Goal: Task Accomplishment & Management: Use online tool/utility

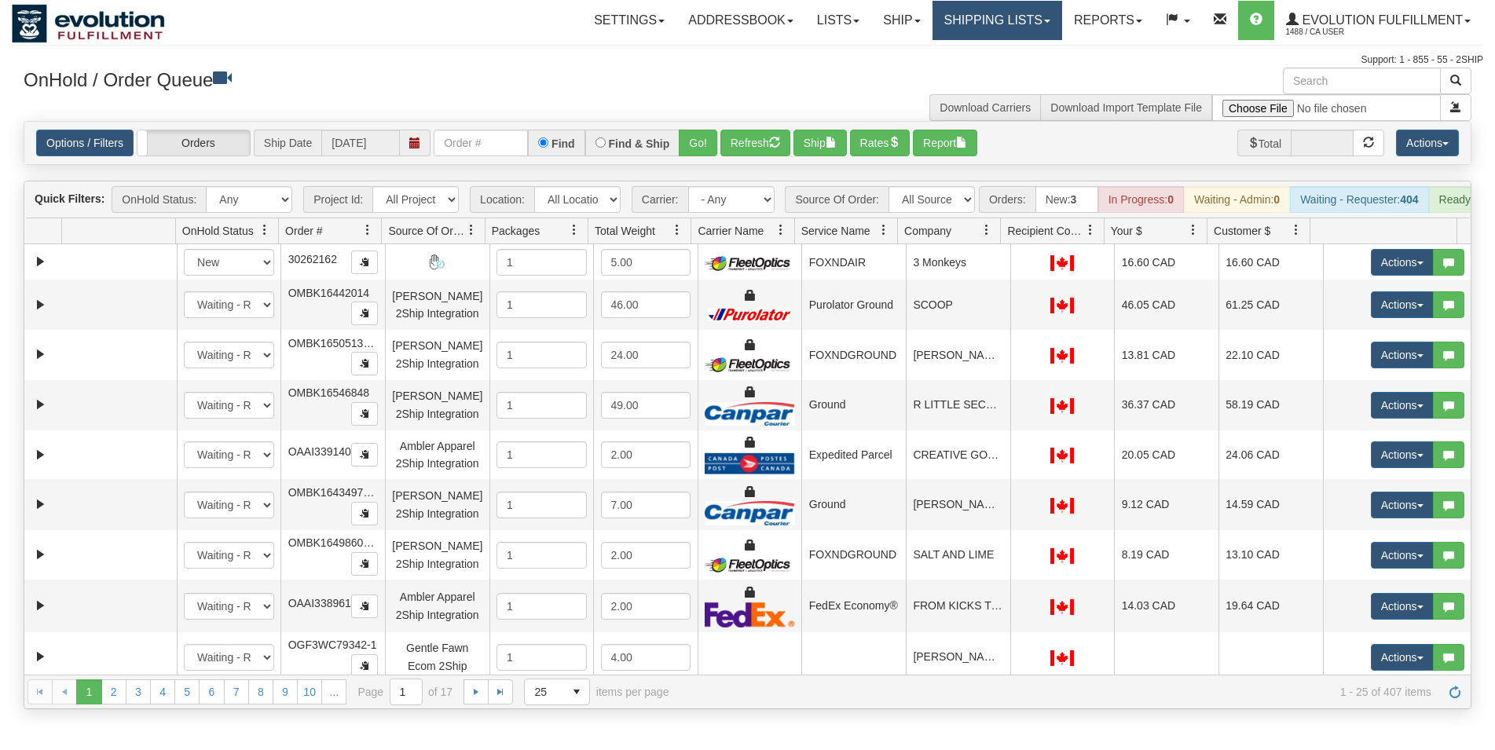
click at [1001, 20] on link "Shipping lists" at bounding box center [998, 20] width 130 height 39
click at [995, 53] on span "Current Shipments" at bounding box center [970, 55] width 92 height 13
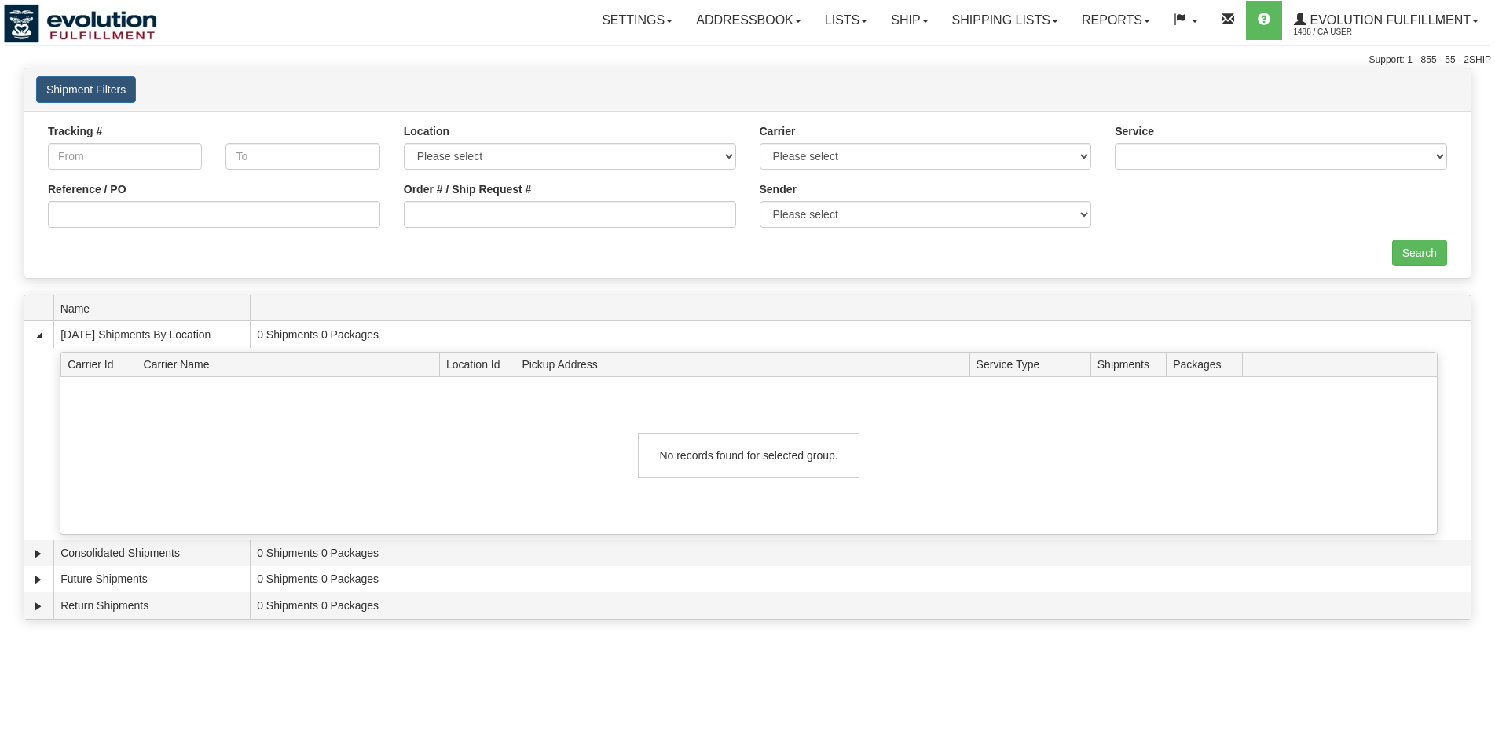
click at [495, 211] on input "Order # / Ship Request #" at bounding box center [570, 214] width 332 height 27
type input "1203"
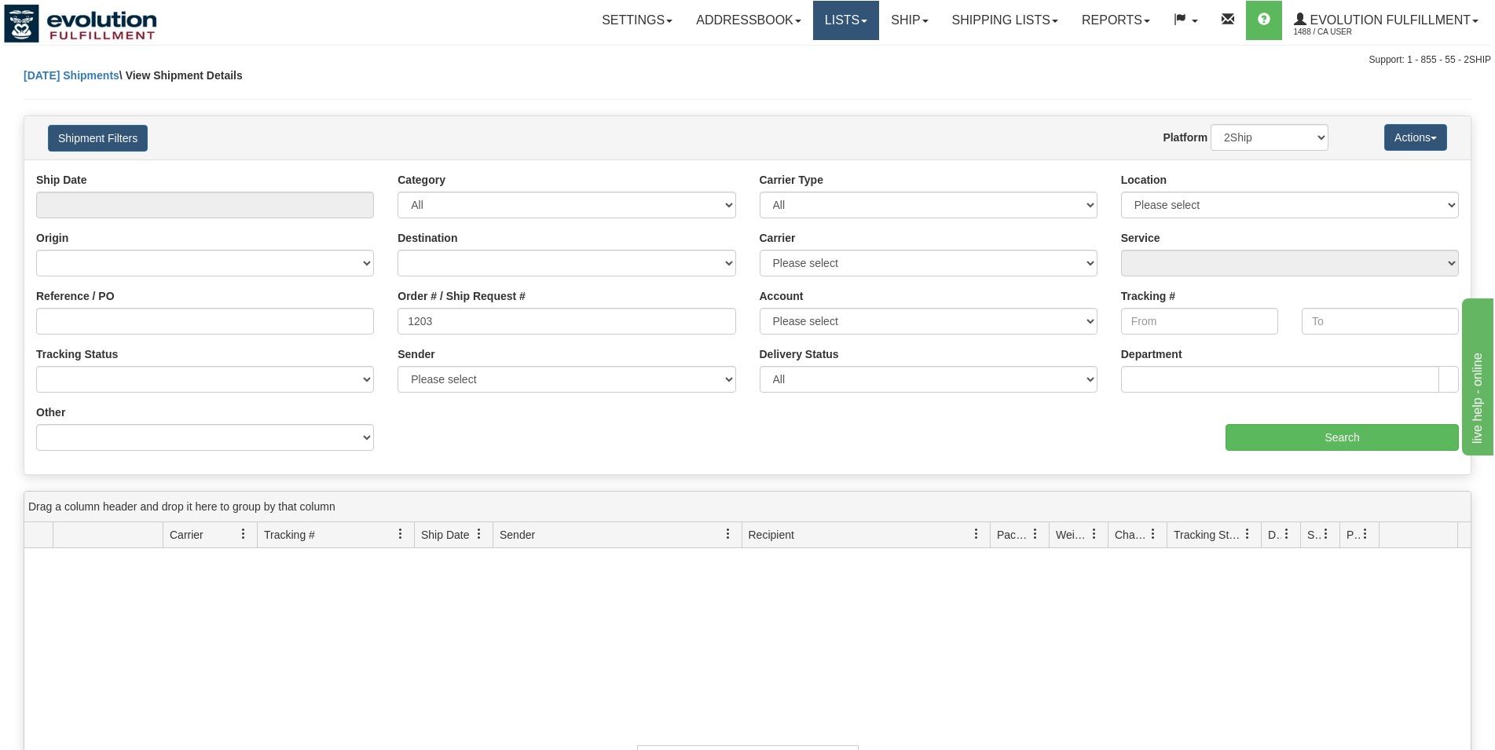
click at [835, 33] on link "Lists" at bounding box center [846, 20] width 66 height 39
click at [899, 23] on link "Ship" at bounding box center [909, 20] width 60 height 39
click at [838, 24] on link "Lists" at bounding box center [846, 20] width 66 height 39
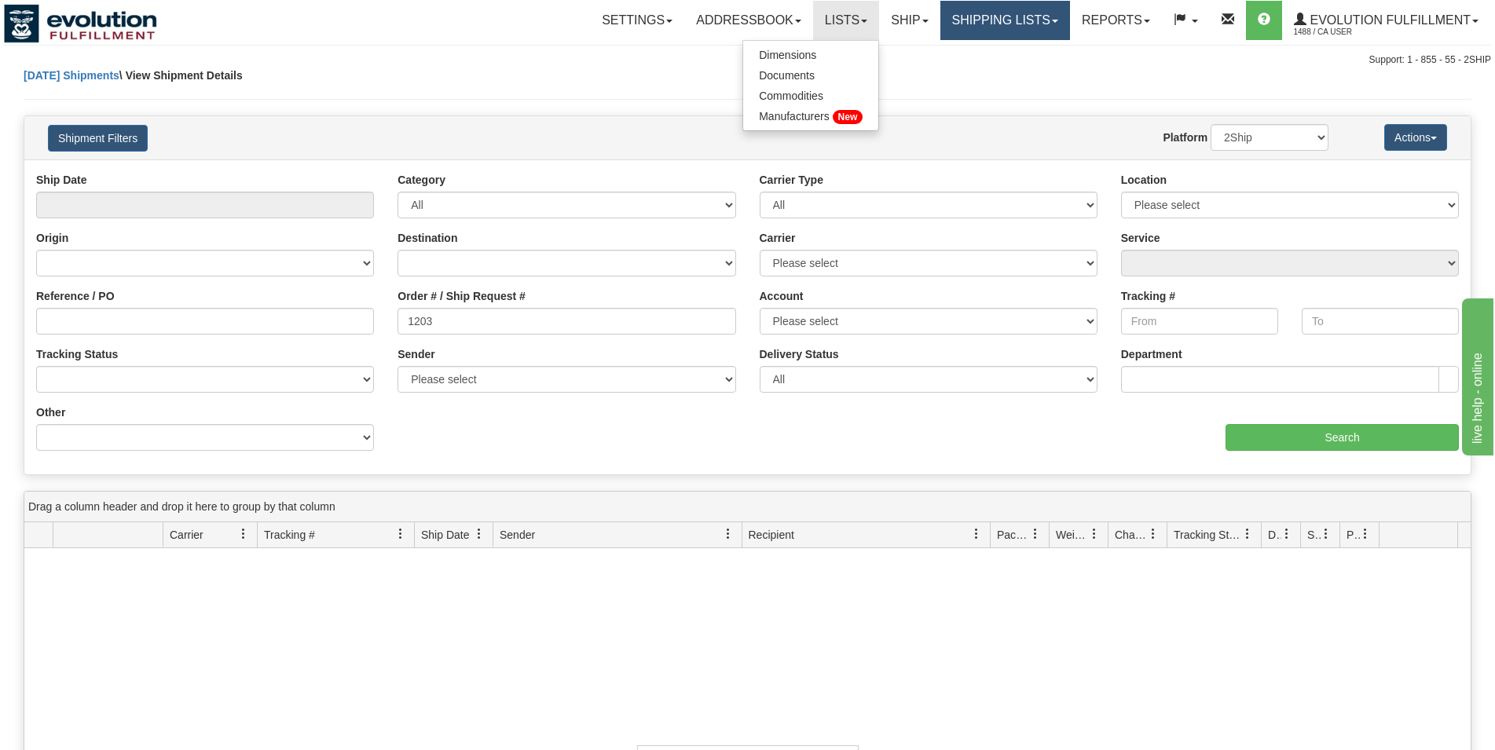
click at [979, 13] on link "Shipping lists" at bounding box center [1005, 20] width 130 height 39
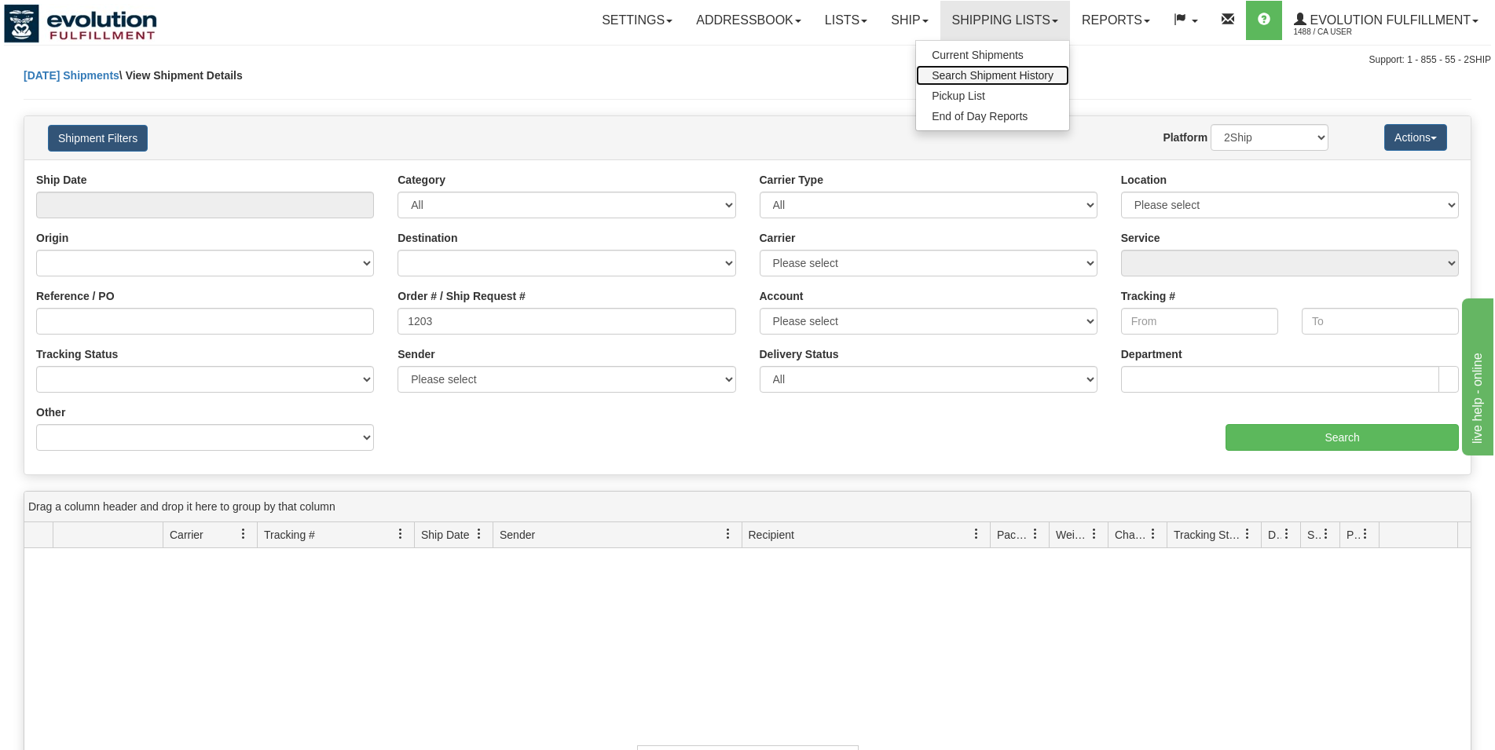
click at [979, 75] on span "Search Shipment History" at bounding box center [993, 75] width 122 height 13
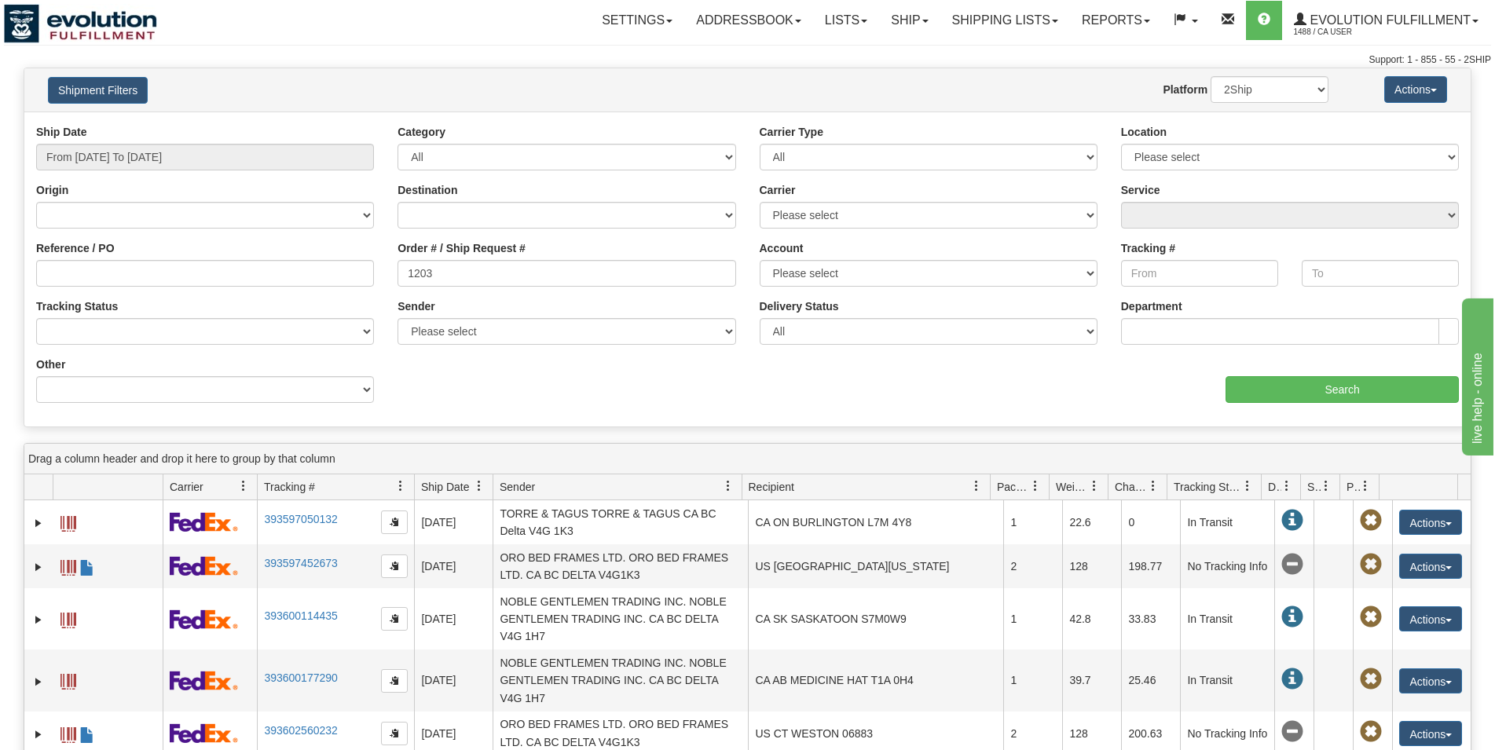
type input "1203"
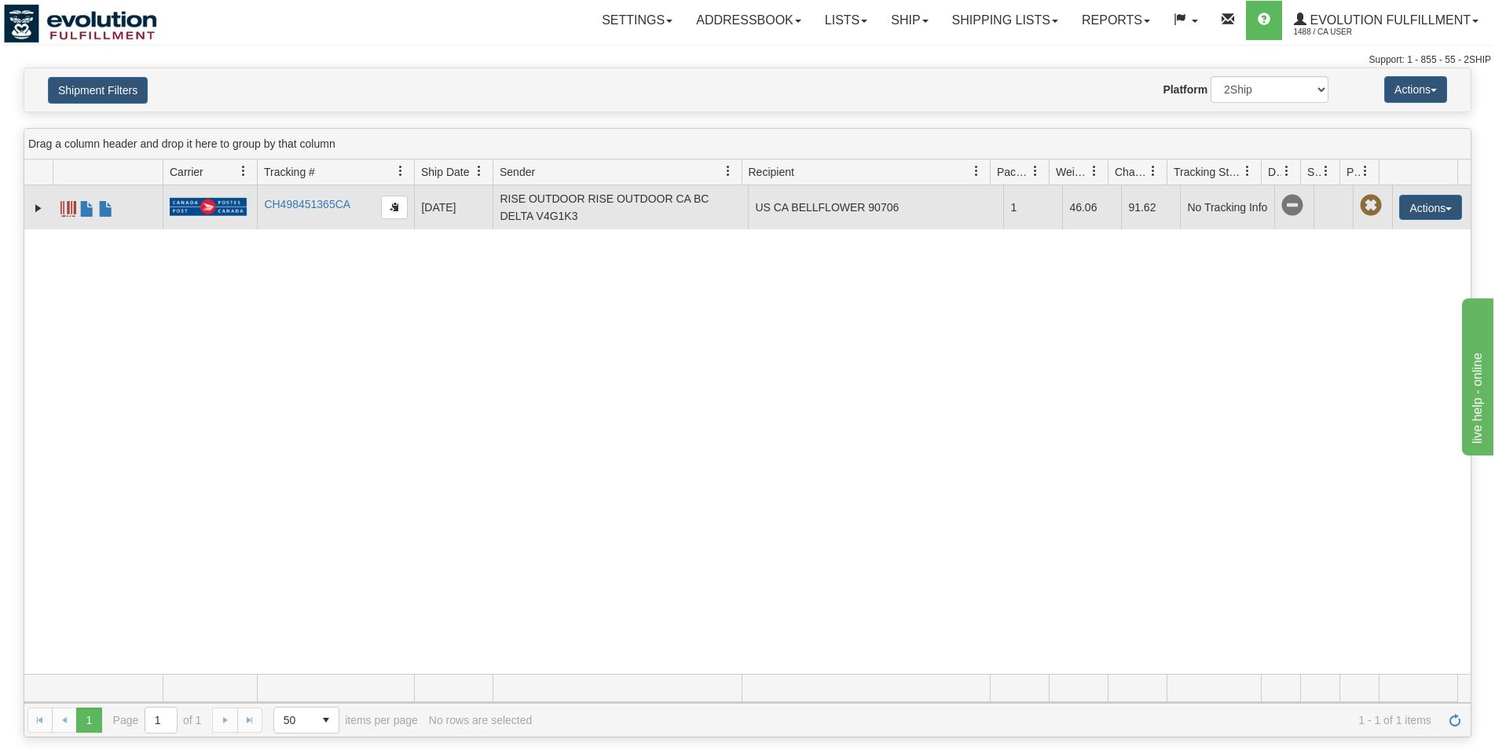
click at [1417, 222] on td "Actions Repeat Return Track Comment Shipment Issues Pickup Add Claimed Status R…" at bounding box center [1431, 207] width 79 height 44
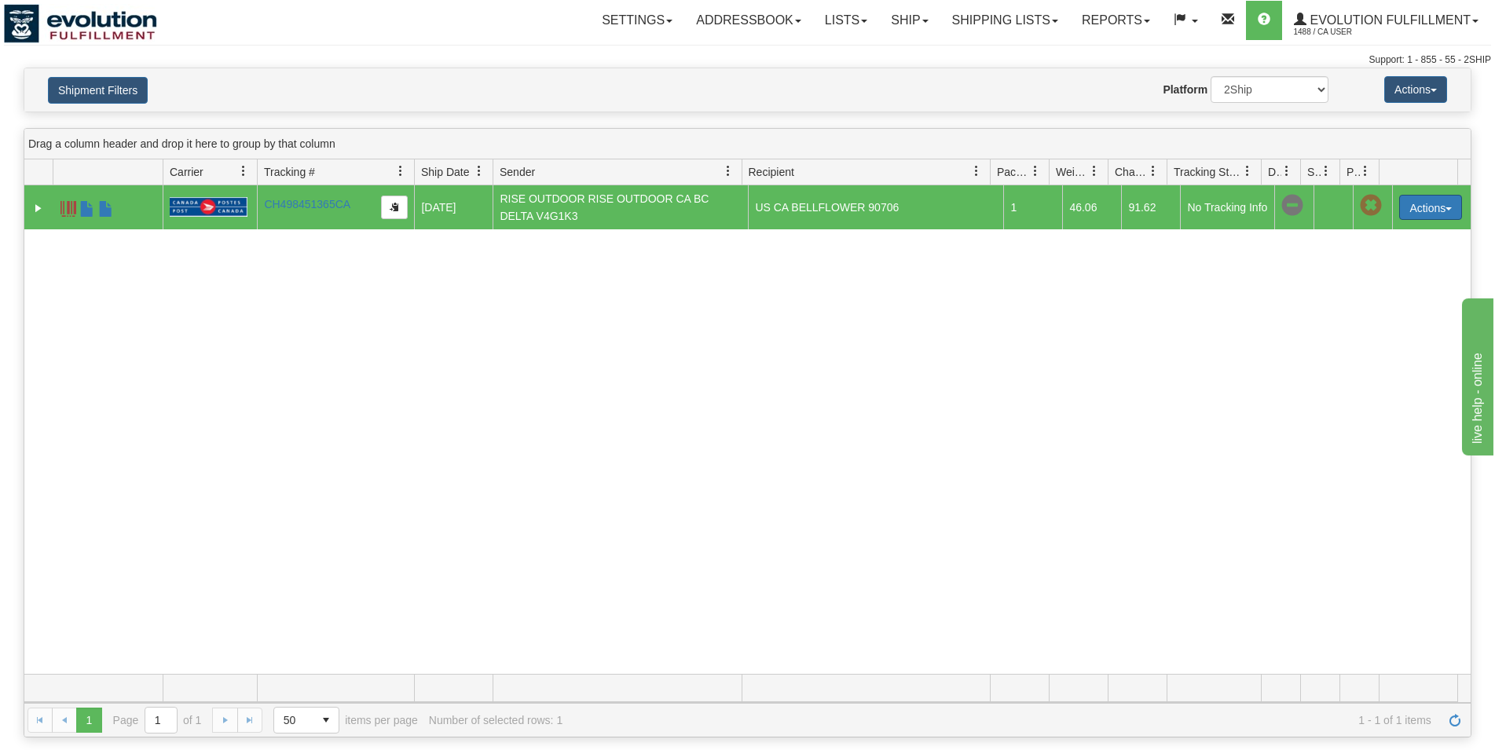
click at [1418, 215] on button "Actions" at bounding box center [1430, 207] width 63 height 25
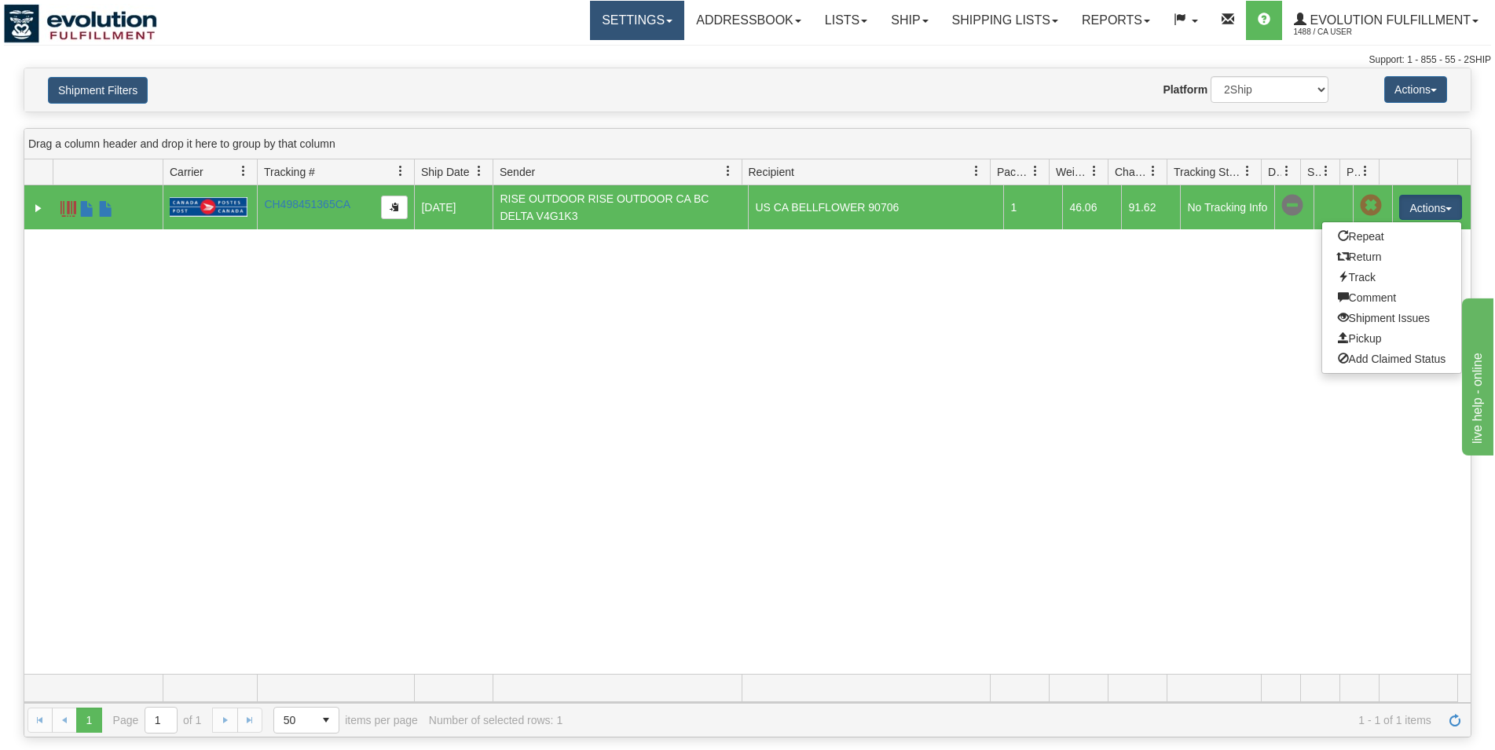
click at [625, 31] on link "Settings" at bounding box center [637, 20] width 94 height 39
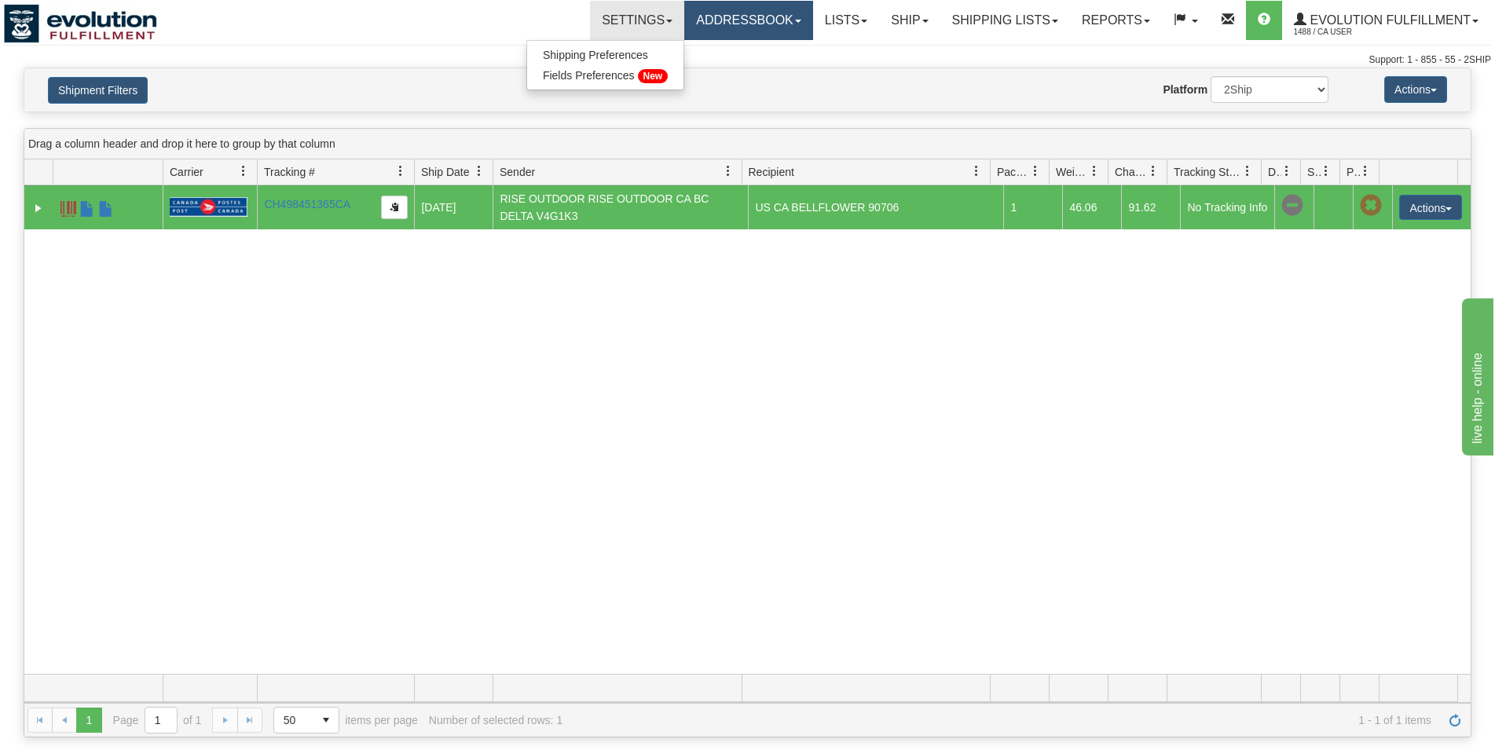
click at [757, 19] on link "Addressbook" at bounding box center [748, 20] width 129 height 39
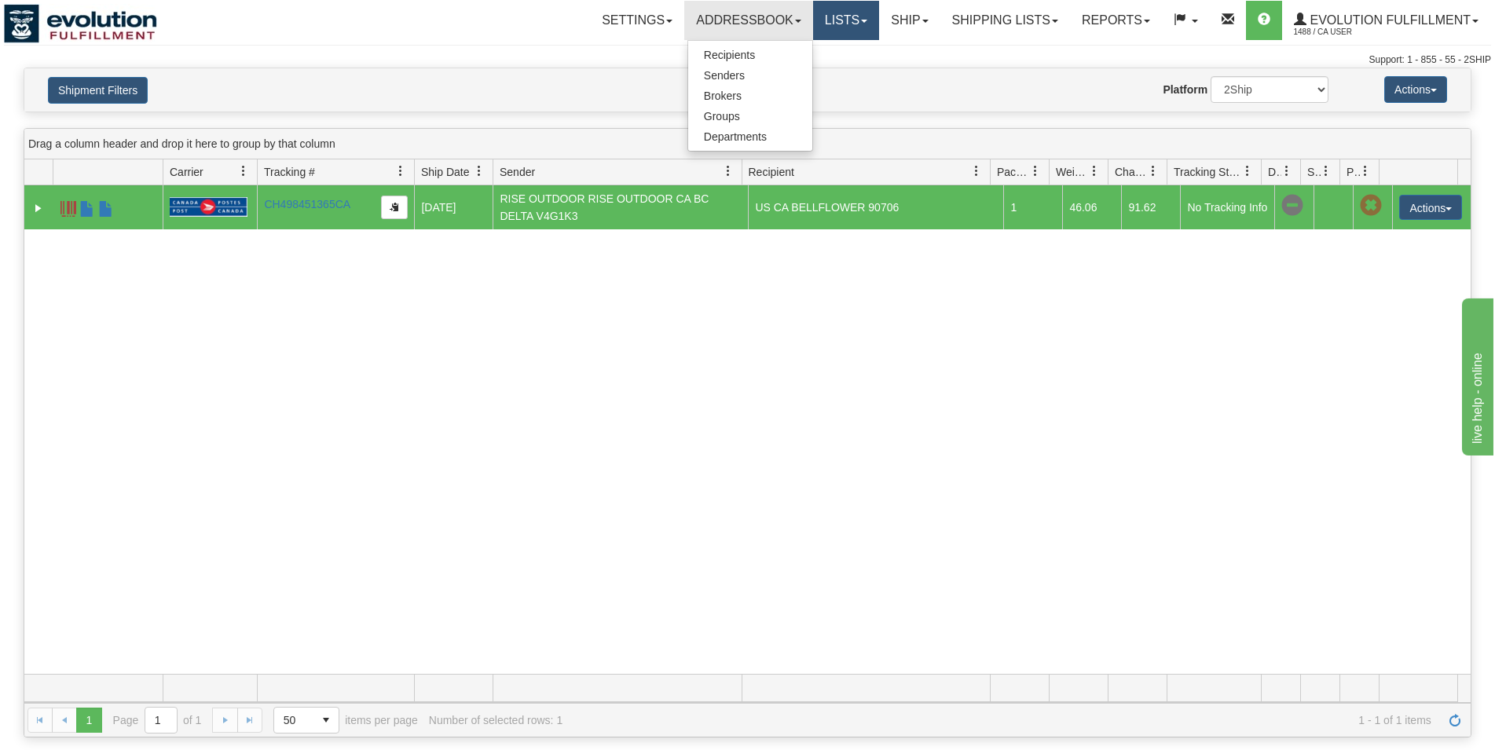
click at [839, 13] on link "Lists" at bounding box center [846, 20] width 66 height 39
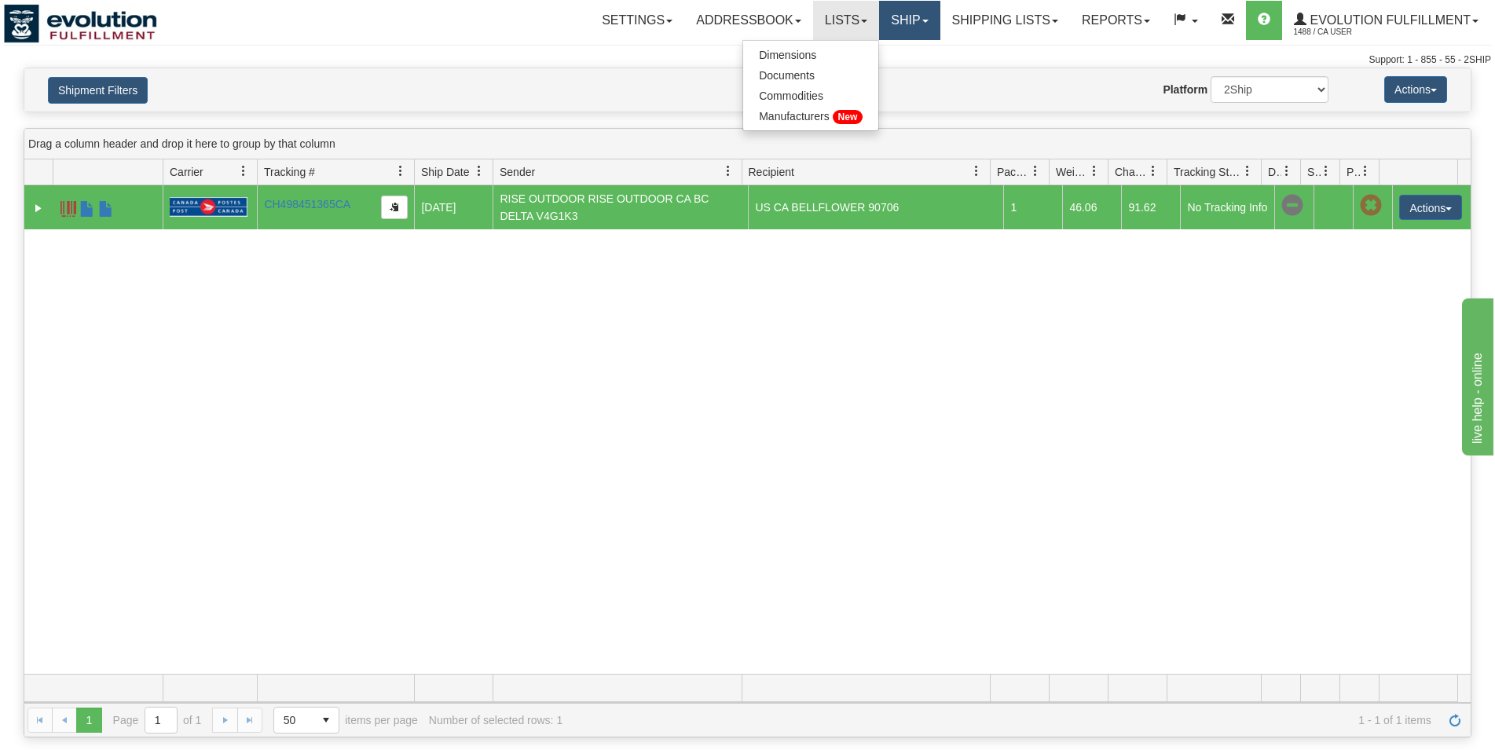
click at [885, 13] on link "Ship" at bounding box center [909, 20] width 60 height 39
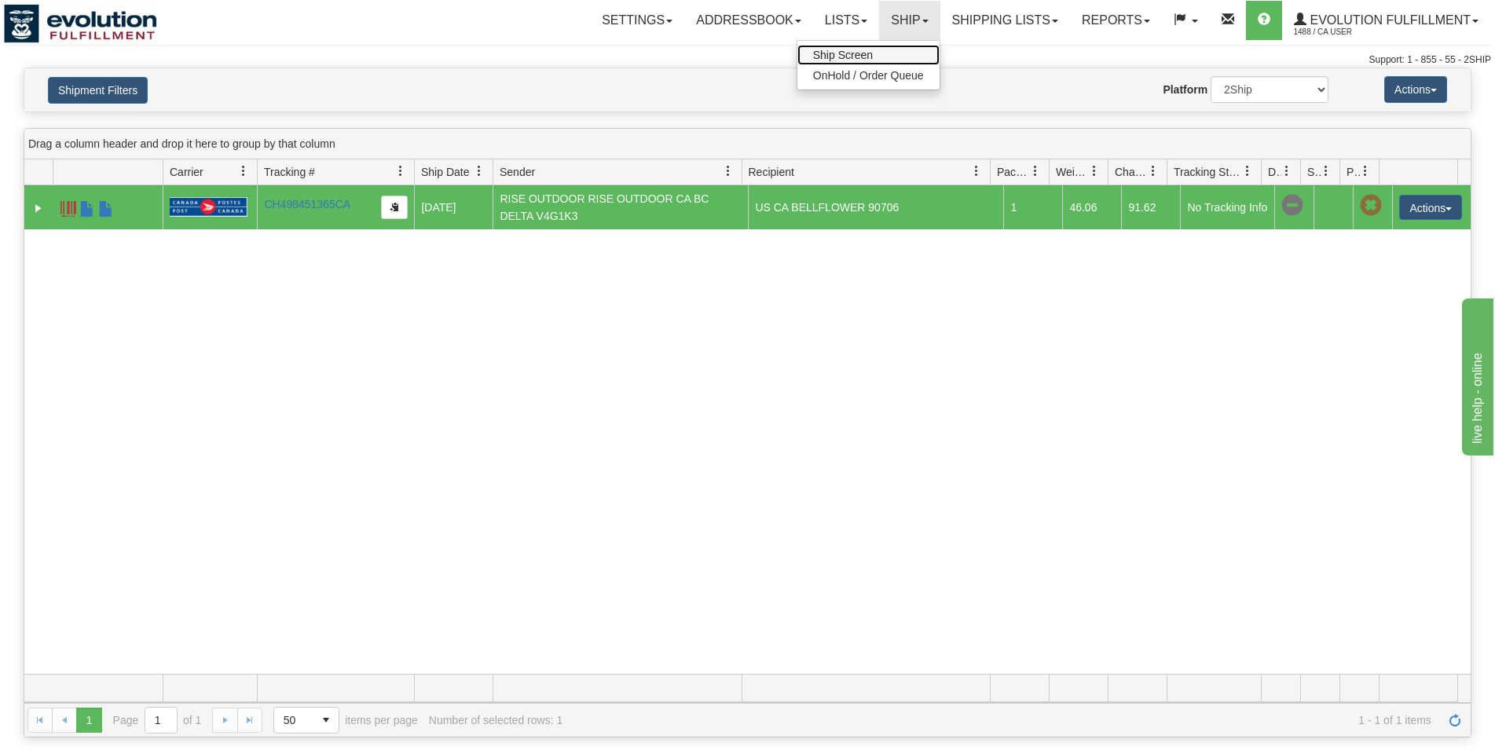
click at [872, 53] on link "Ship Screen" at bounding box center [868, 55] width 142 height 20
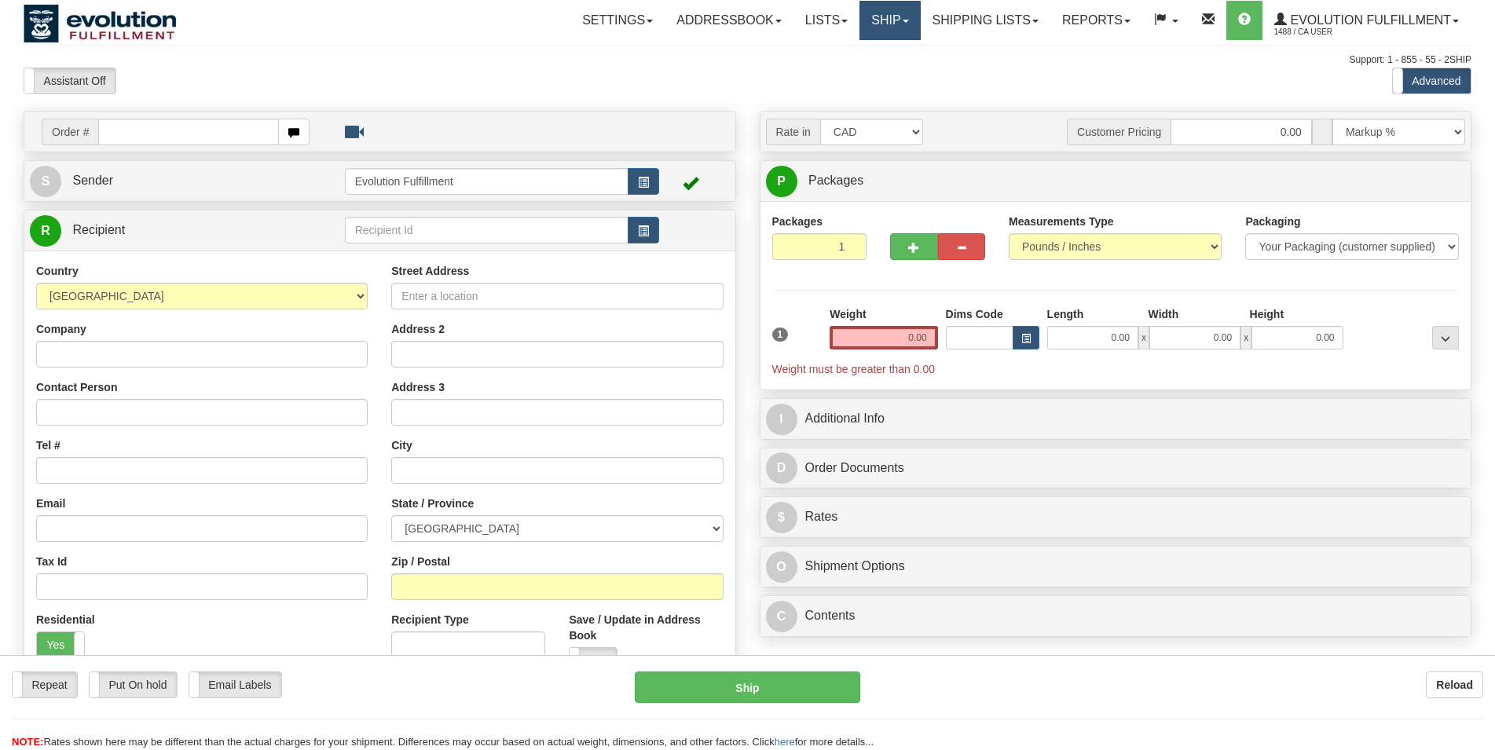
click at [883, 18] on link "Ship" at bounding box center [890, 20] width 60 height 39
click at [857, 79] on span "OnHold / Order Queue" at bounding box center [849, 75] width 111 height 13
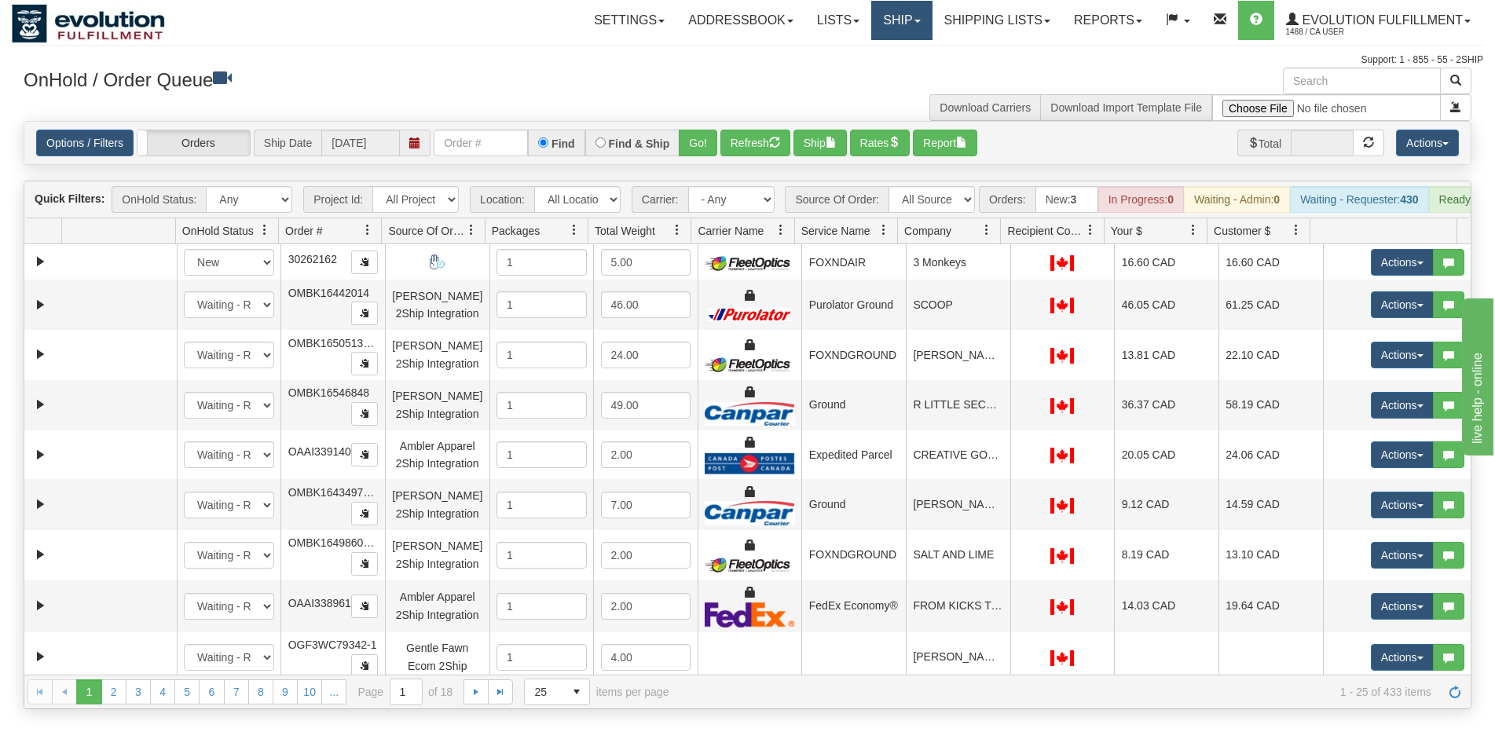
click at [891, 27] on link "Ship" at bounding box center [901, 20] width 60 height 39
click at [834, 30] on link "Lists" at bounding box center [838, 20] width 66 height 39
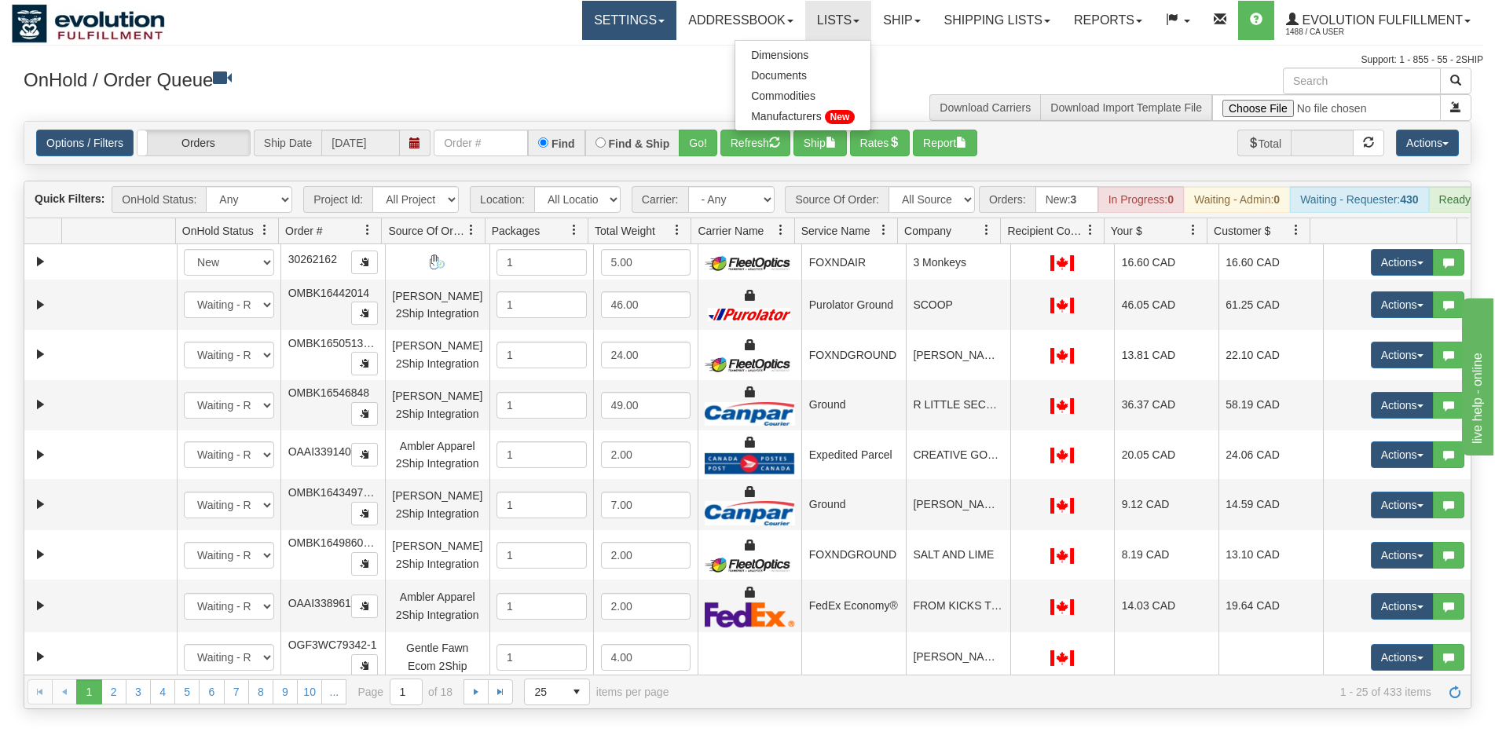
click at [640, 28] on link "Settings" at bounding box center [629, 20] width 94 height 39
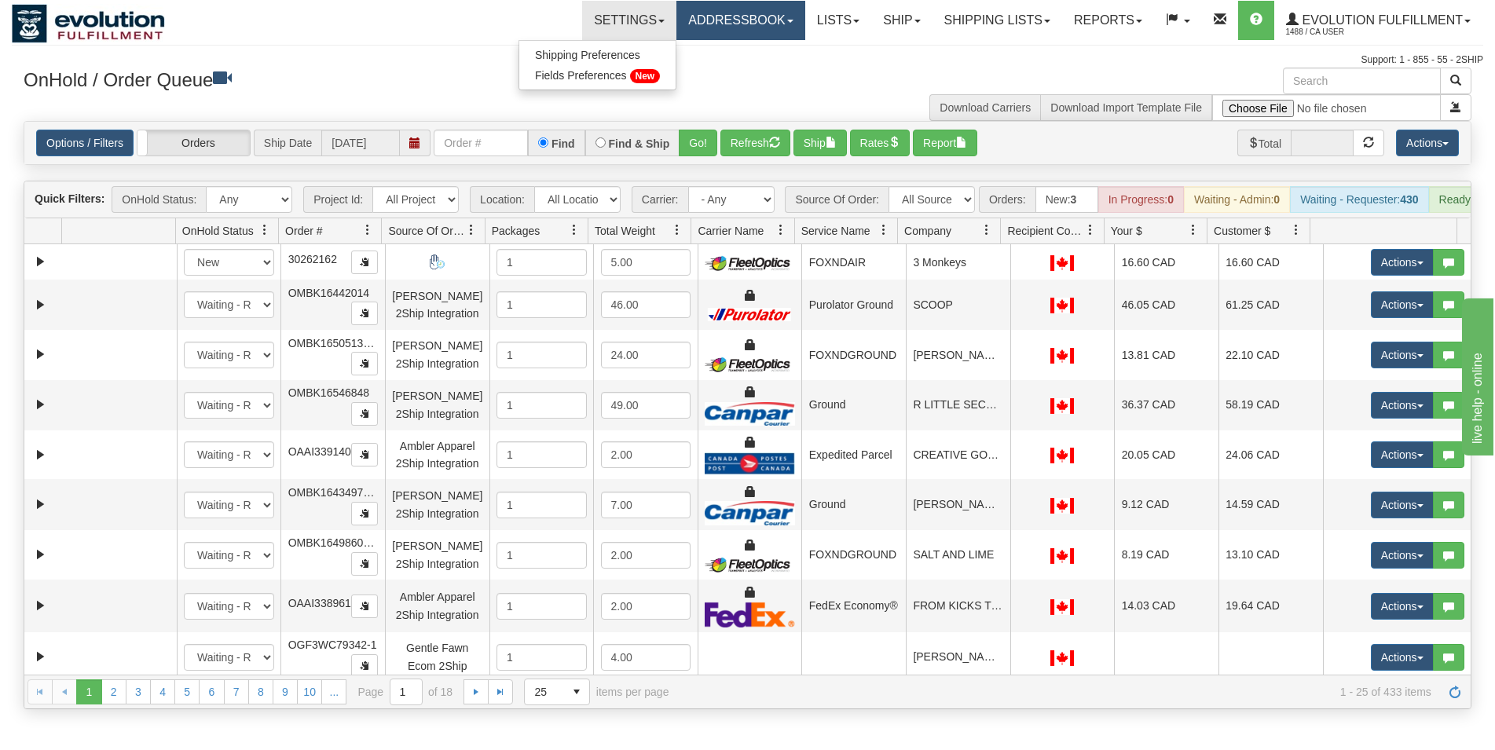
click at [715, 27] on link "Addressbook" at bounding box center [740, 20] width 129 height 39
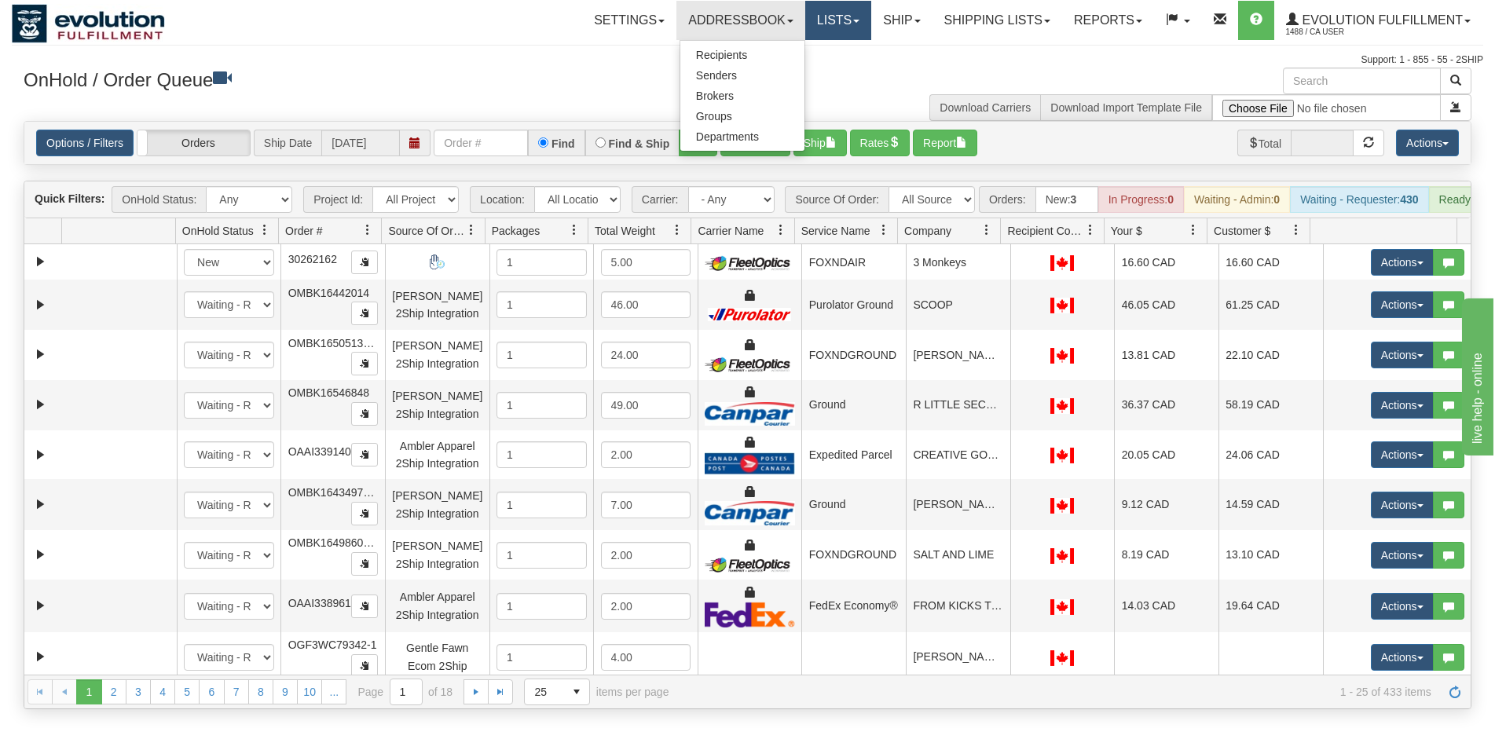
click at [823, 29] on link "Lists" at bounding box center [838, 20] width 66 height 39
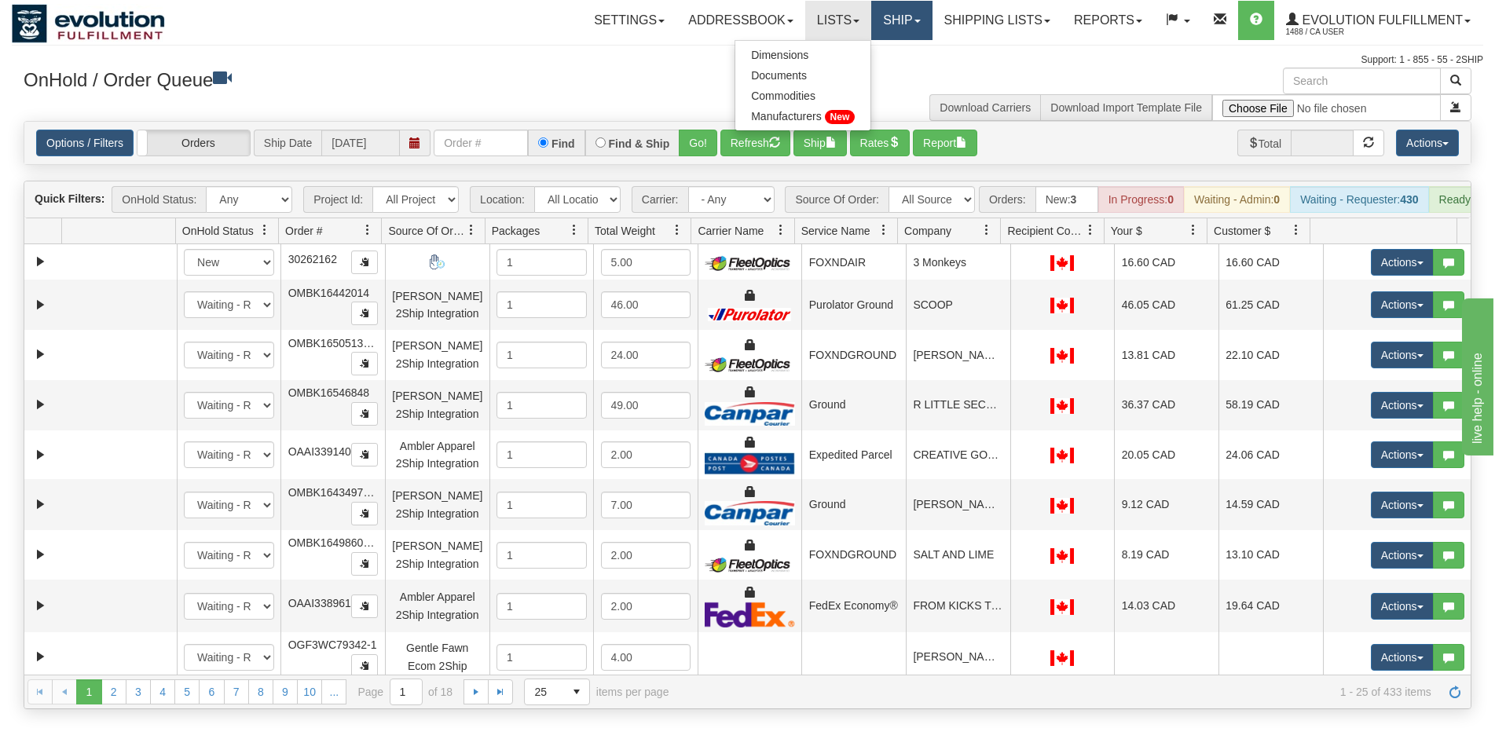
click at [875, 31] on link "Ship" at bounding box center [901, 20] width 60 height 39
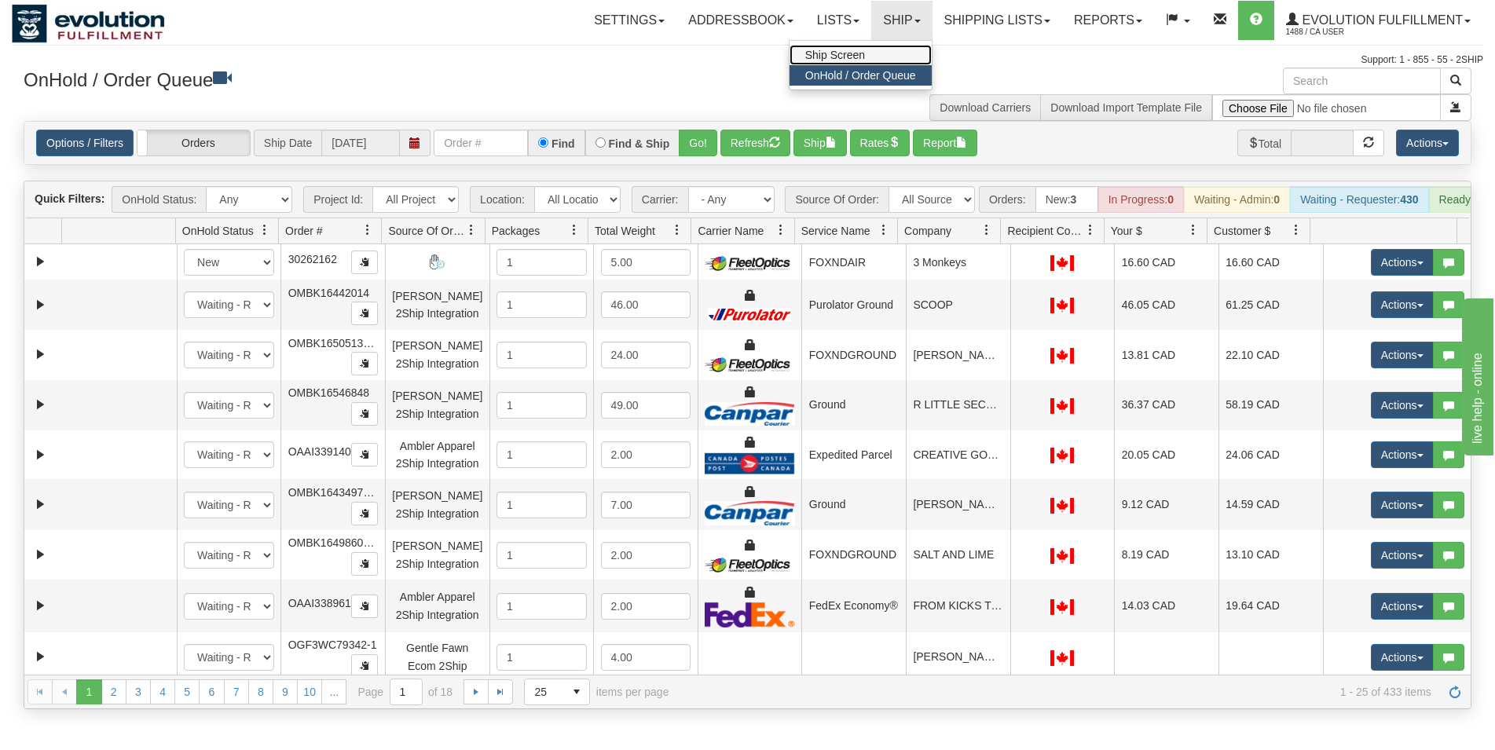
click at [819, 61] on link "Ship Screen" at bounding box center [861, 55] width 142 height 20
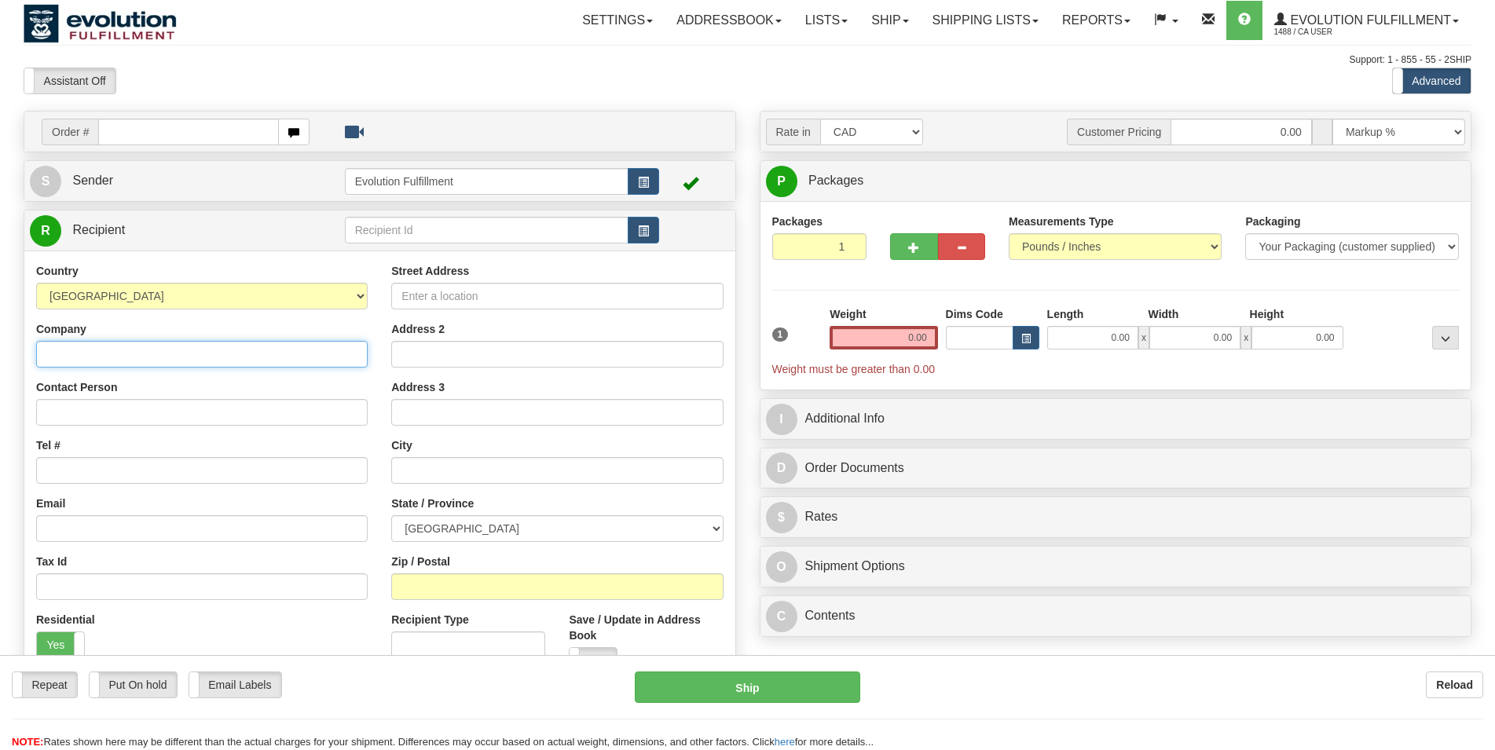
click at [91, 355] on input "Company" at bounding box center [202, 354] width 332 height 27
paste input "BRIAN FERNANDEZ"
type input "BRIAN FERNANDEZ"
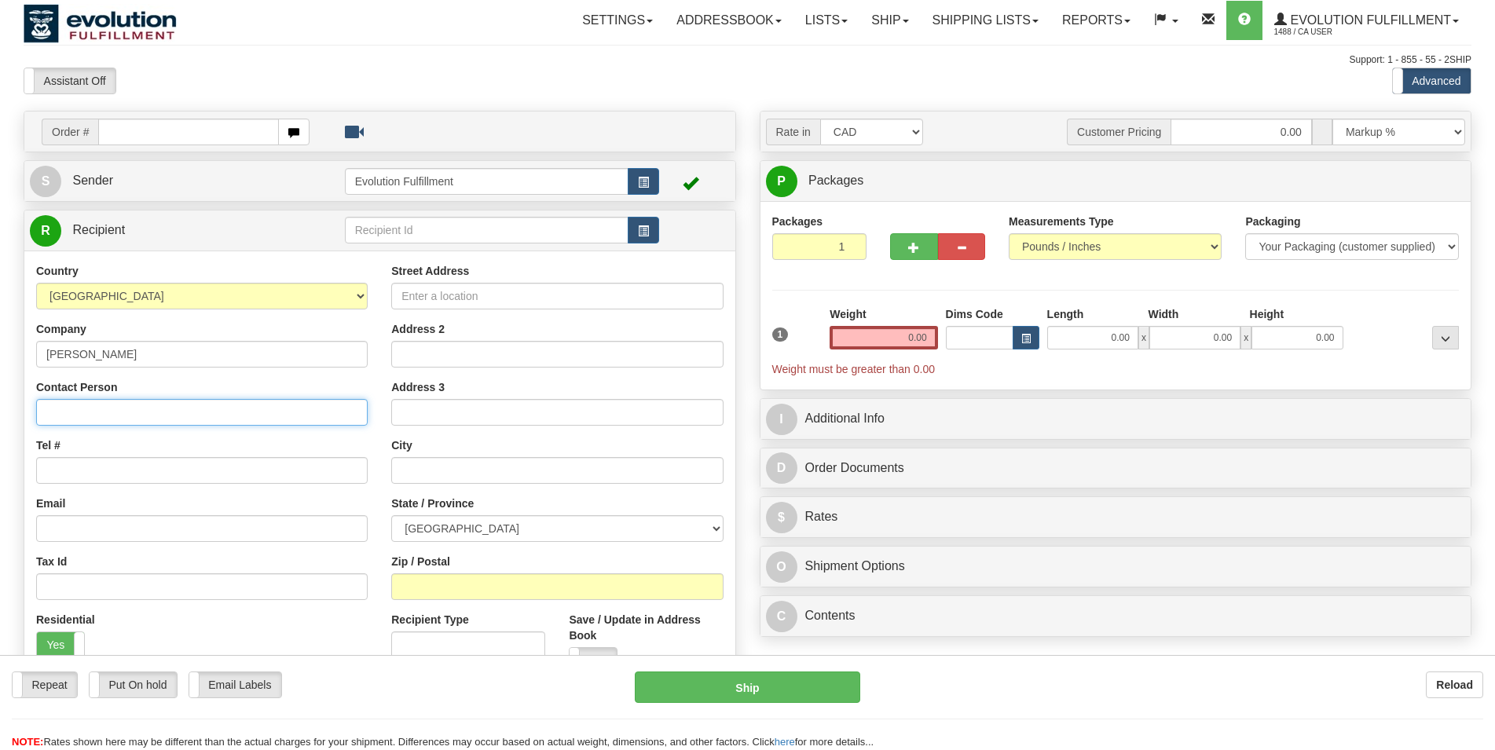
paste input "BRIAN FERNANDEZ"
type input "BRIAN FERNANDEZ"
select select "US"
click option "[GEOGRAPHIC_DATA]" at bounding box center [0, 0] width 0 height 0
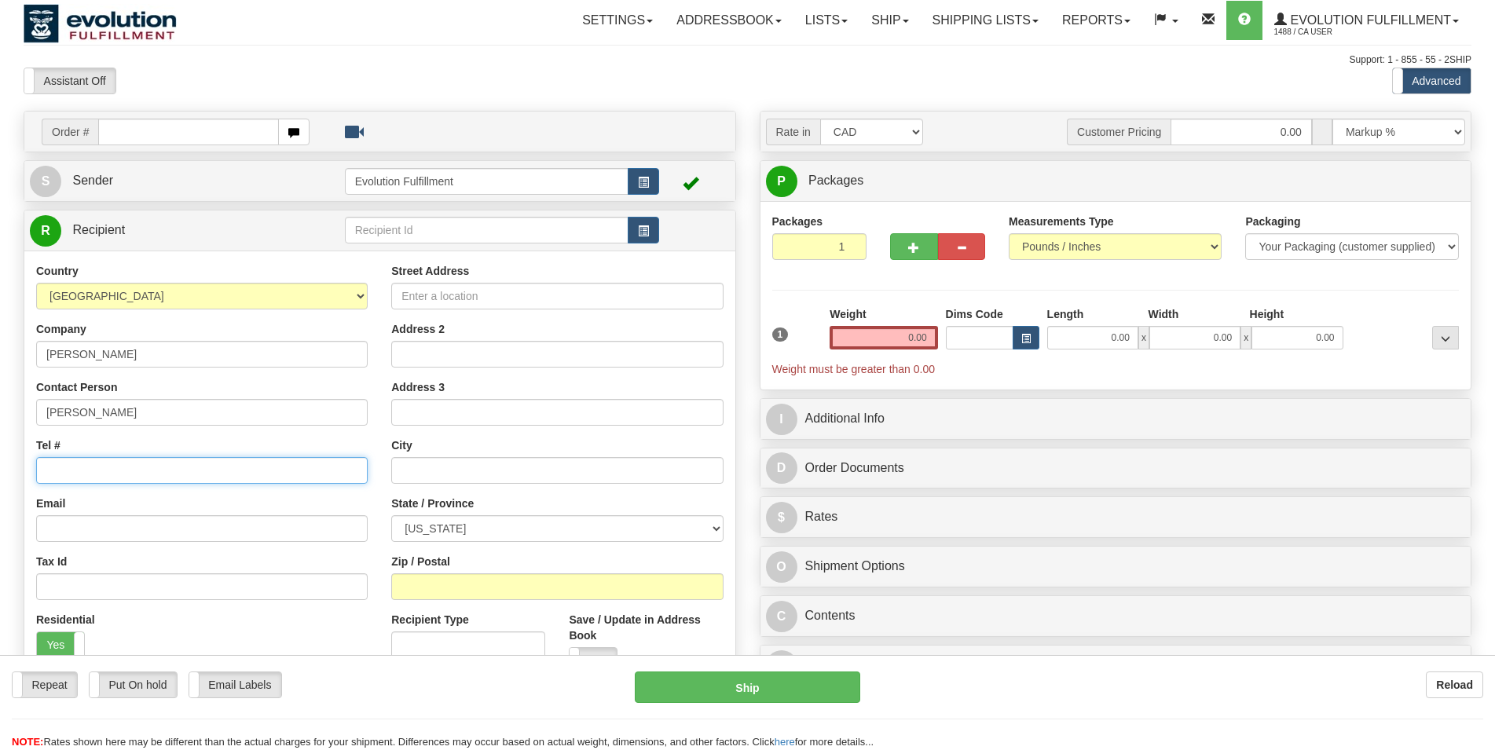
click at [91, 475] on input "Tel #" at bounding box center [202, 470] width 332 height 27
paste input "+15626086051"
type input "+15626086051"
click at [433, 297] on input "Street Address" at bounding box center [557, 296] width 332 height 27
paste input "8749 CEDAR STREET"
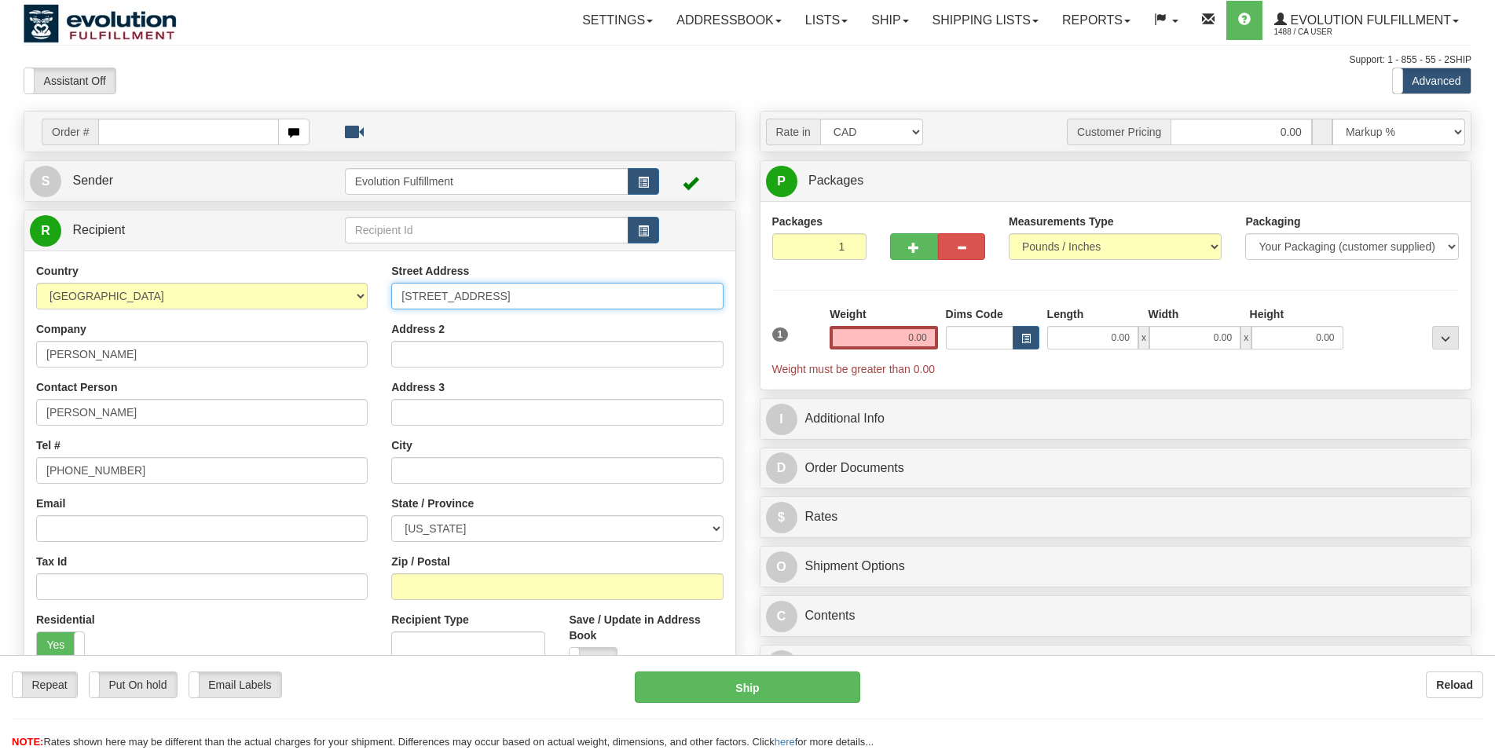
type input "8749 CEDAR STREET"
paste input "BELLFLOWER"
type input "BELLFLOWER"
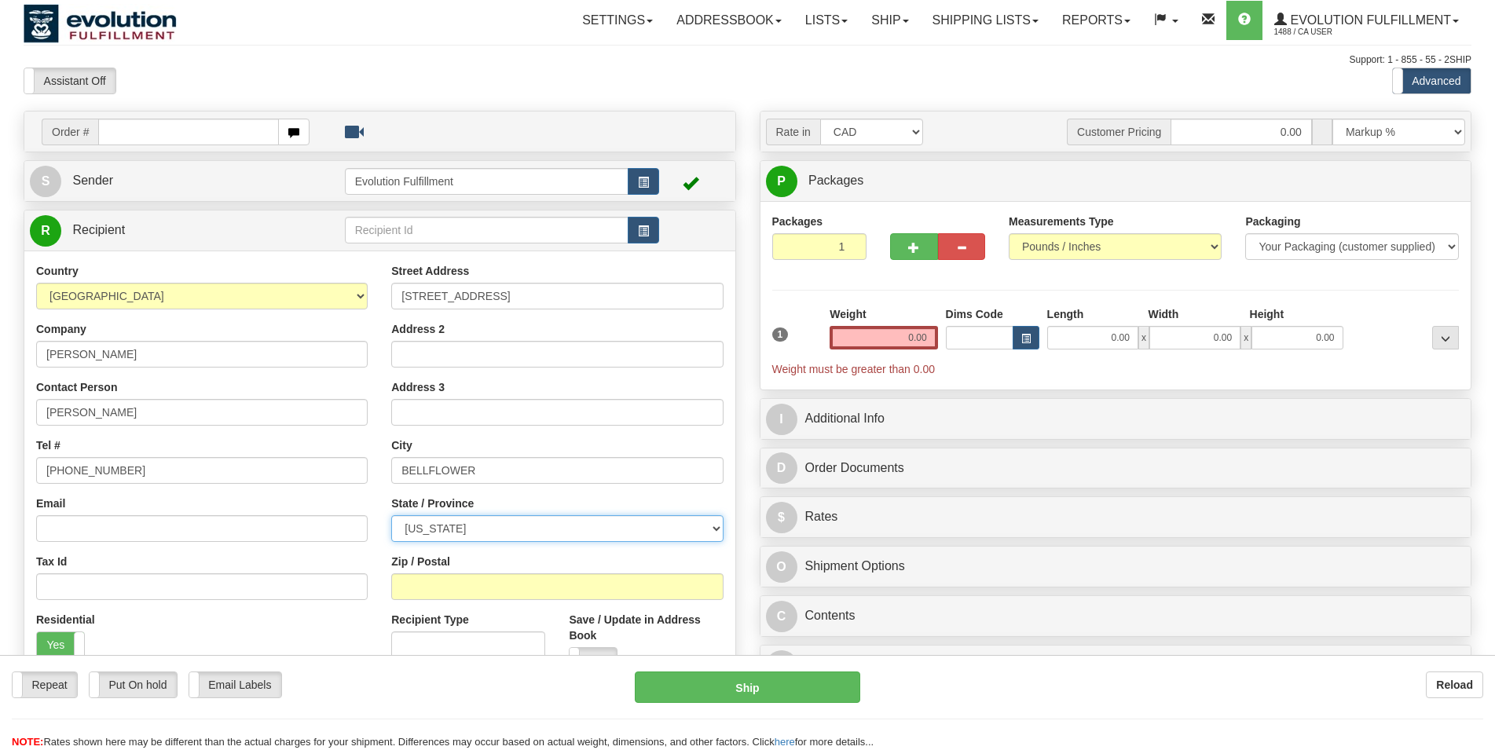
click at [391, 515] on select "ALABAMA ALASKA ARIZONA ARKANSAS Armed Forces America Armed Forces Europe Armed …" at bounding box center [557, 528] width 332 height 27
select select "CA"
click option "CALIFORNIA" at bounding box center [0, 0] width 0 height 0
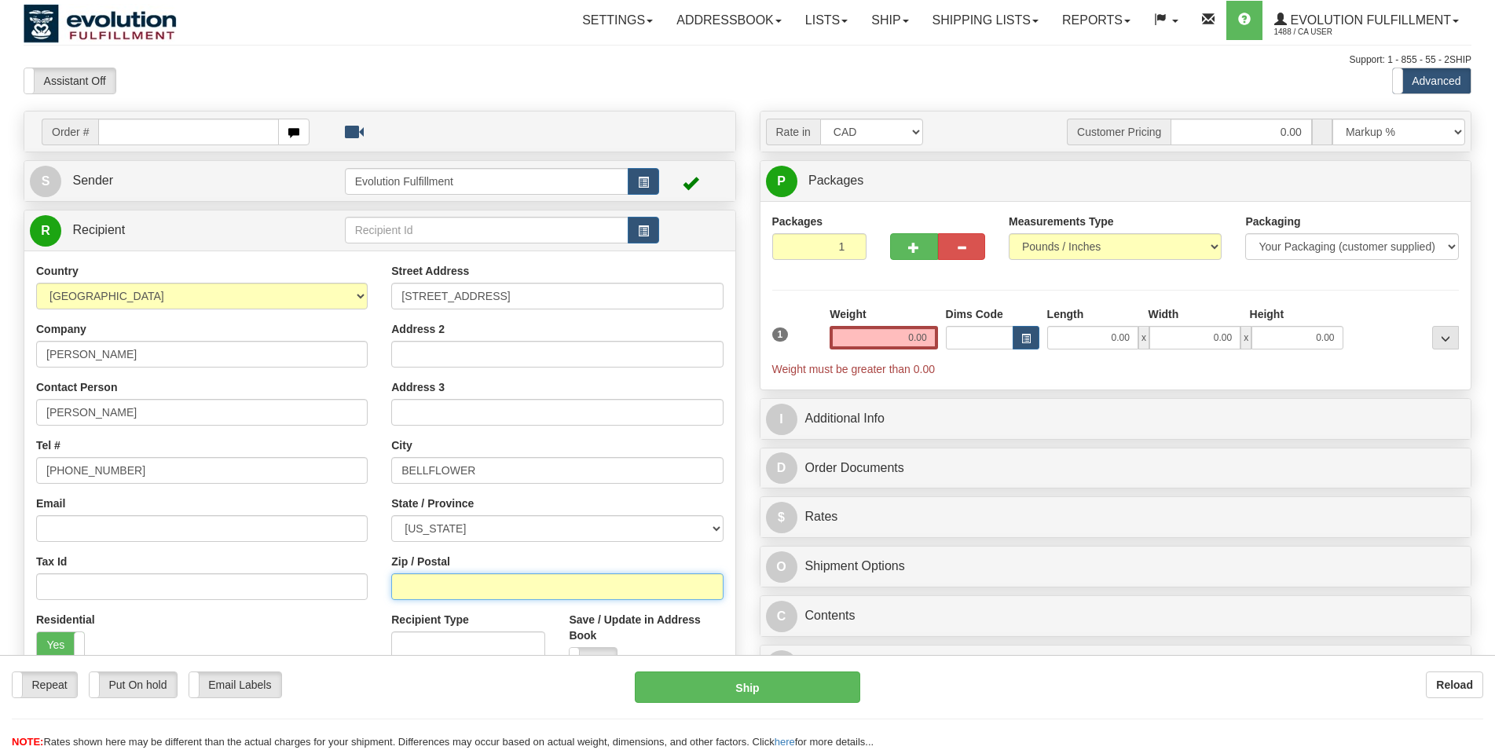
click at [402, 592] on input "Zip / Postal" at bounding box center [557, 587] width 332 height 27
paste input "90706"
type input "90706"
drag, startPoint x: 881, startPoint y: 335, endPoint x: 958, endPoint y: 333, distance: 77.0
click at [937, 333] on input "0.00" at bounding box center [884, 338] width 108 height 24
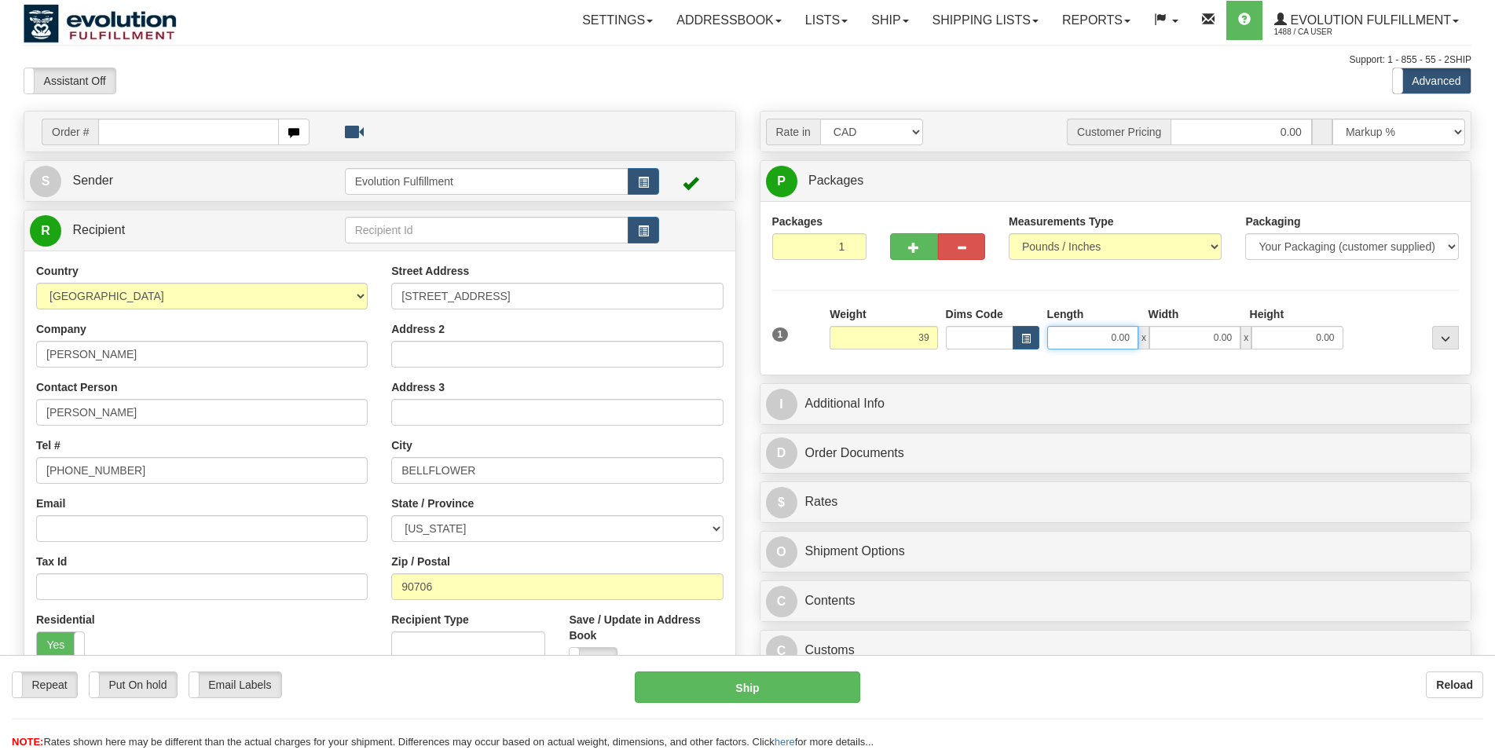
type input "39.00"
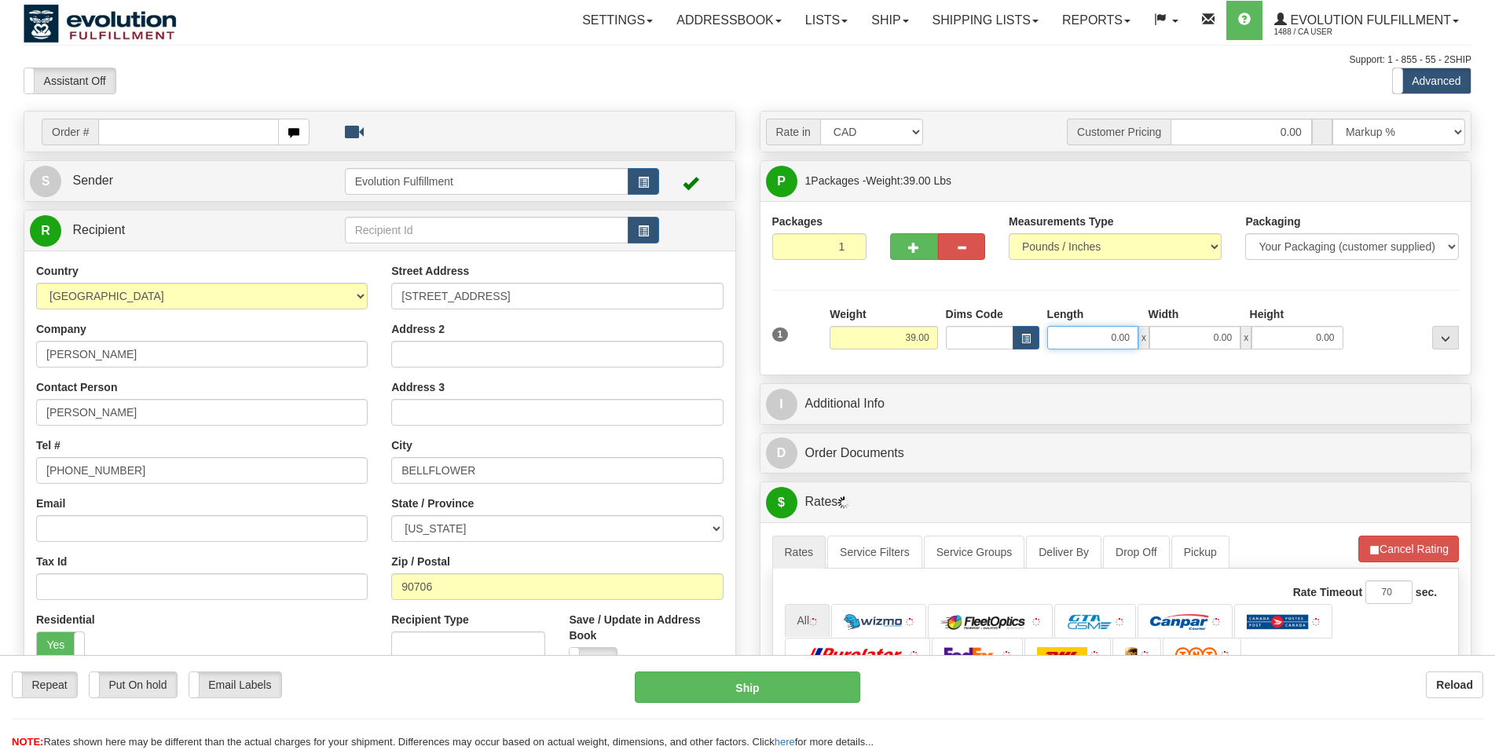
drag, startPoint x: 1094, startPoint y: 341, endPoint x: 1223, endPoint y: 321, distance: 129.7
click at [1138, 326] on input "0.00" at bounding box center [1092, 338] width 91 height 24
type input "35.00"
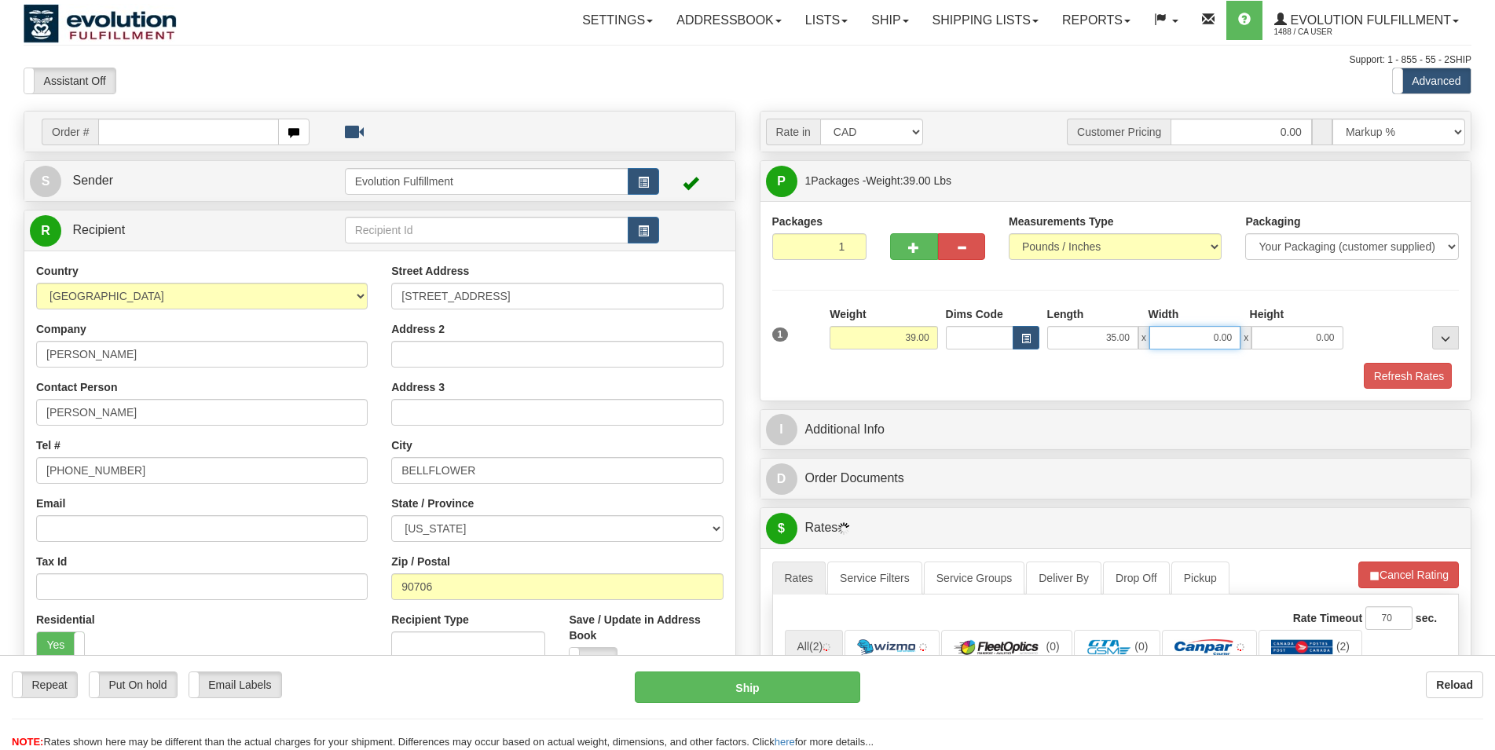
drag, startPoint x: 1252, startPoint y: 333, endPoint x: 1268, endPoint y: 333, distance: 16.5
click at [1241, 333] on input "0.00" at bounding box center [1194, 338] width 91 height 24
type input "13.00"
drag, startPoint x: 1279, startPoint y: 338, endPoint x: 1459, endPoint y: 310, distance: 182.0
click at [1343, 326] on input "0.00" at bounding box center [1297, 338] width 91 height 24
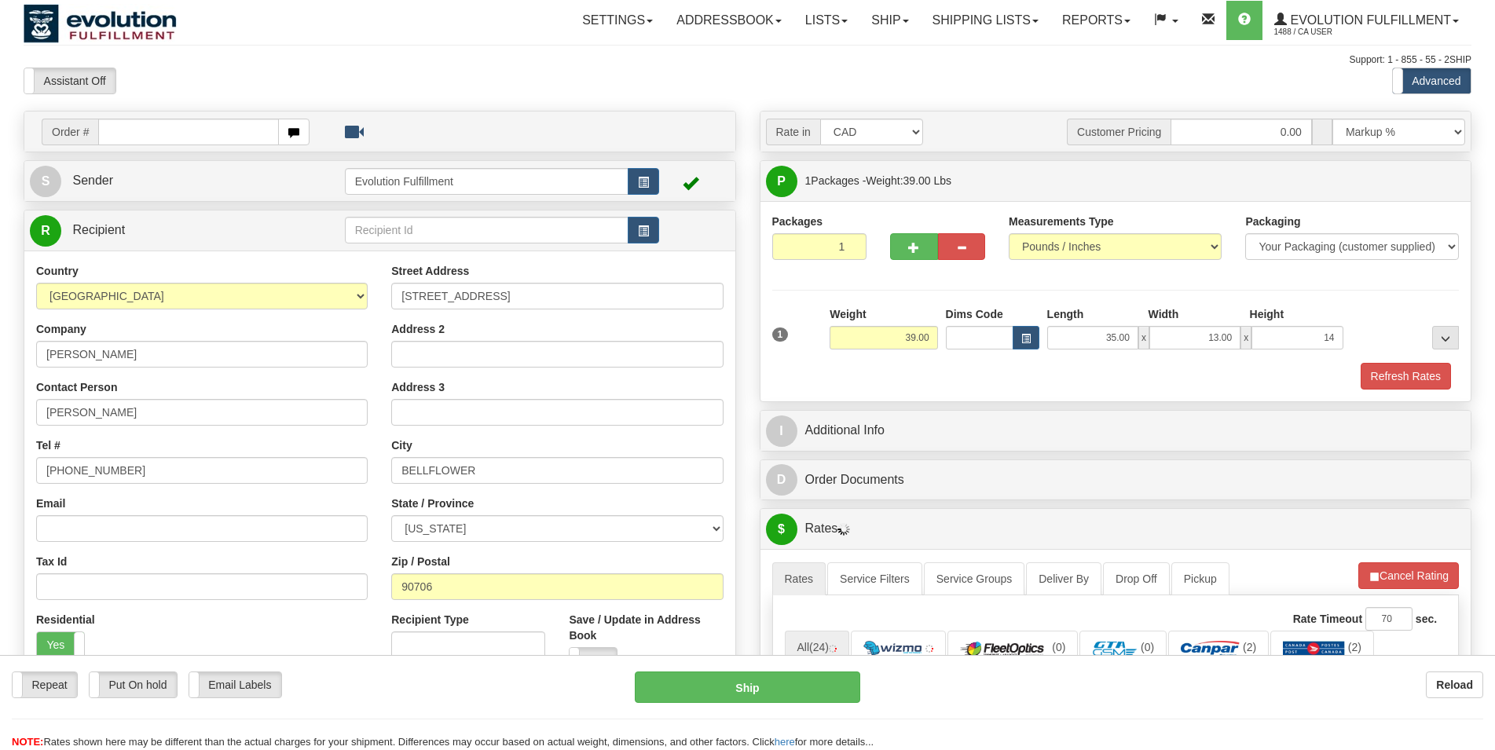
type input "14.00"
click at [1263, 379] on div "Refresh Rates" at bounding box center [1115, 376] width 695 height 27
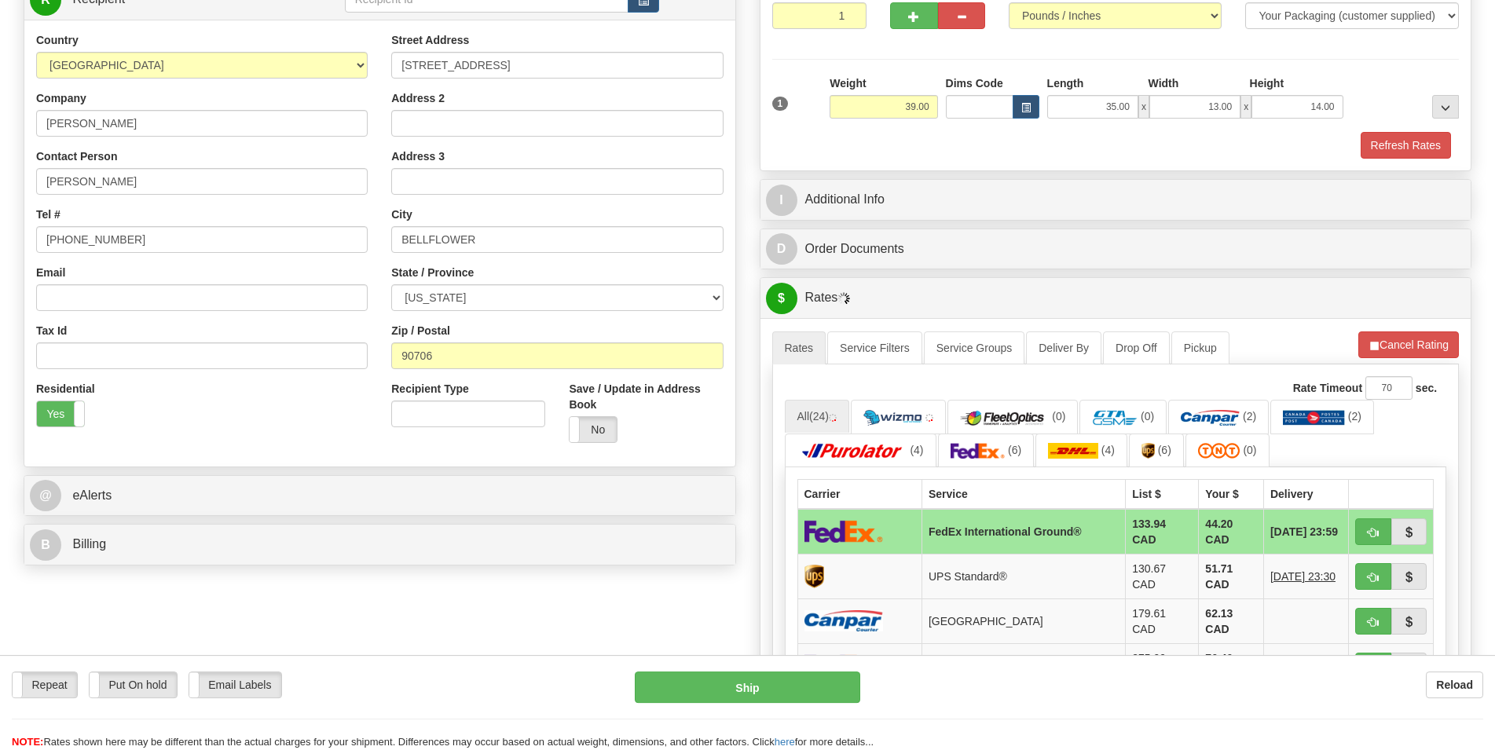
scroll to position [321, 0]
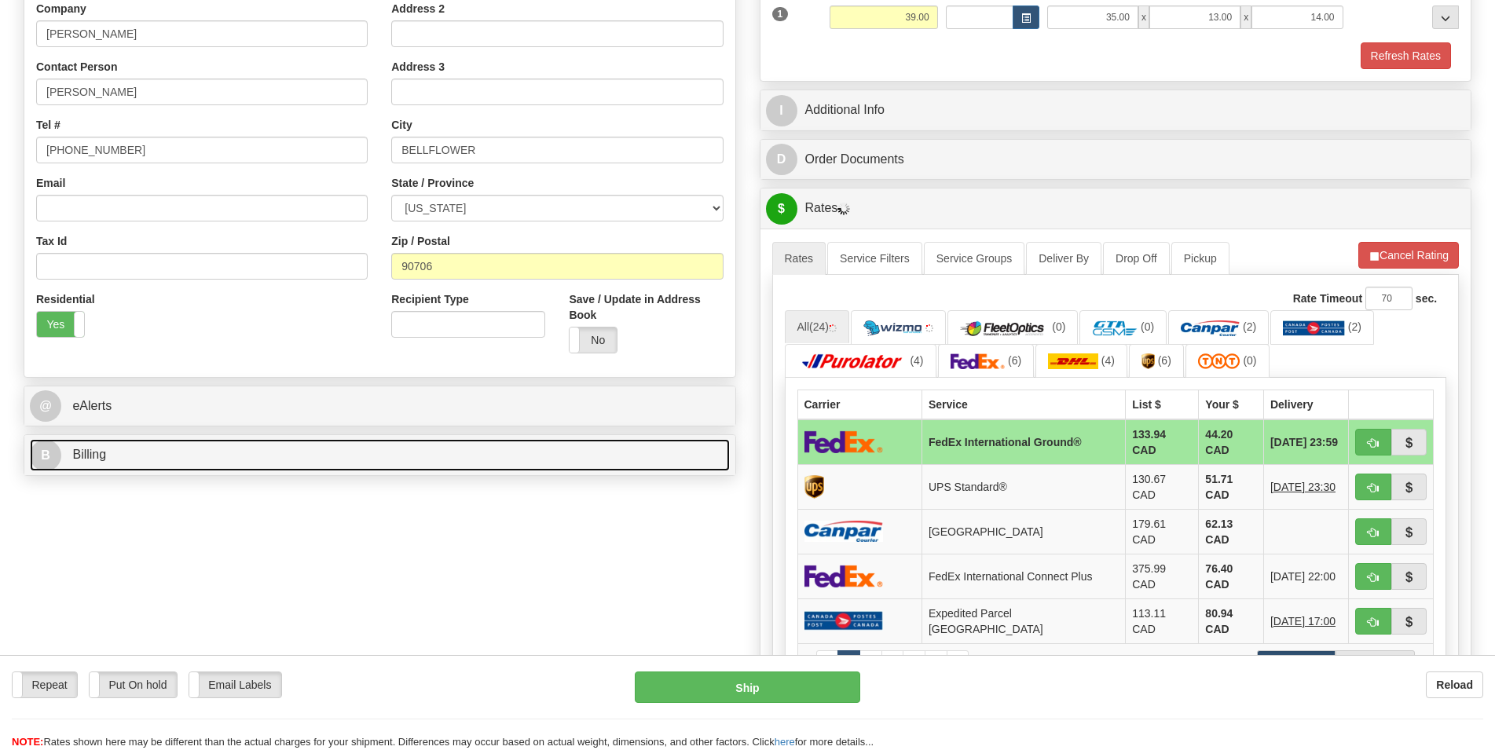
click at [528, 464] on link "B Billing" at bounding box center [380, 455] width 700 height 32
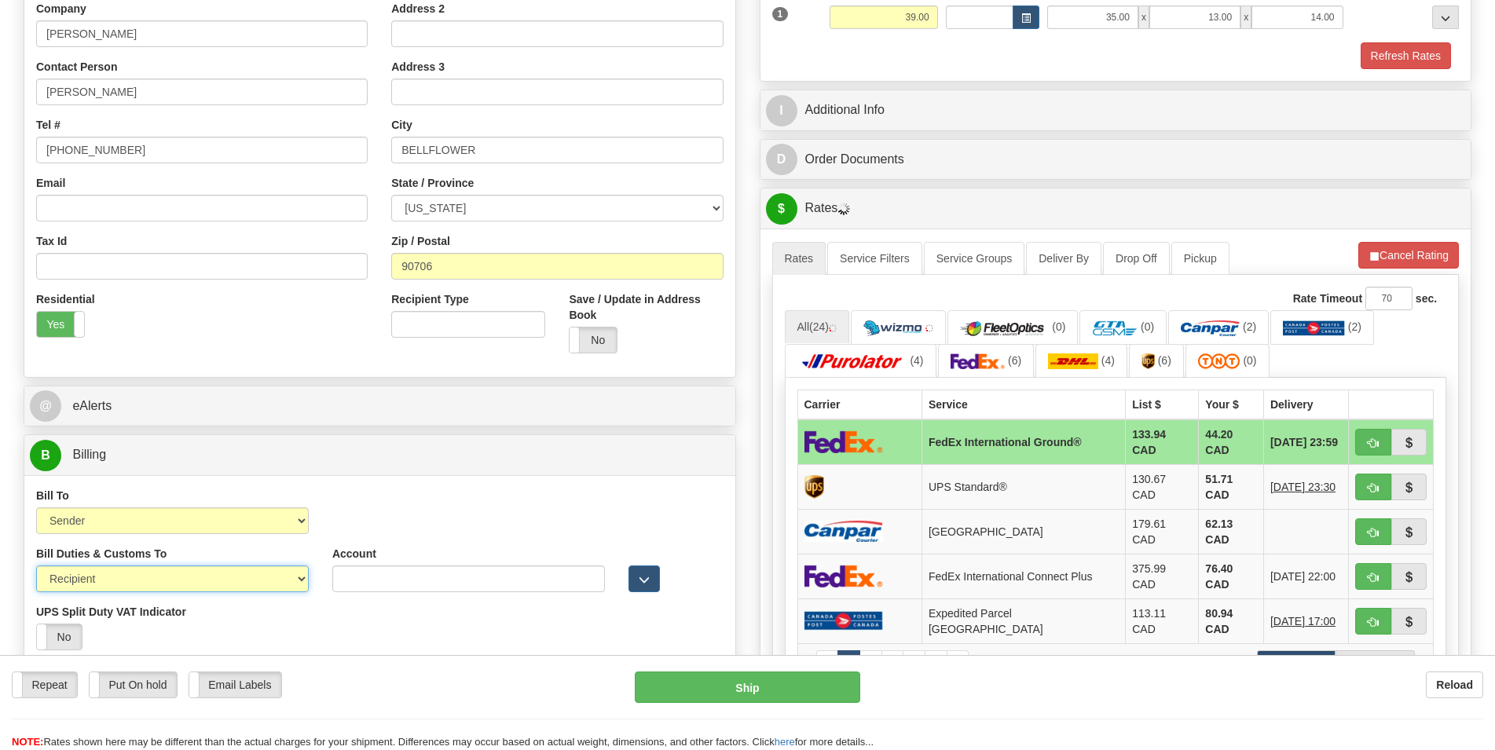
click at [36, 566] on select "Sender Recipient Third Party" at bounding box center [172, 579] width 273 height 27
select select "1"
click option "Sender" at bounding box center [0, 0] width 0 height 0
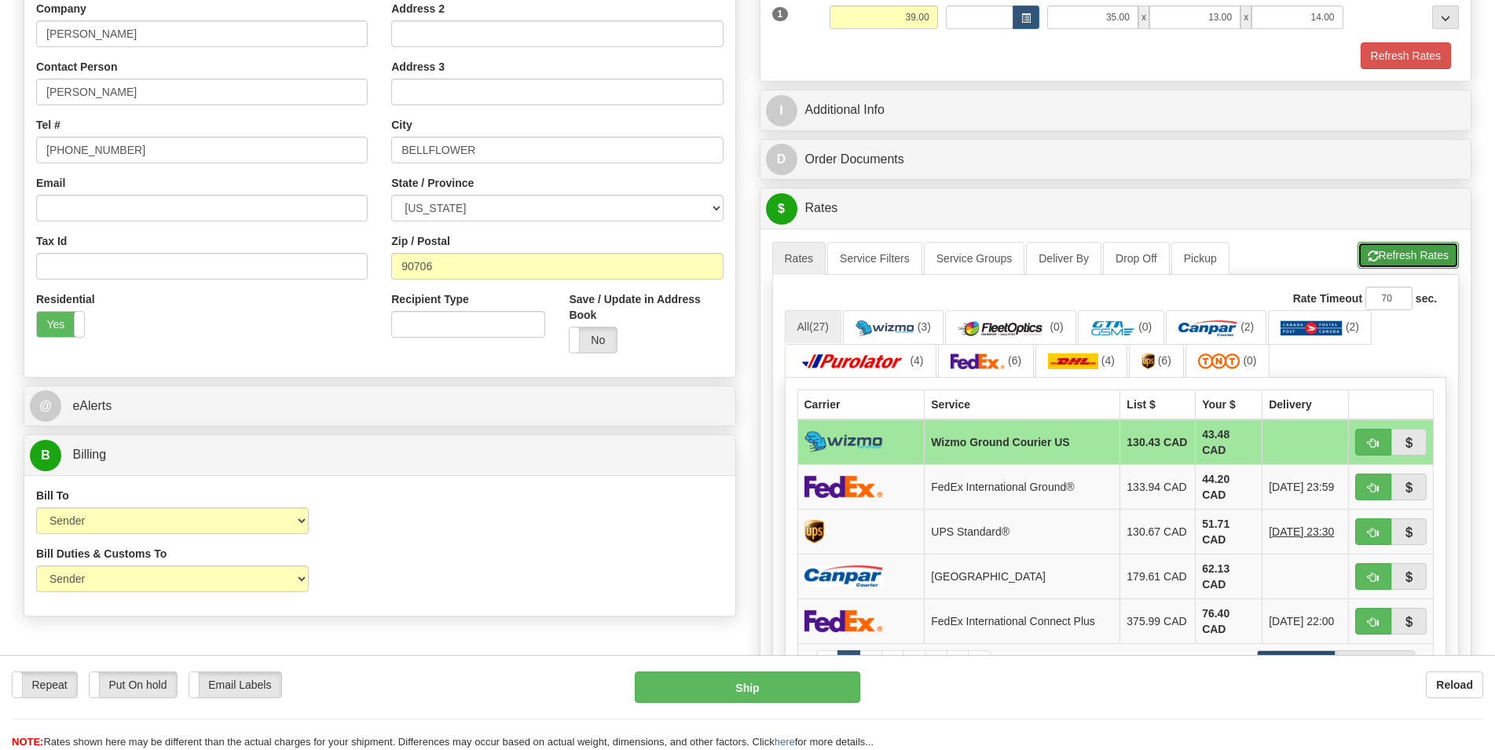
click at [1366, 253] on button "Refresh Rates" at bounding box center [1408, 255] width 101 height 27
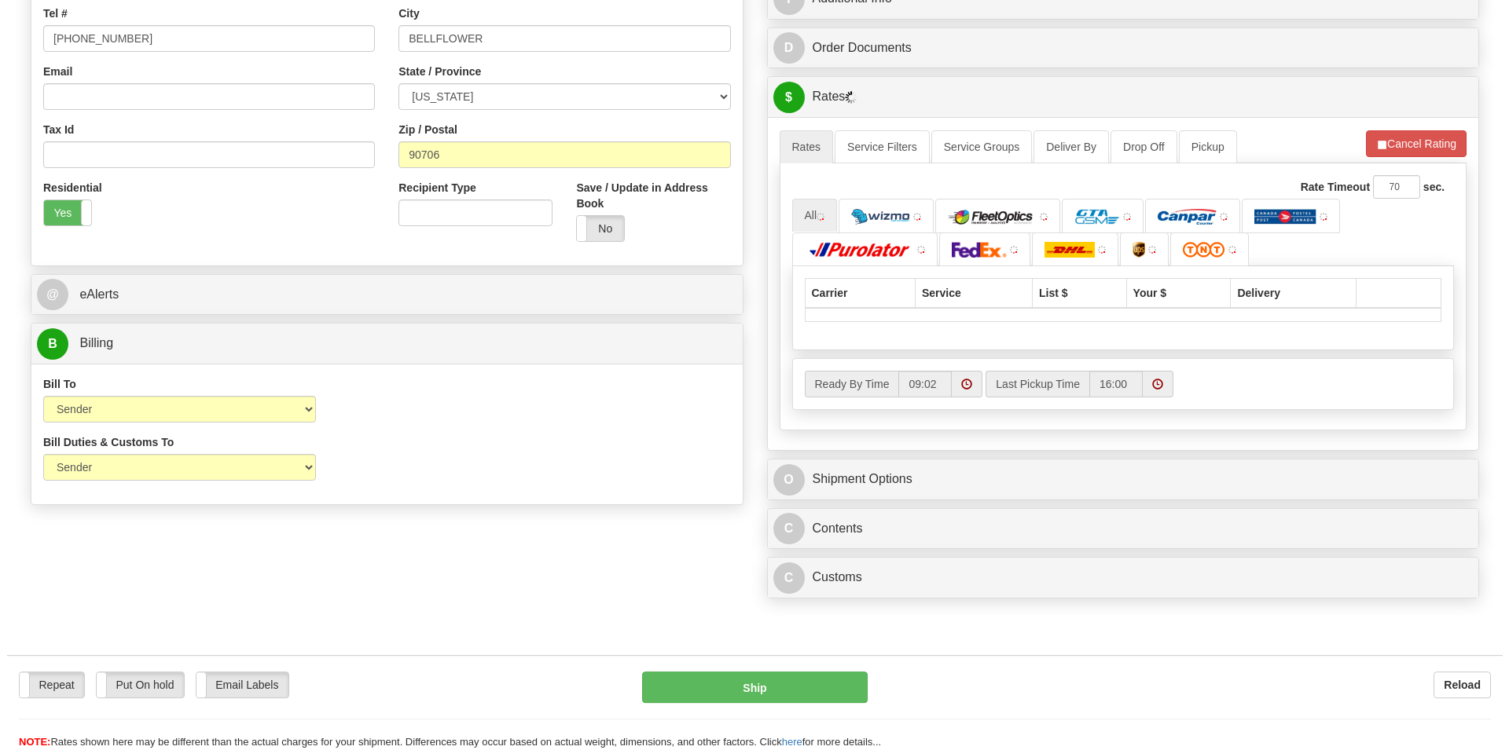
scroll to position [641, 0]
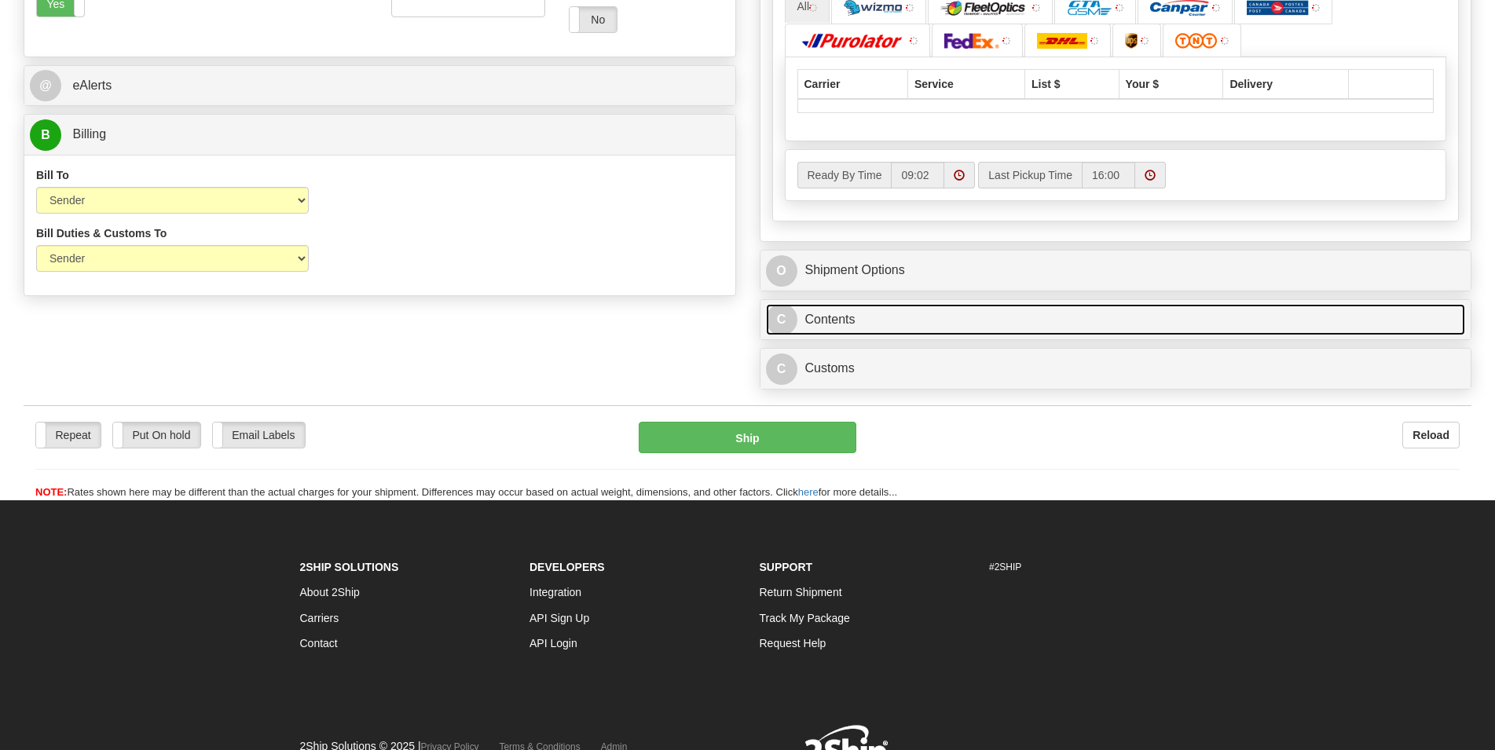
click at [835, 326] on link "C Contents" at bounding box center [1116, 320] width 700 height 32
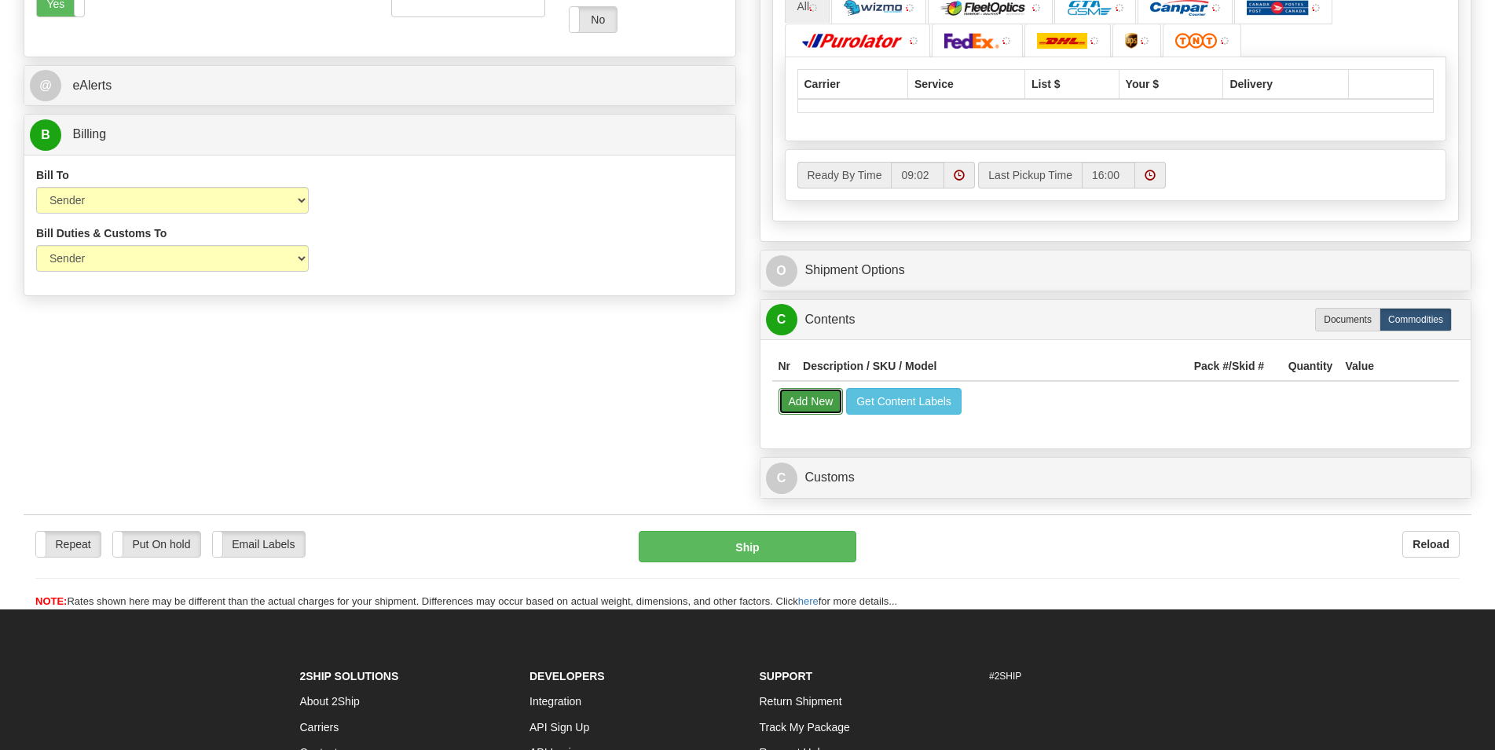
click at [810, 415] on button "Add New" at bounding box center [811, 401] width 65 height 27
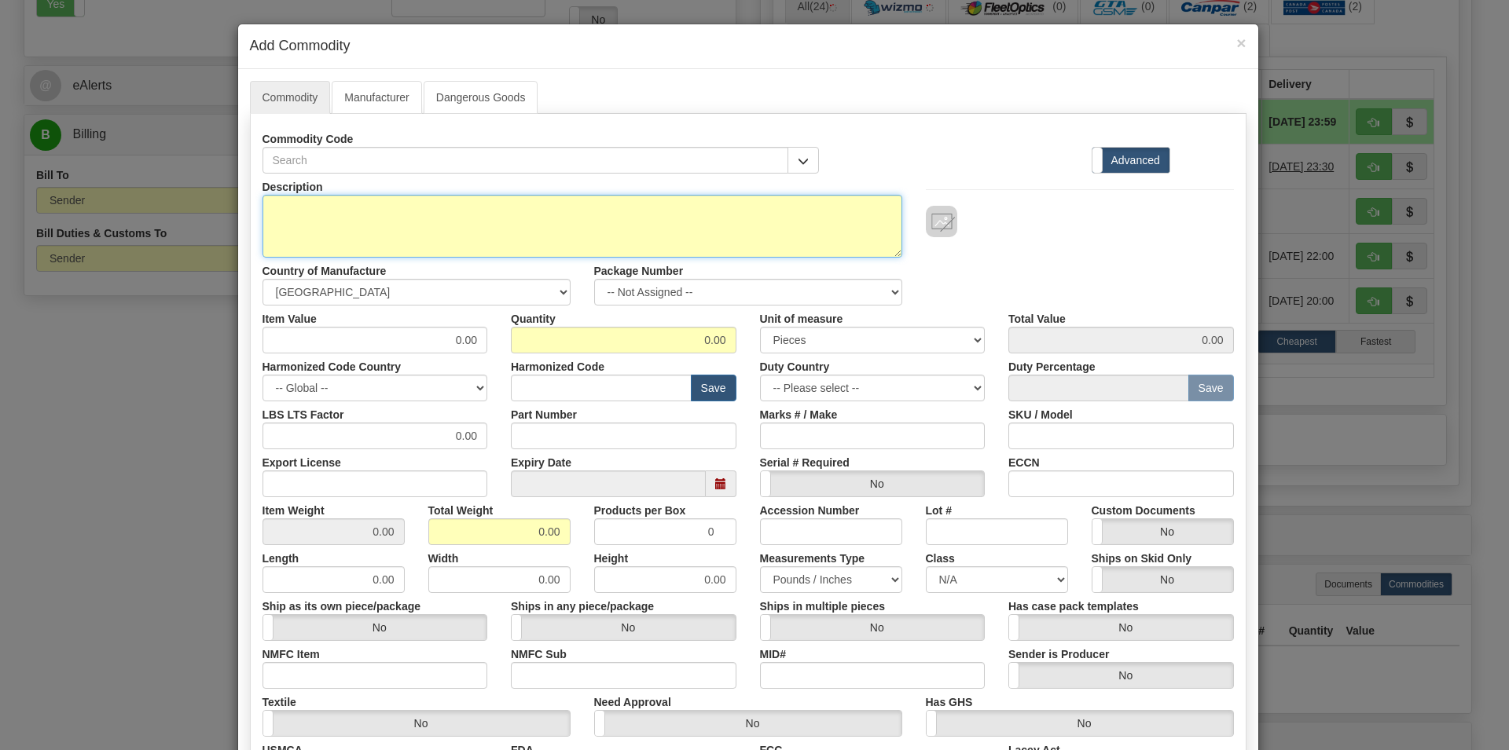
click at [273, 238] on textarea "Description" at bounding box center [582, 226] width 640 height 63
paste textarea "AIRNEST 3+ Rugged Inflatable Shelter"
type textarea "AIRNEST 3+ Rugged Inflatable Shelter"
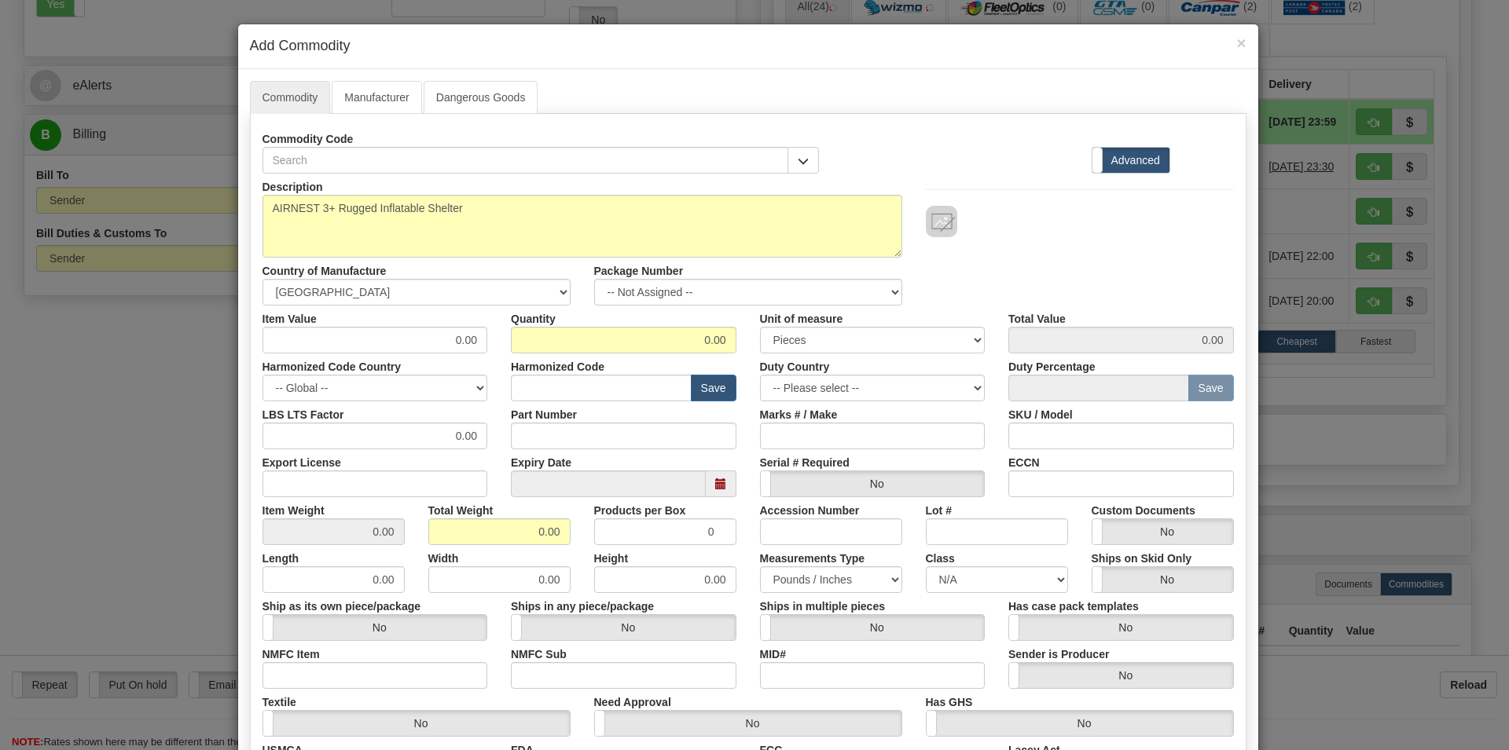
click at [308, 306] on label "Item Value" at bounding box center [289, 316] width 54 height 21
click at [308, 327] on input "0.00" at bounding box center [374, 340] width 225 height 27
click at [262, 279] on select "-- Unknown -- AFGHANISTAN ALAND ISLANDS ALBANIA ALGERIA AMERICAN SAMOA ANDORRA …" at bounding box center [416, 292] width 308 height 27
select select "CN"
click option "[GEOGRAPHIC_DATA]" at bounding box center [0, 0] width 0 height 0
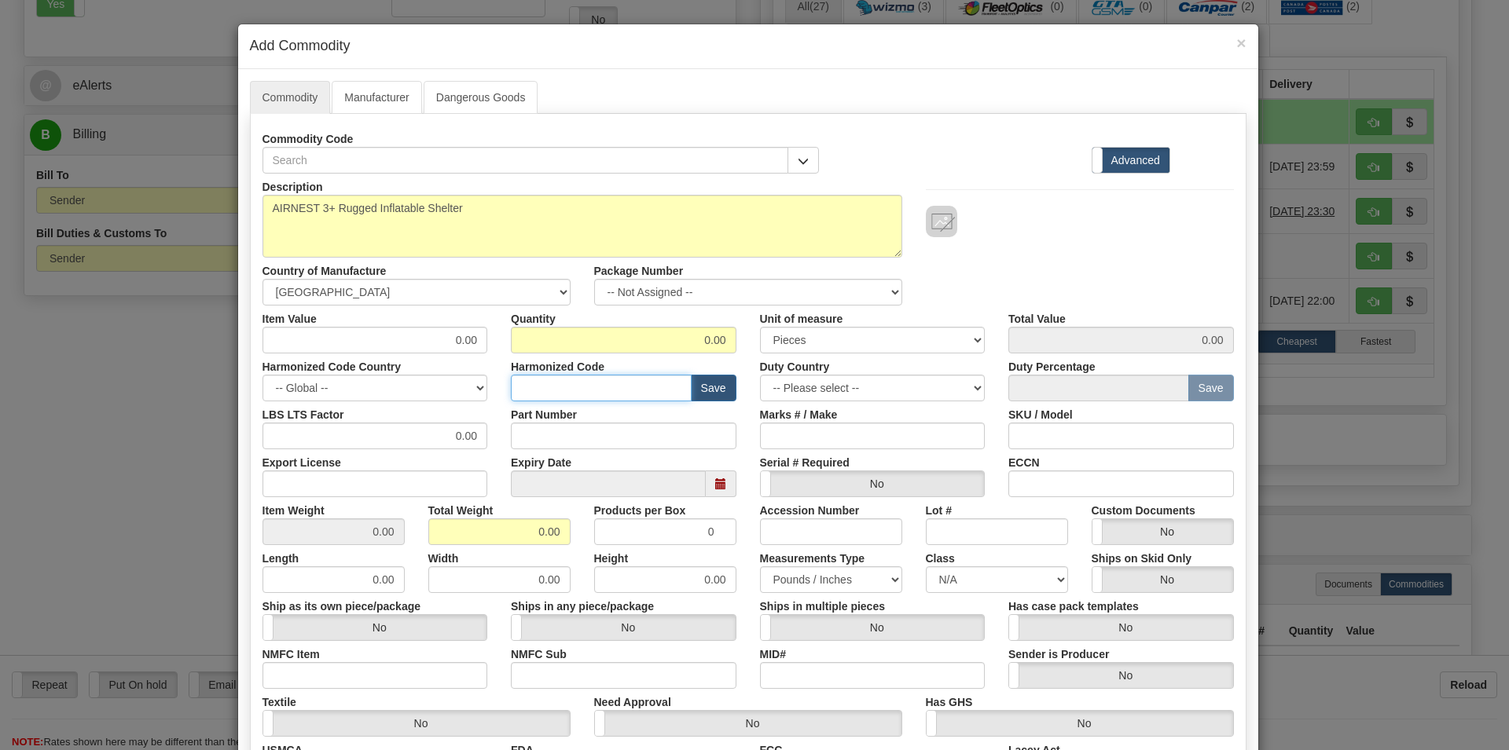
click at [547, 380] on input "text" at bounding box center [601, 388] width 181 height 27
paste input "6306.22.00.00, 6306.22.9030"
type input "6306.22.00.00, 6306.22.9030"
drag, startPoint x: 383, startPoint y: 332, endPoint x: 622, endPoint y: 384, distance: 245.3
click at [488, 354] on input "0.00" at bounding box center [374, 340] width 225 height 27
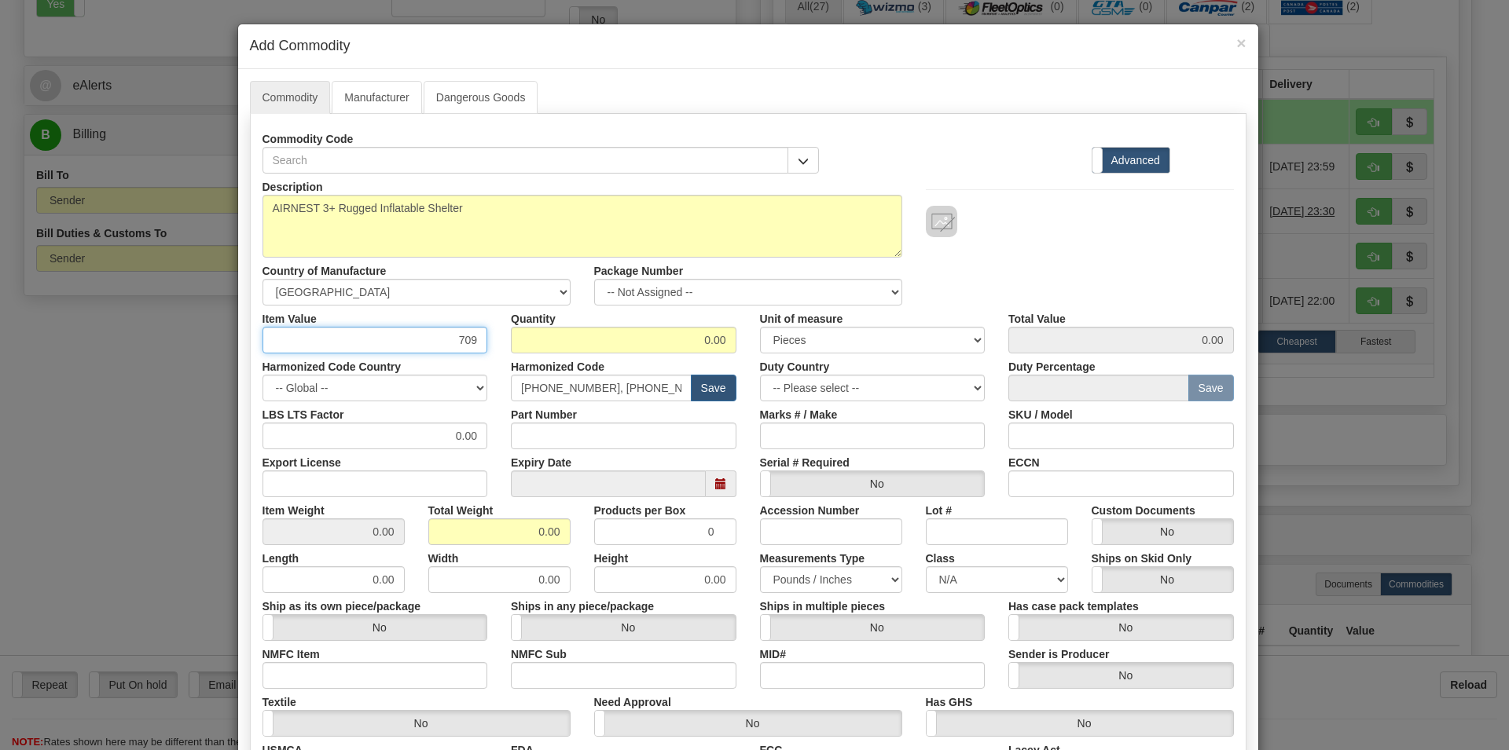
type input "709"
drag, startPoint x: 675, startPoint y: 343, endPoint x: 976, endPoint y: 381, distance: 303.3
click at [736, 354] on input "0.00" at bounding box center [623, 340] width 225 height 27
type input "1"
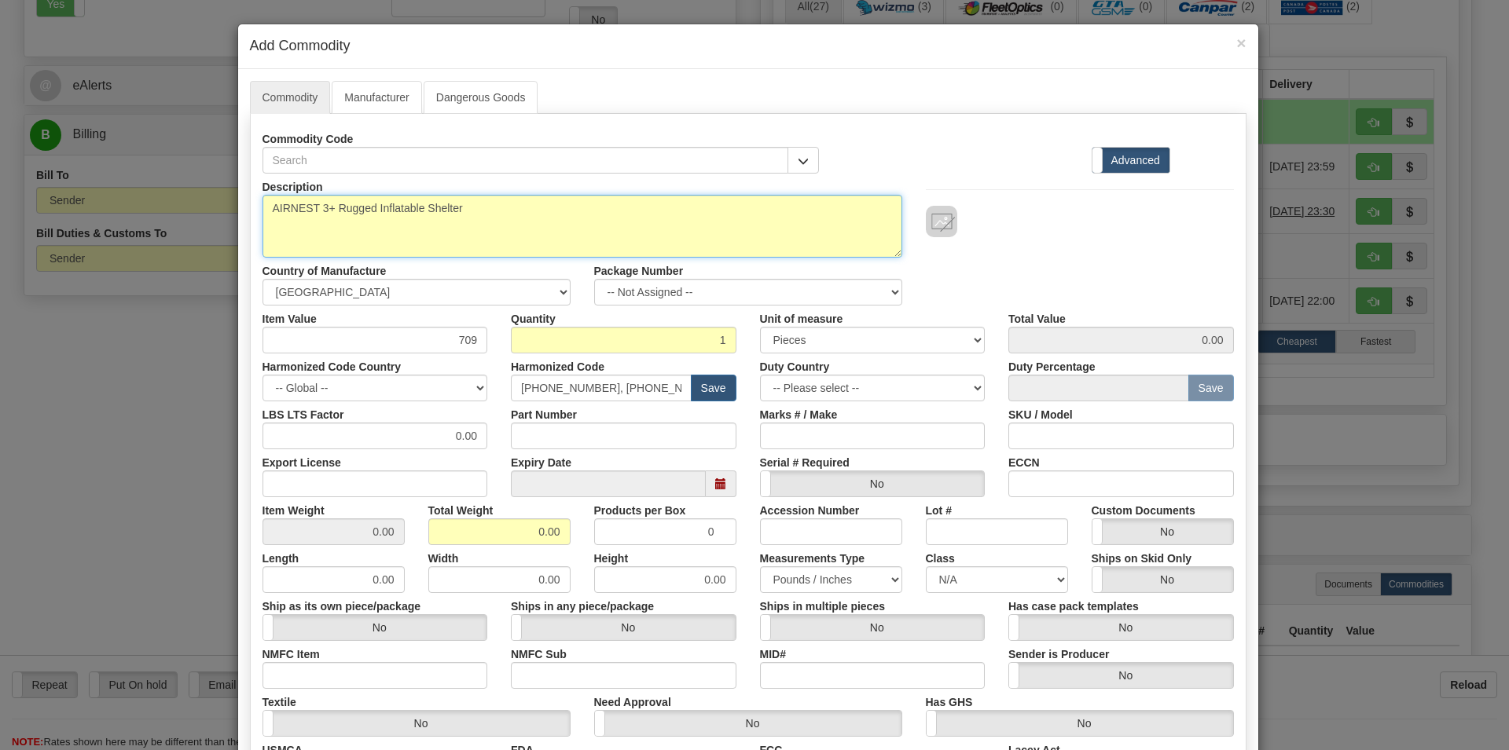
type input "709.00"
drag, startPoint x: 273, startPoint y: 208, endPoint x: 252, endPoint y: 209, distance: 21.2
click at [262, 209] on textarea "AIRNEST 3+ Rugged Inflatable Shelter" at bounding box center [582, 226] width 640 height 63
click at [265, 207] on textarea "AIRNEST 3+ Rugged Inflatable Shelter" at bounding box center [582, 226] width 640 height 63
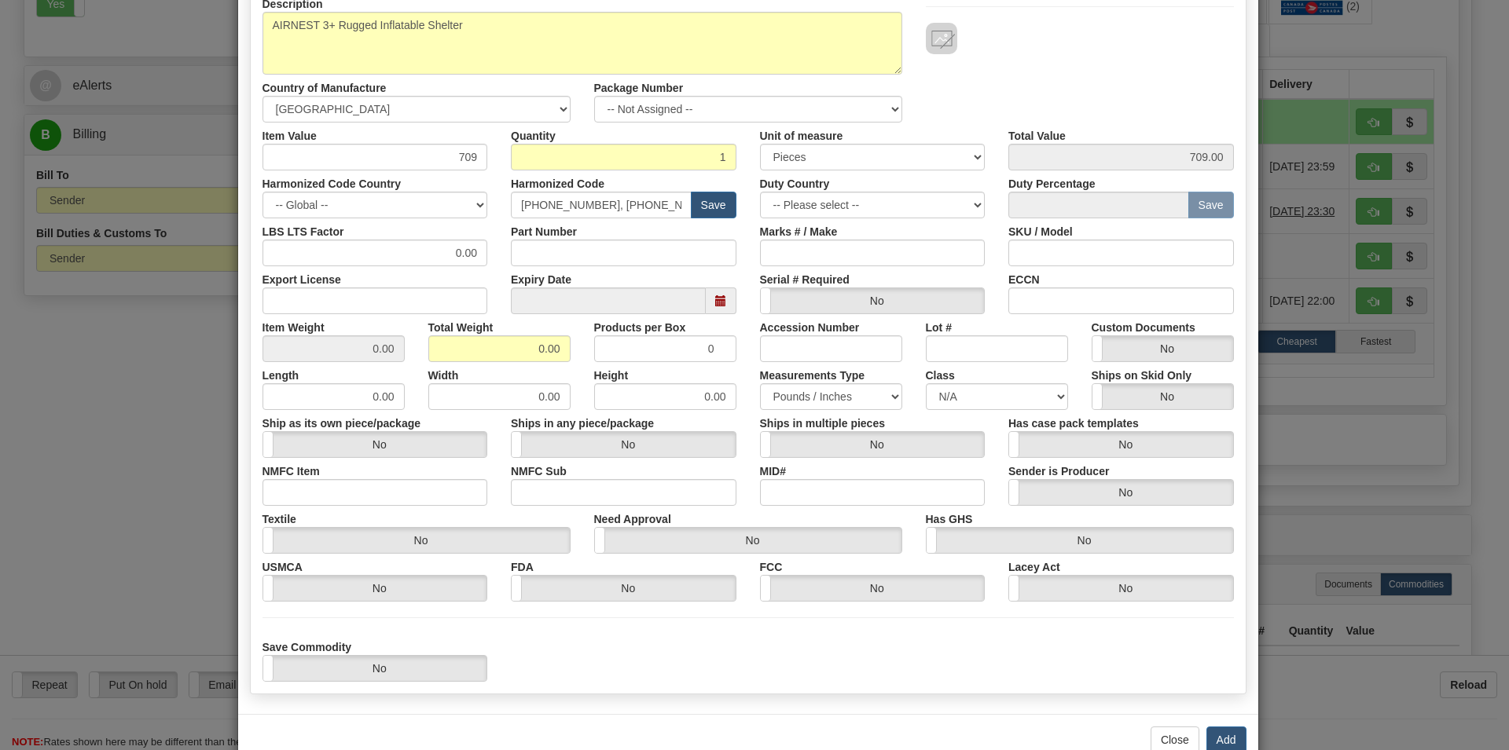
scroll to position [222, 0]
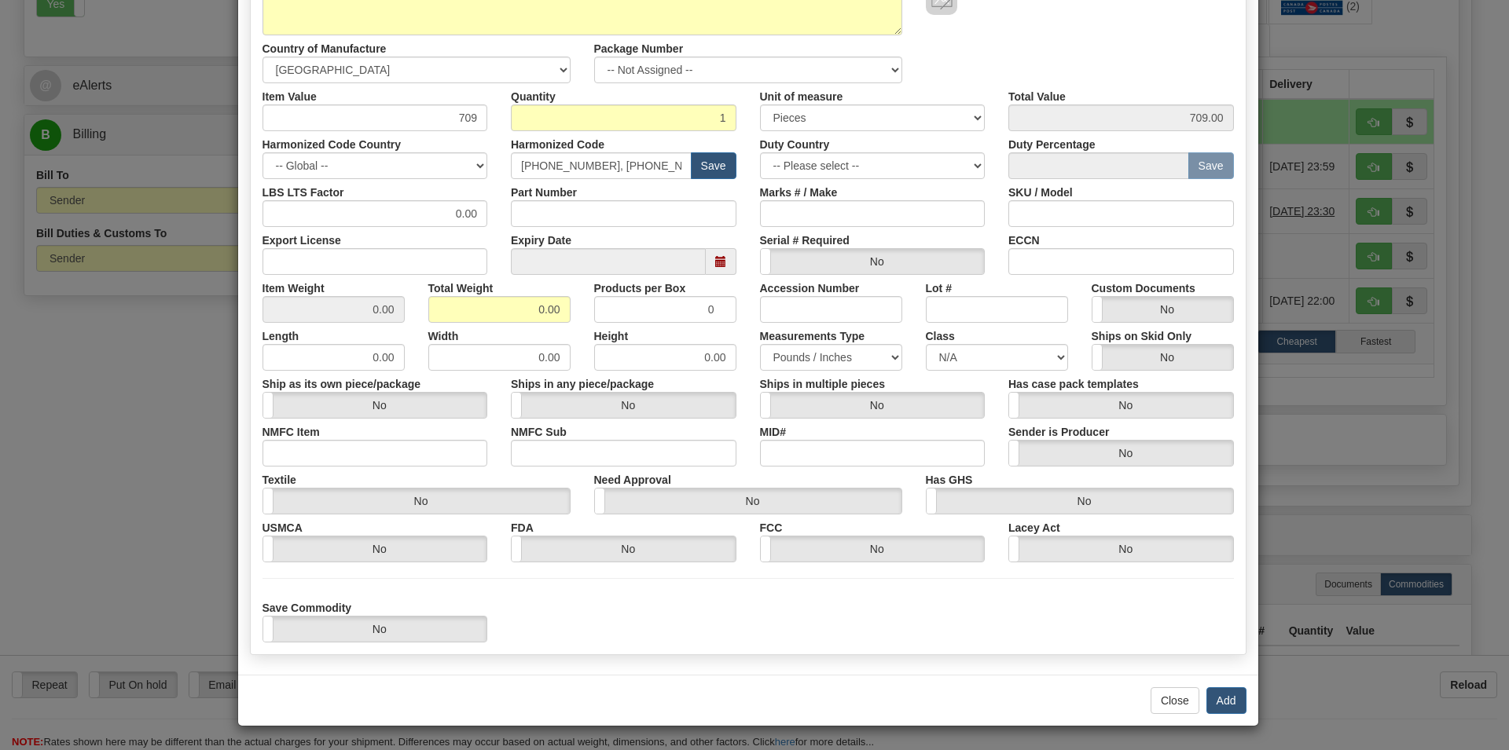
click at [1235, 717] on div "Close Add" at bounding box center [748, 700] width 1020 height 51
click at [1230, 708] on button "Add" at bounding box center [1226, 700] width 40 height 27
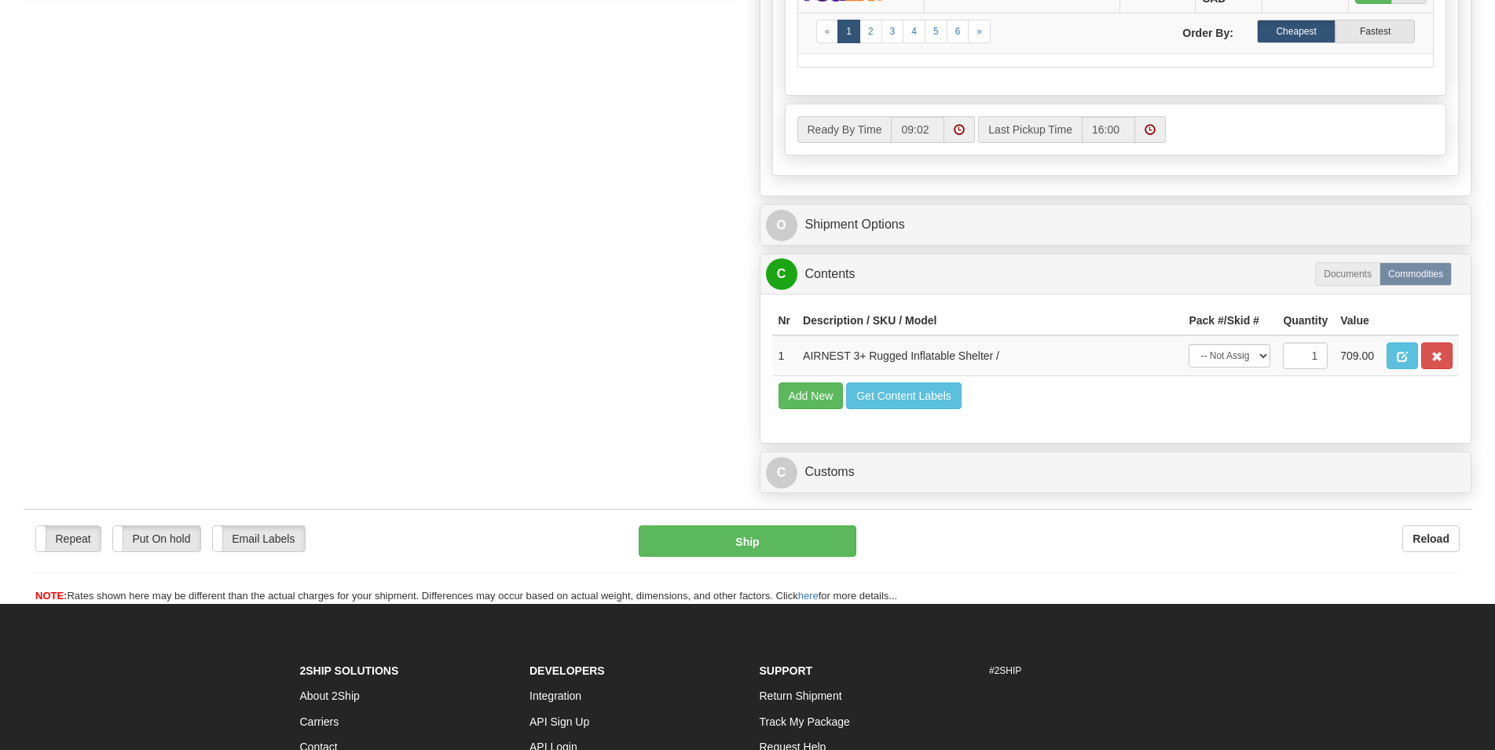
scroll to position [962, 0]
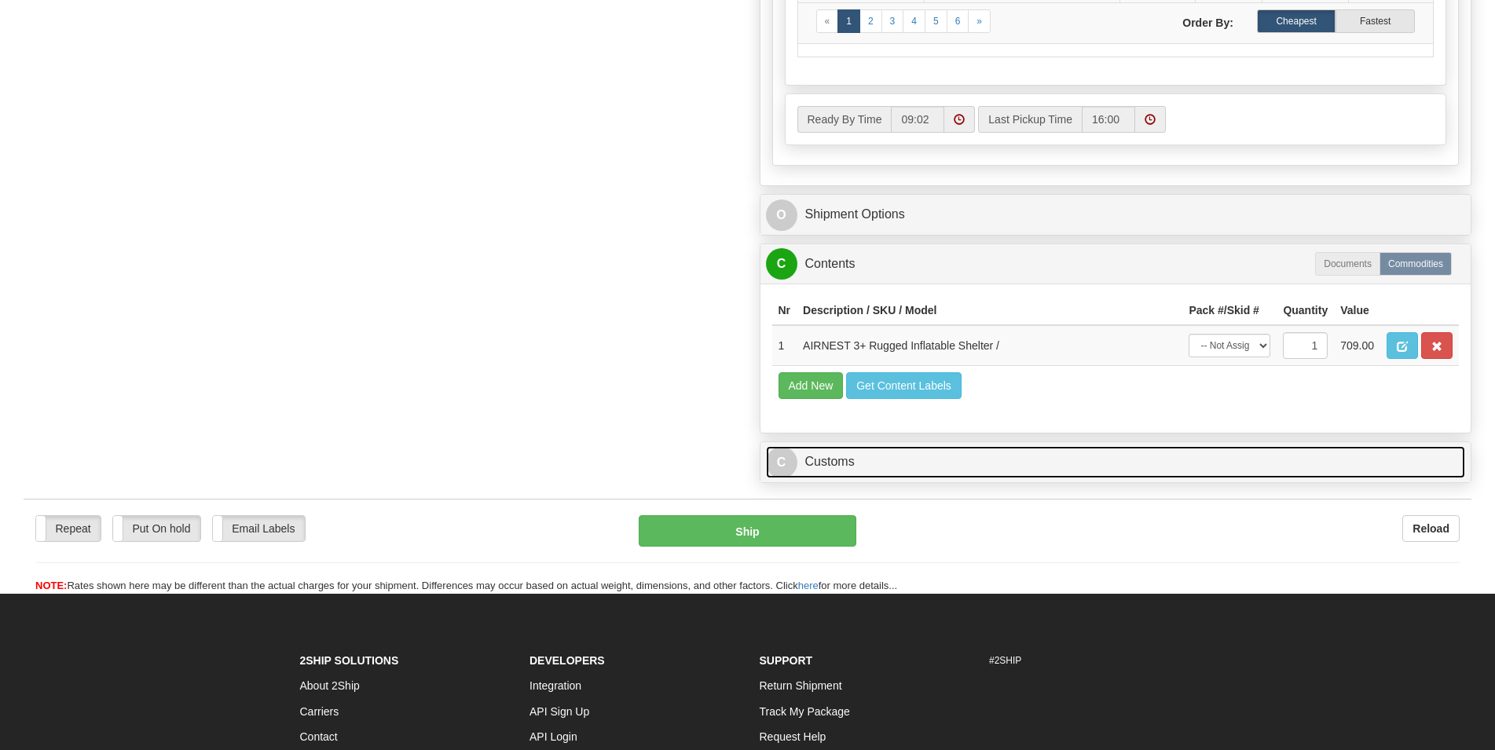
click at [1139, 460] on link "C Customs" at bounding box center [1116, 462] width 700 height 32
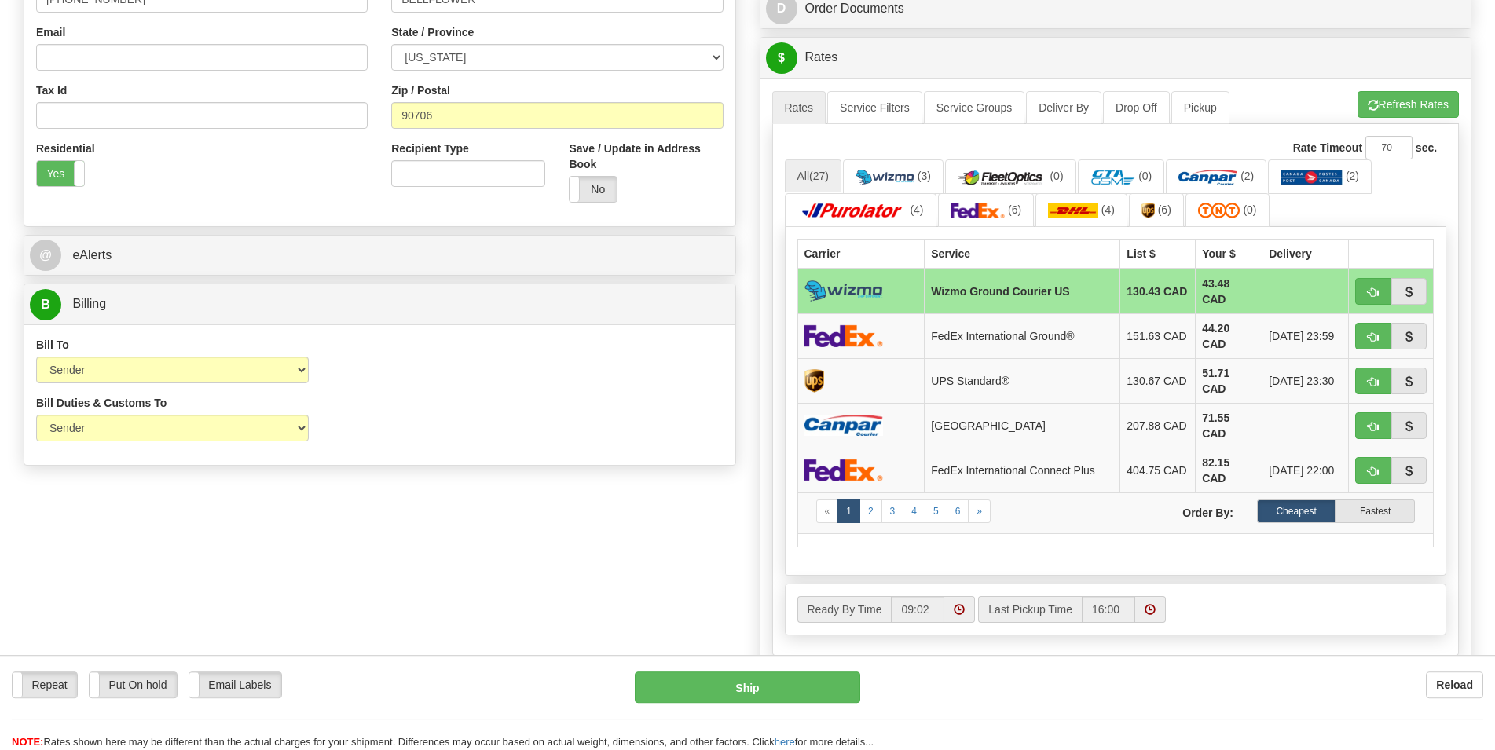
scroll to position [401, 0]
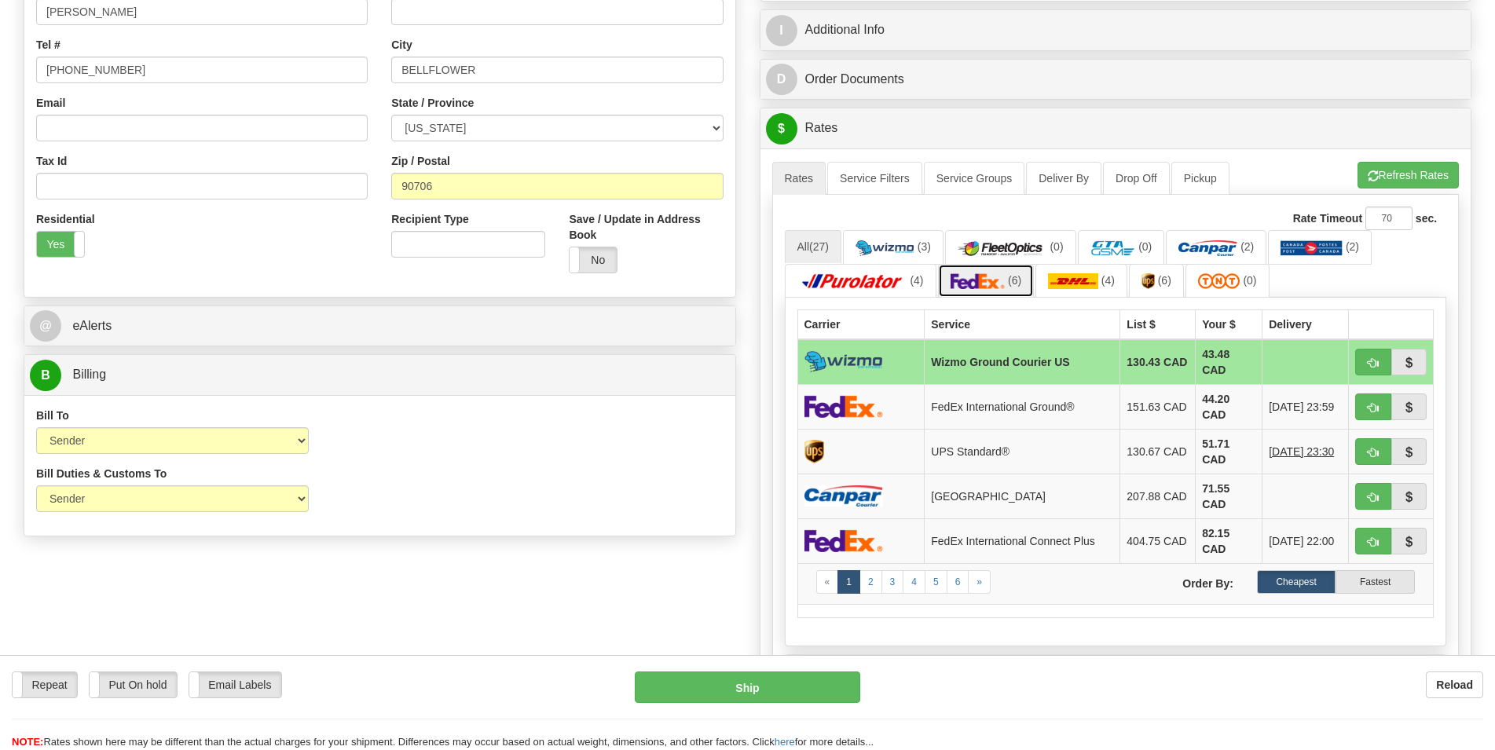
click at [966, 280] on img at bounding box center [978, 281] width 55 height 16
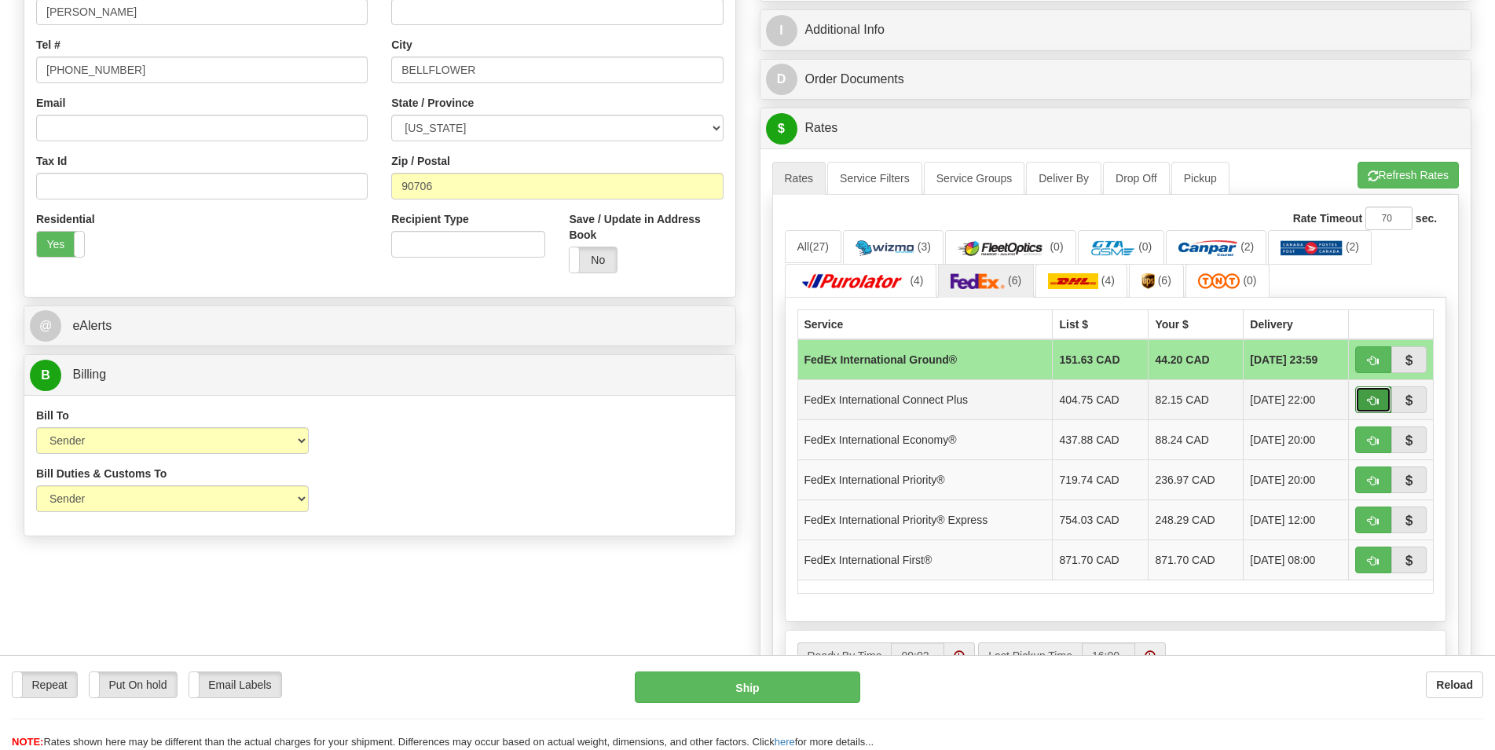
click at [1380, 398] on button "button" at bounding box center [1373, 400] width 36 height 27
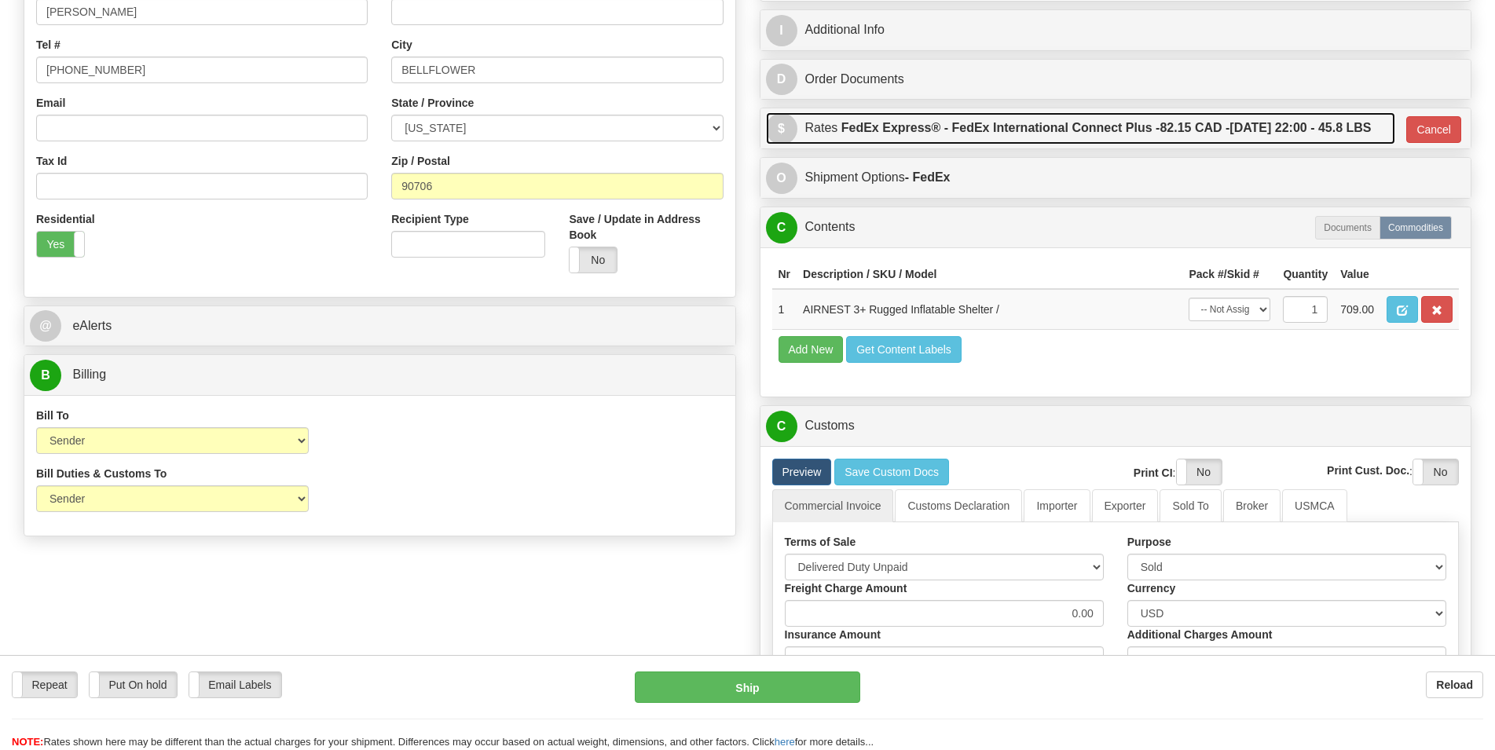
drag, startPoint x: 1031, startPoint y: 163, endPoint x: 1091, endPoint y: 168, distance: 60.7
click at [1031, 144] on label "FedEx Express® - FedEx International Connect Plus - 82.15 CAD - 10/02/2025 22:0…" at bounding box center [1106, 127] width 530 height 31
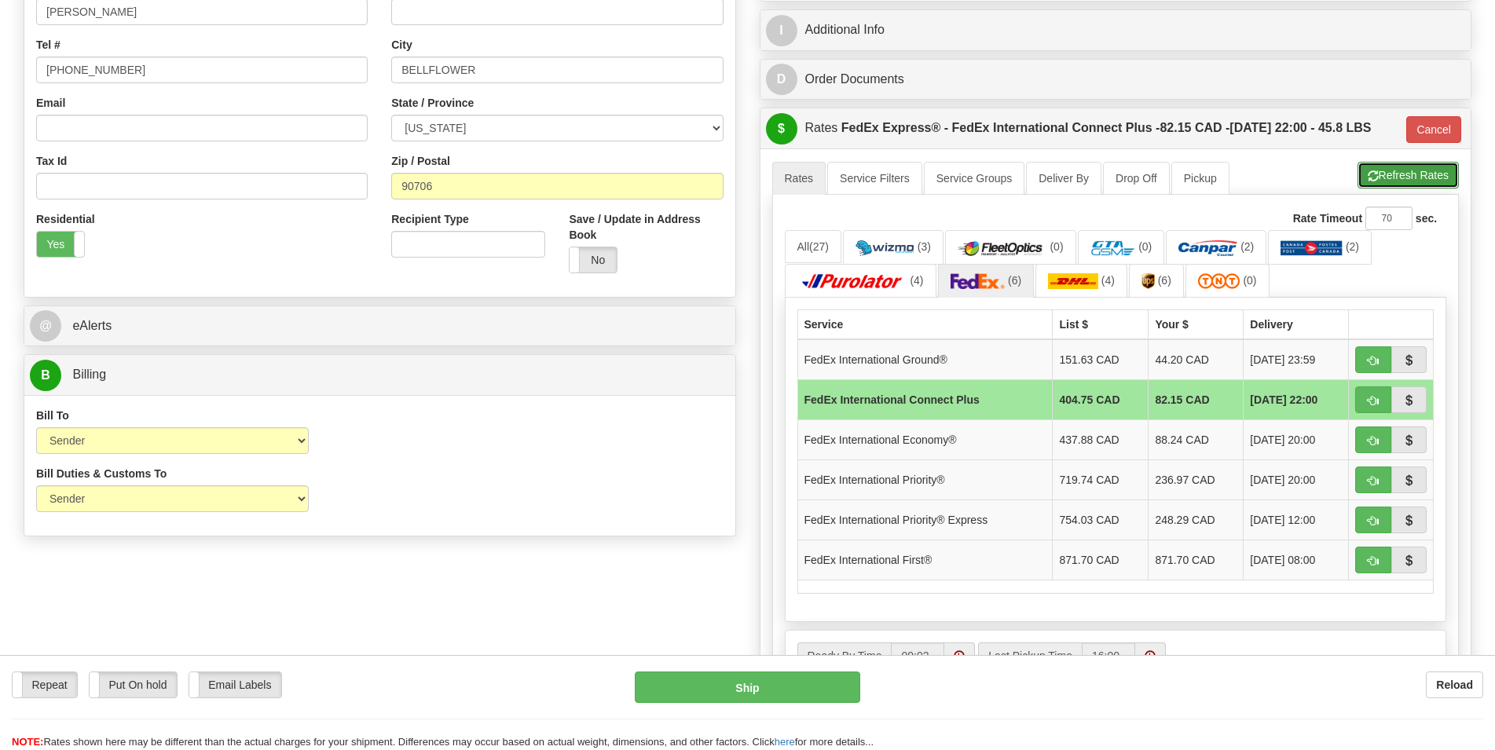
click at [1384, 189] on button "Refresh Rates" at bounding box center [1408, 175] width 101 height 27
type input "EC"
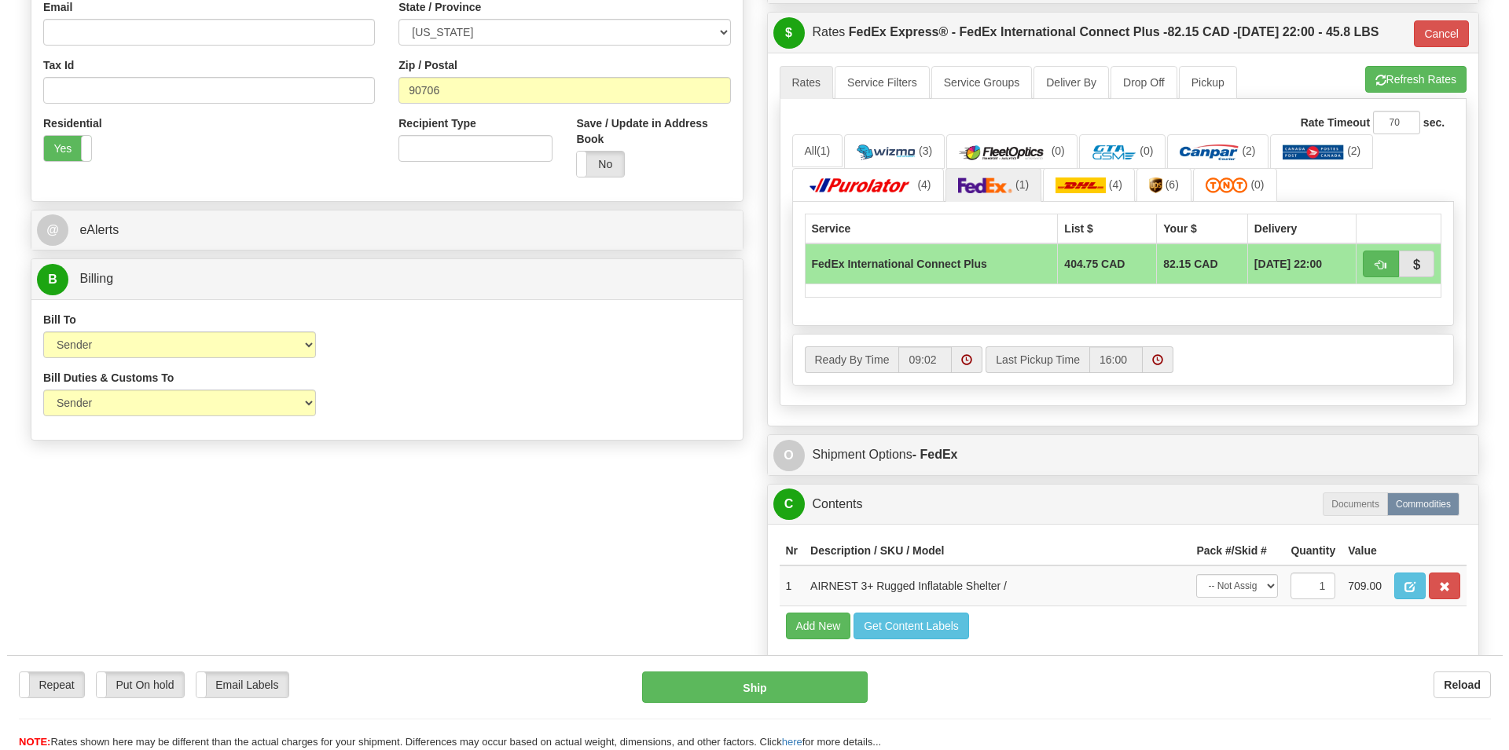
scroll to position [721, 0]
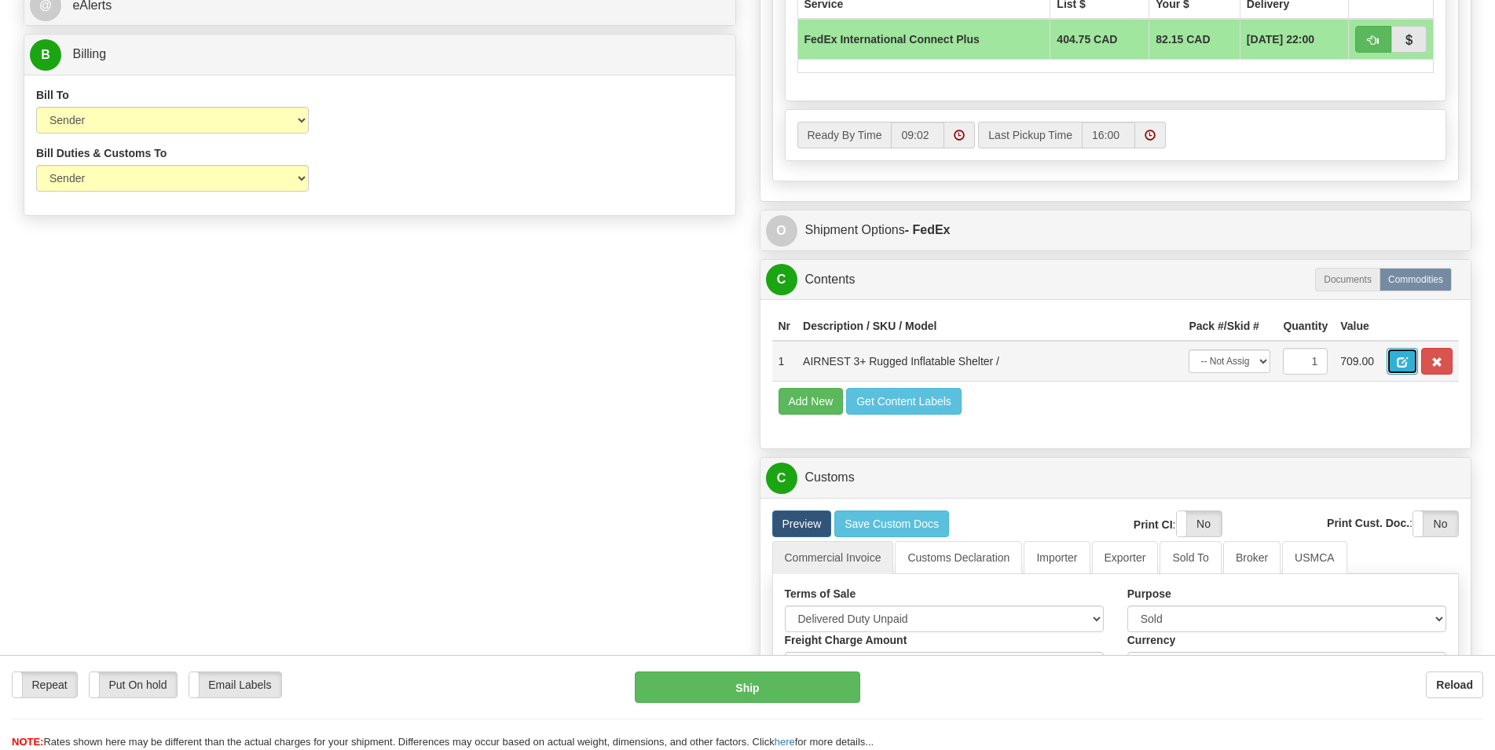
click at [1396, 375] on button "button" at bounding box center [1402, 361] width 31 height 27
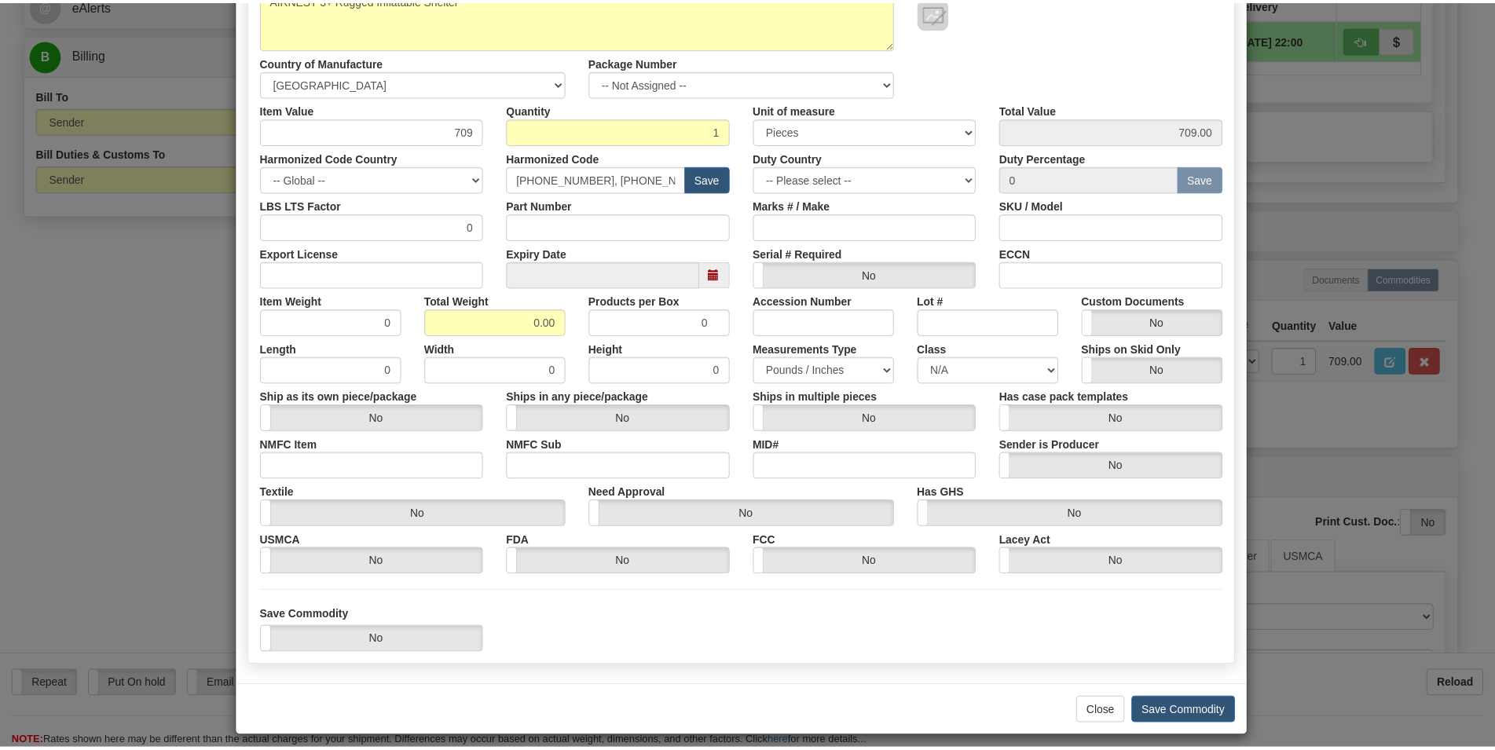
scroll to position [221, 0]
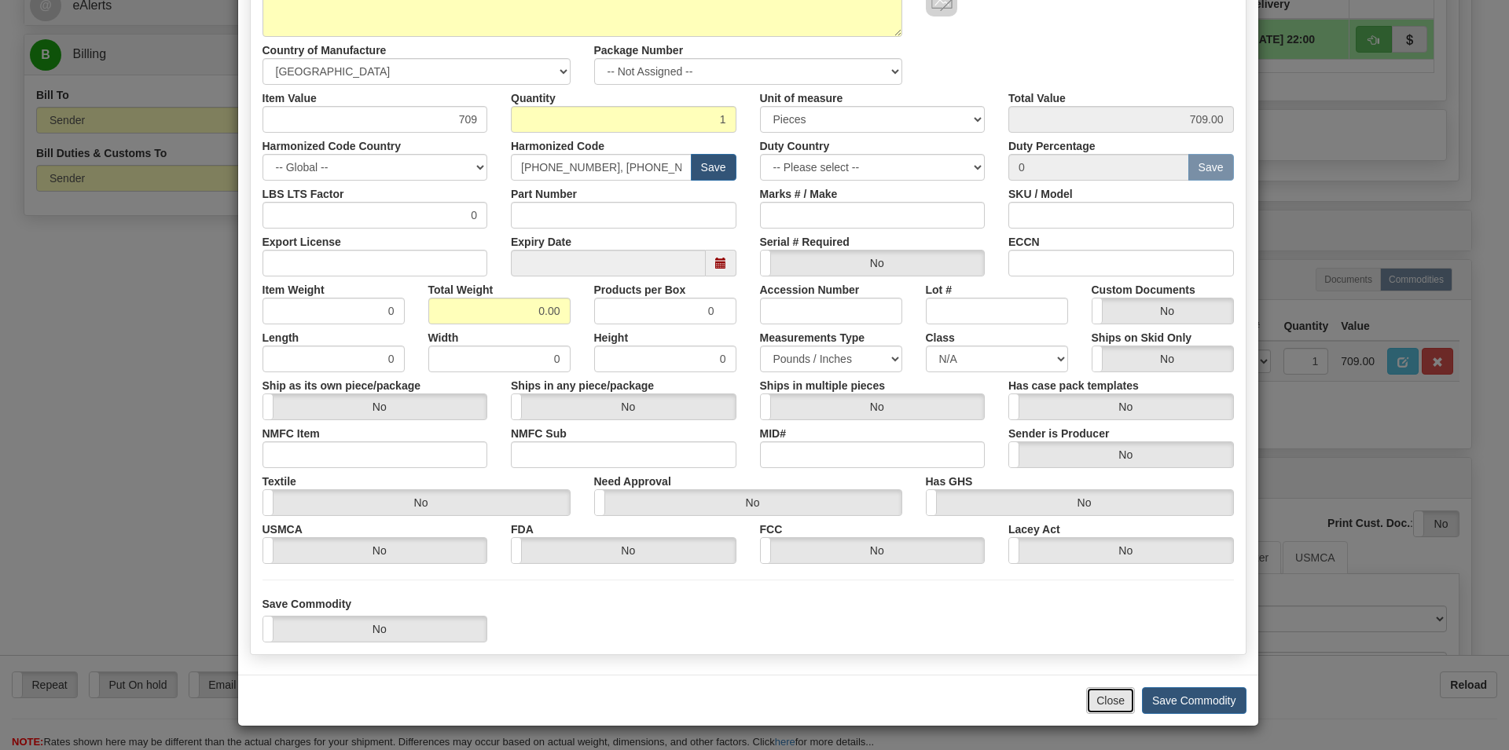
click at [1105, 702] on button "Close" at bounding box center [1110, 700] width 49 height 27
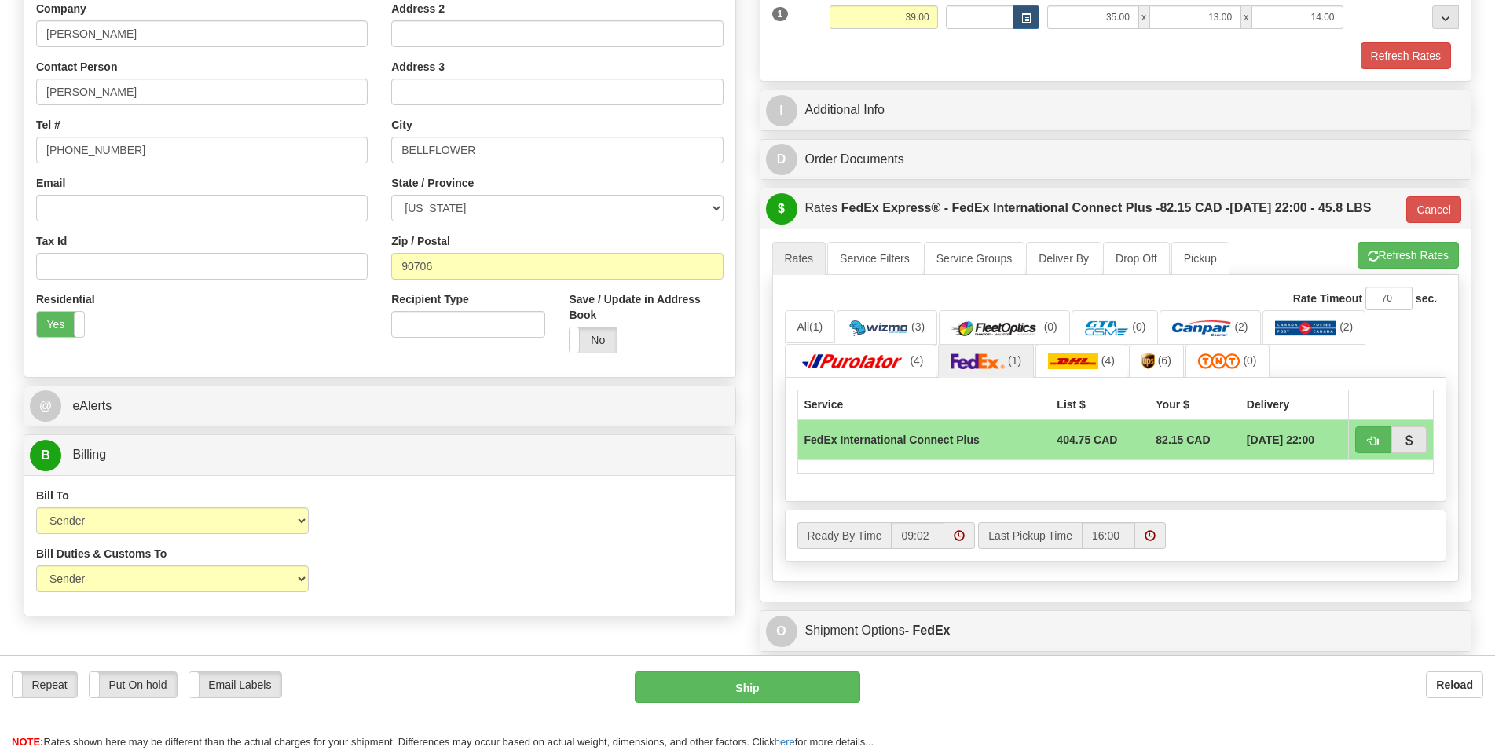
scroll to position [80, 0]
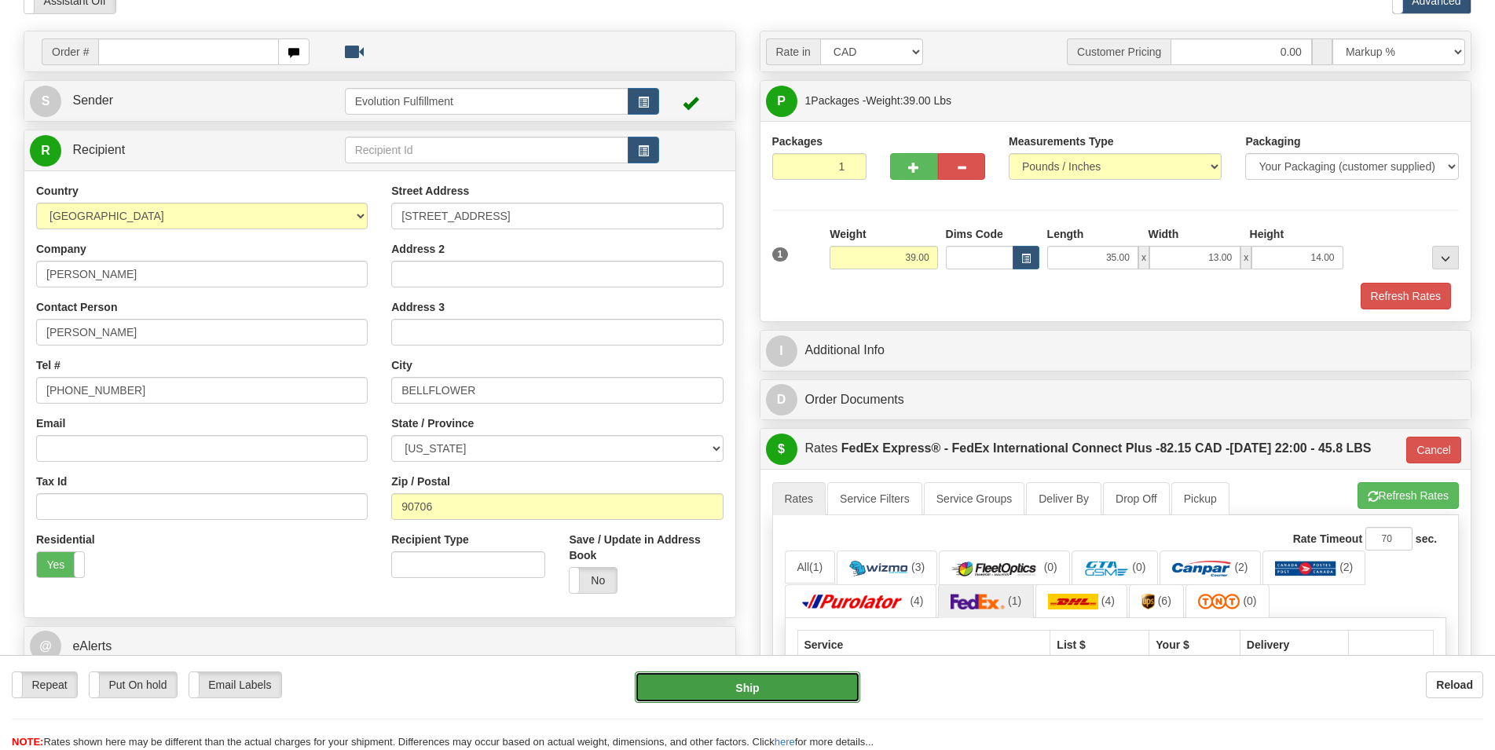
click at [730, 684] on button "Ship" at bounding box center [747, 687] width 225 height 31
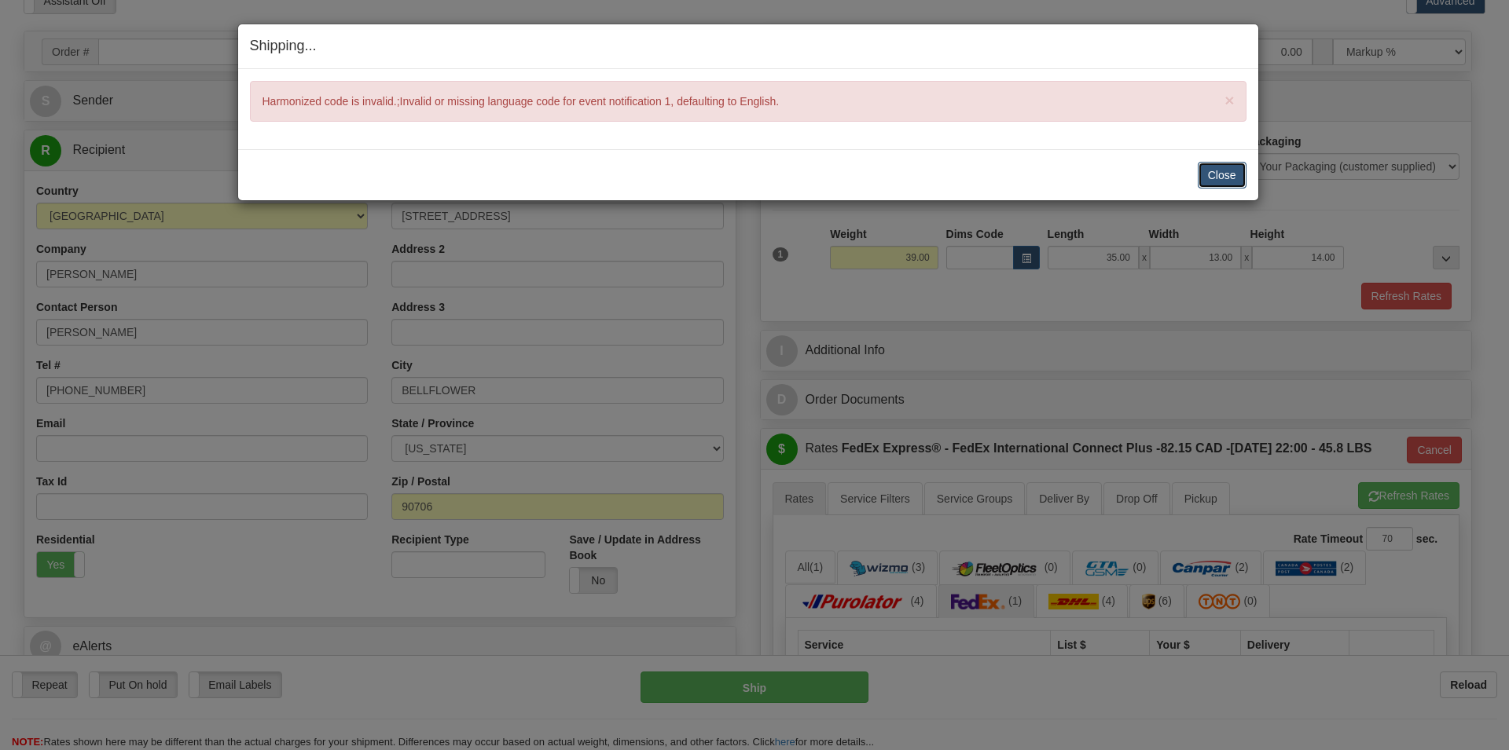
click at [1228, 175] on button "Close" at bounding box center [1221, 175] width 49 height 27
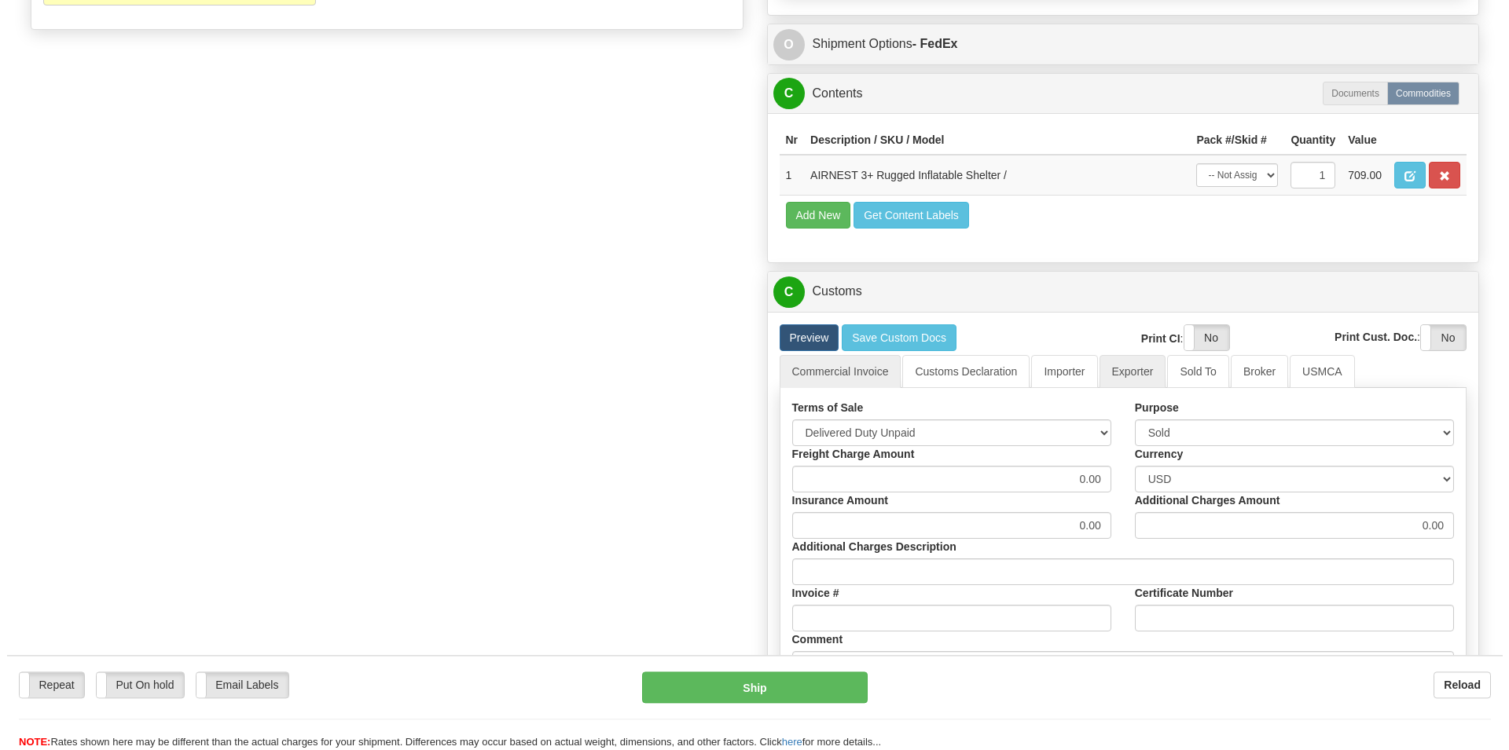
scroll to position [882, 0]
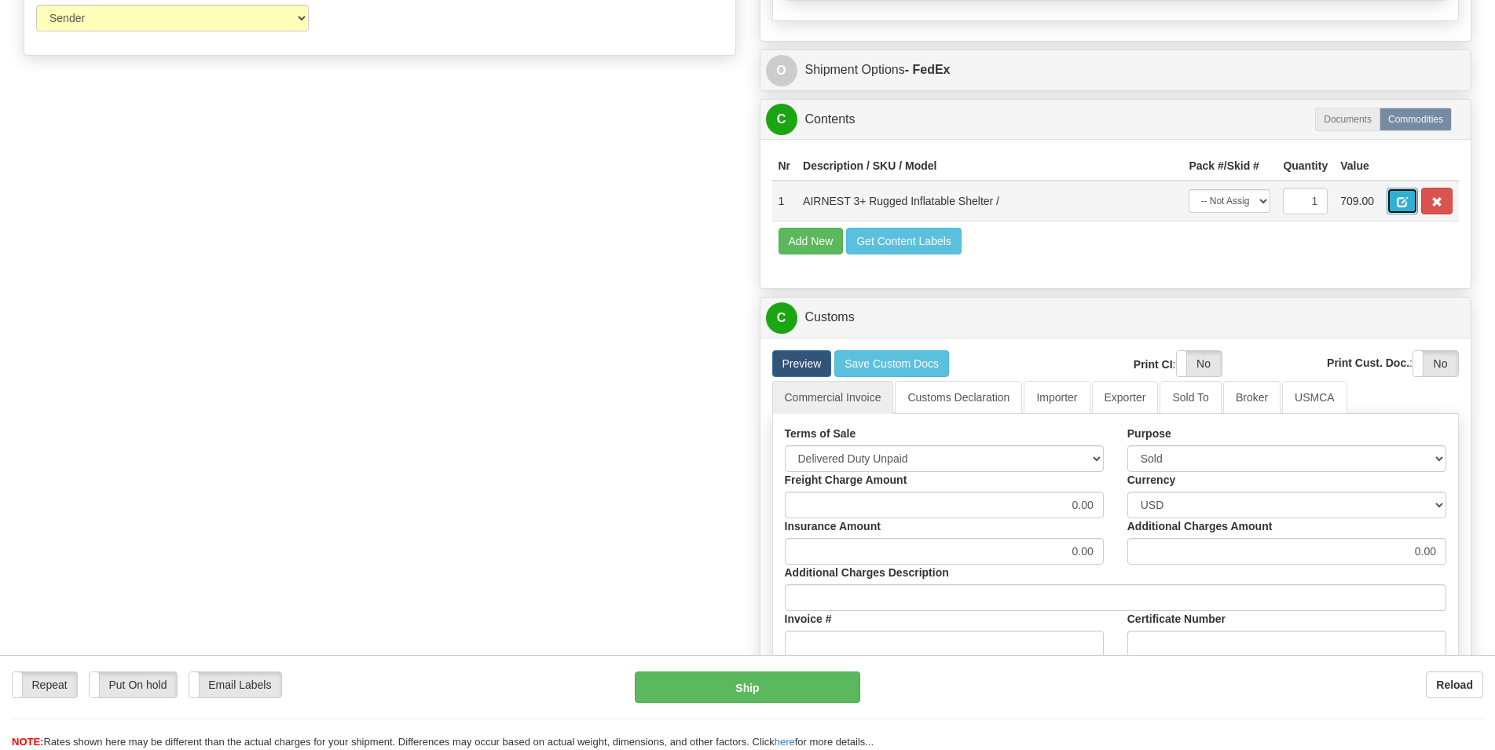
click at [1388, 214] on button "button" at bounding box center [1402, 201] width 31 height 27
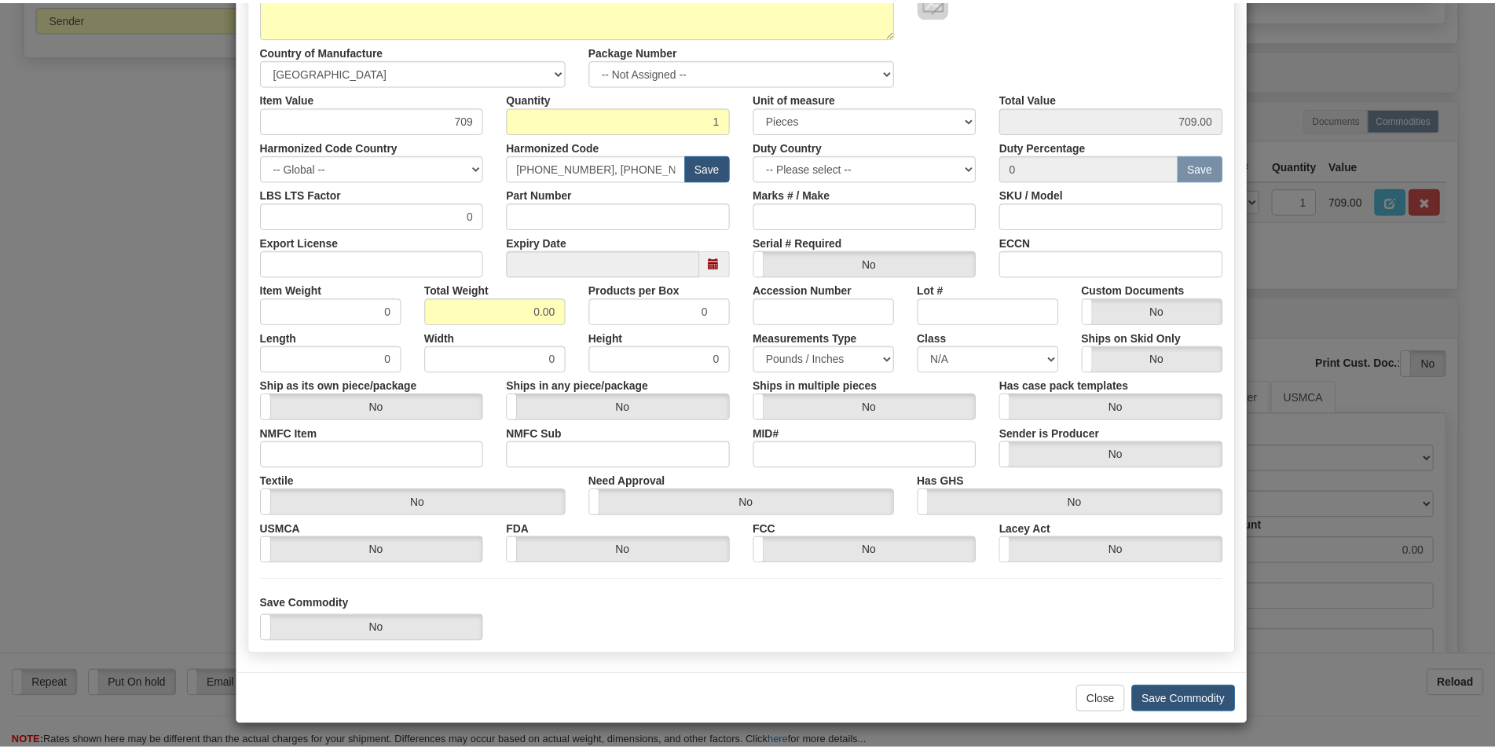
scroll to position [221, 0]
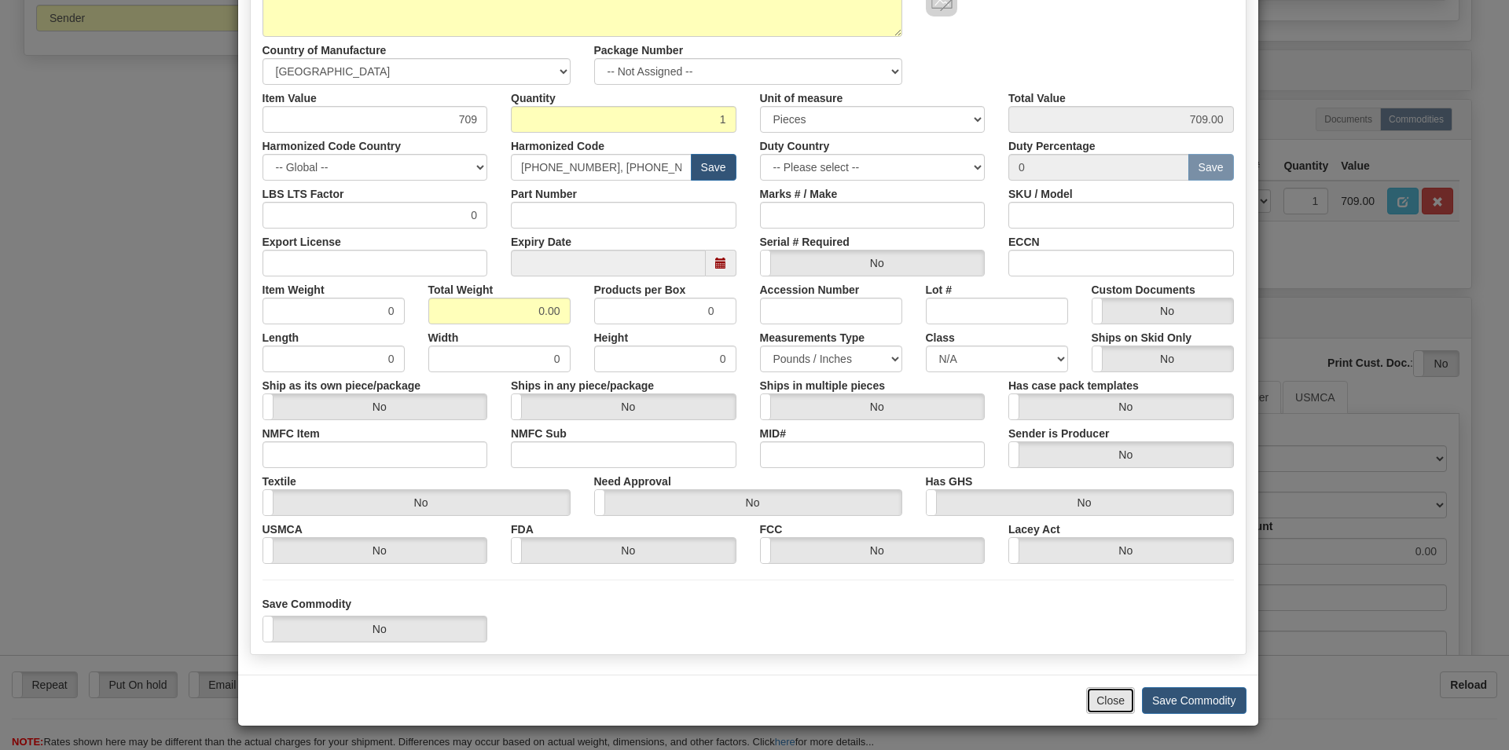
click at [1103, 702] on button "Close" at bounding box center [1110, 700] width 49 height 27
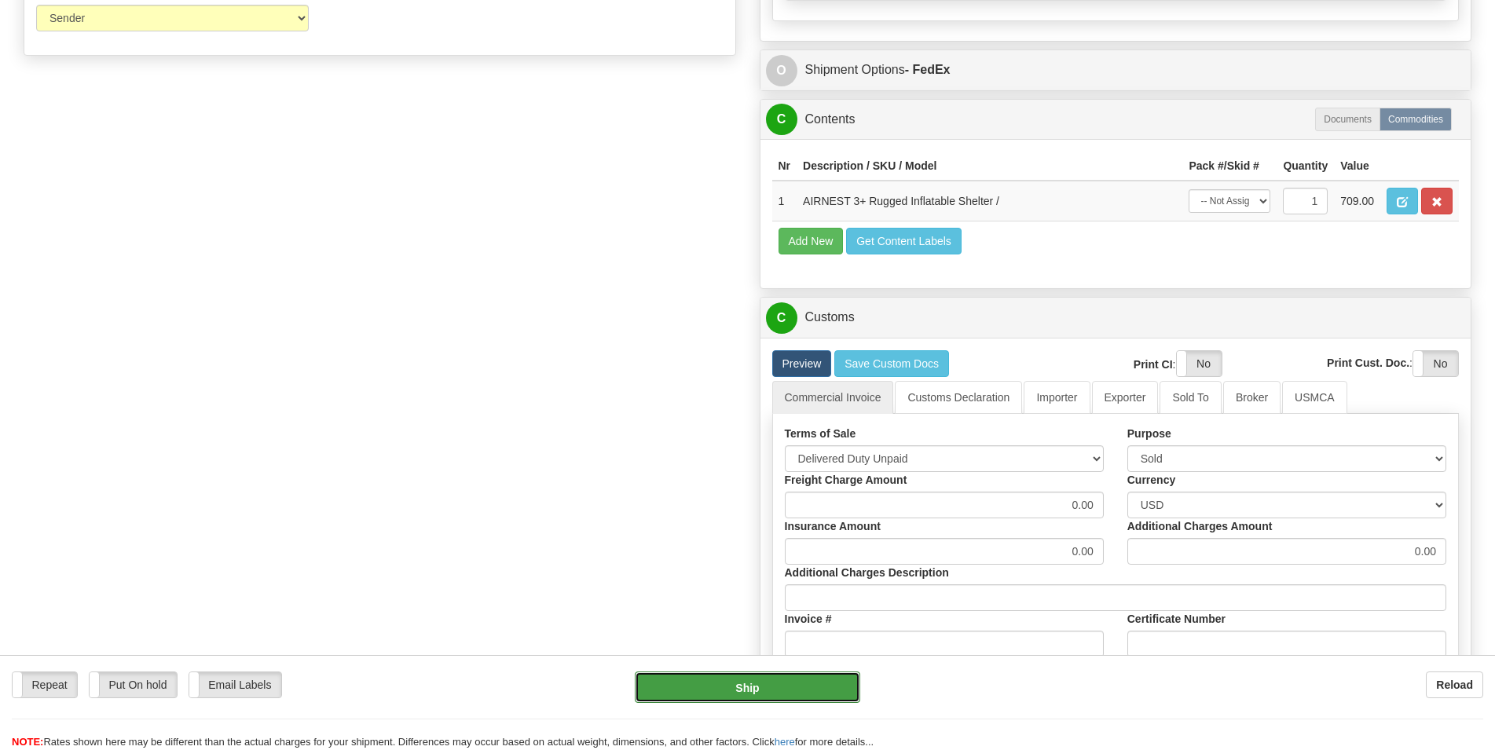
click at [698, 685] on button "Ship" at bounding box center [747, 687] width 225 height 31
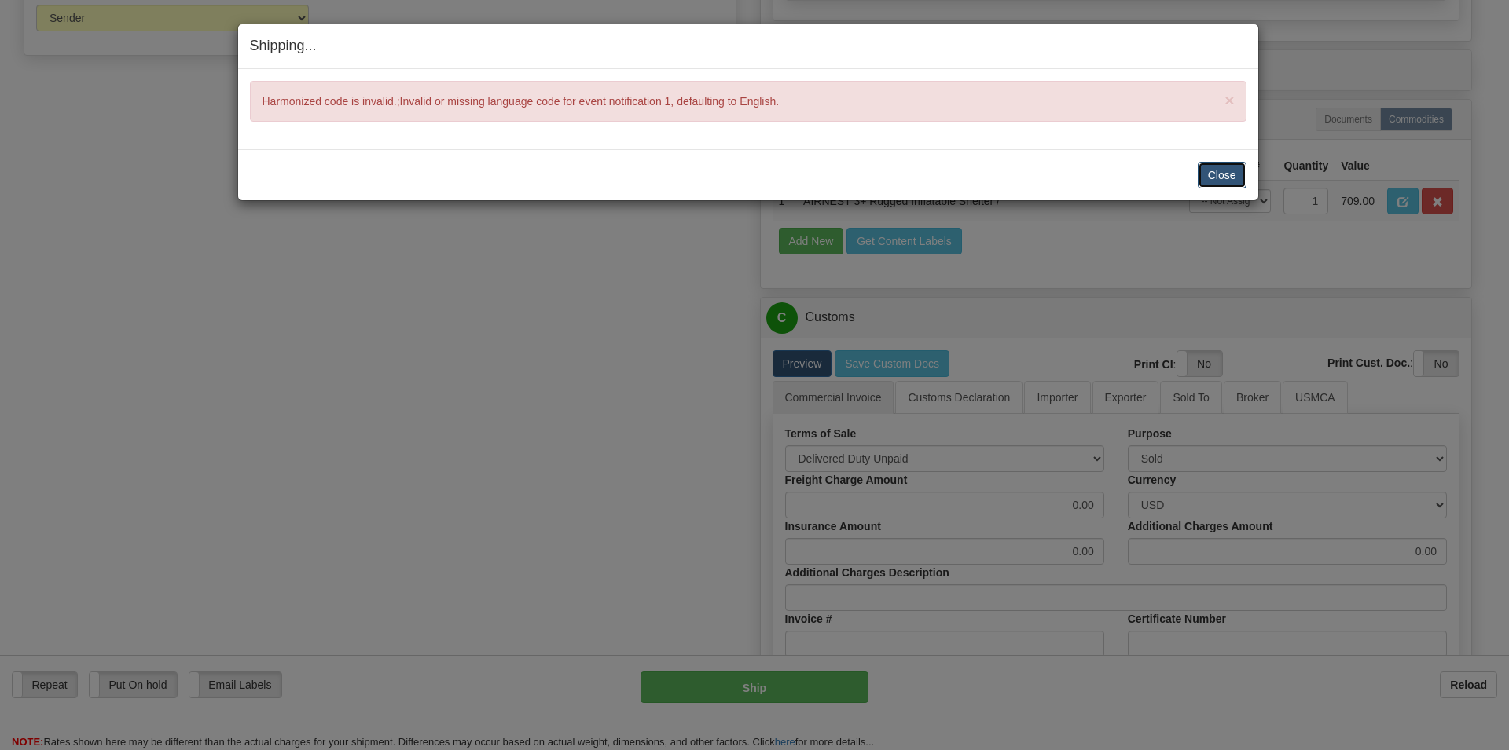
click at [1241, 177] on button "Close" at bounding box center [1221, 175] width 49 height 27
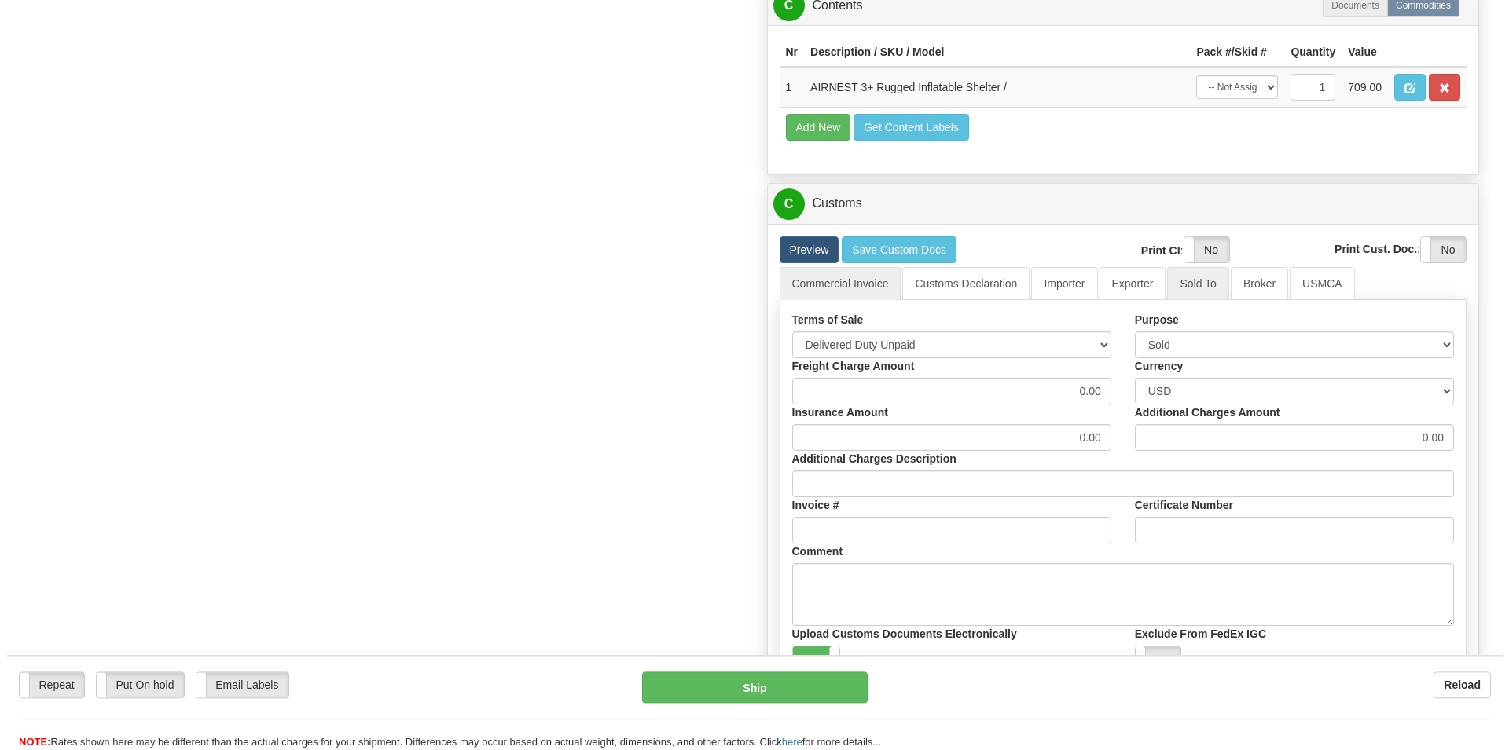
scroll to position [882, 0]
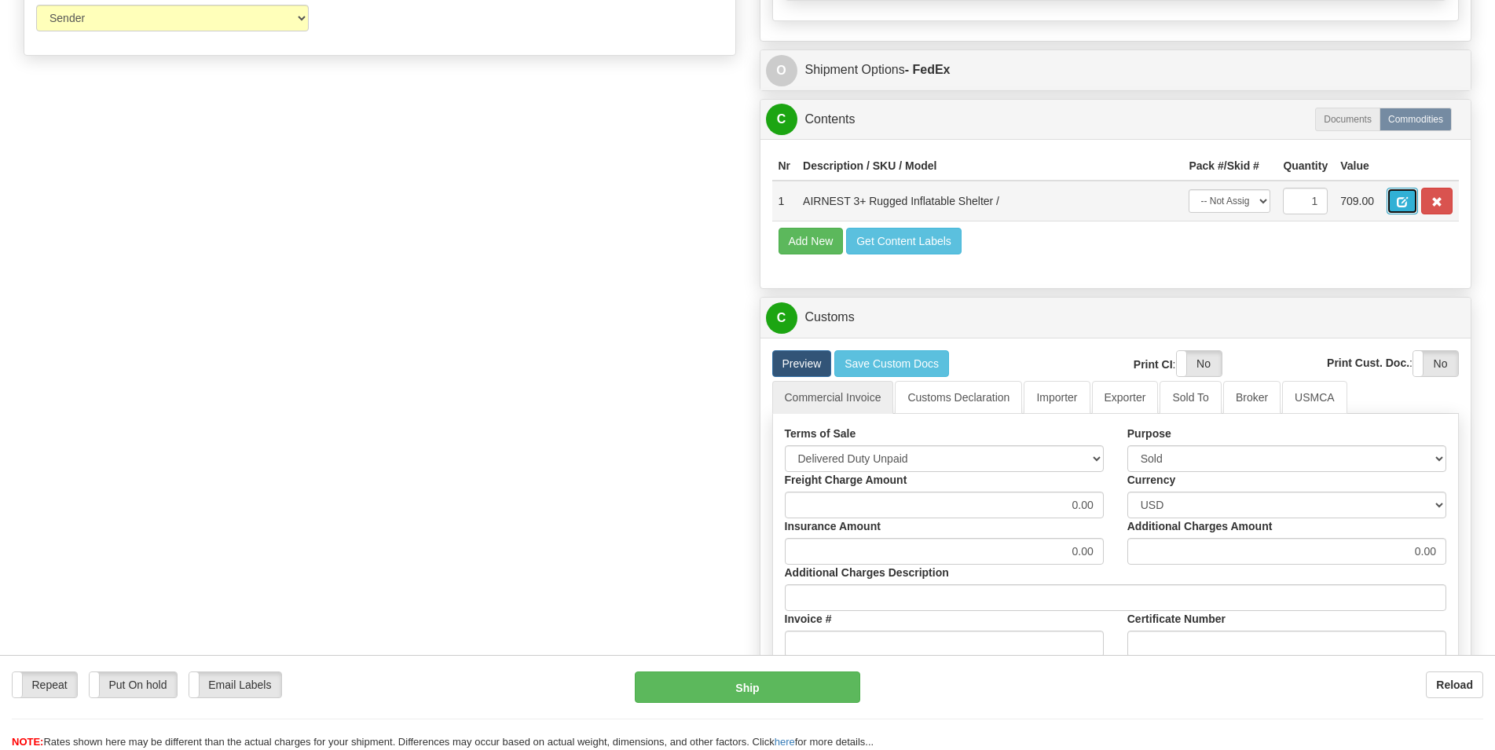
click at [1402, 207] on span "button" at bounding box center [1402, 202] width 11 height 10
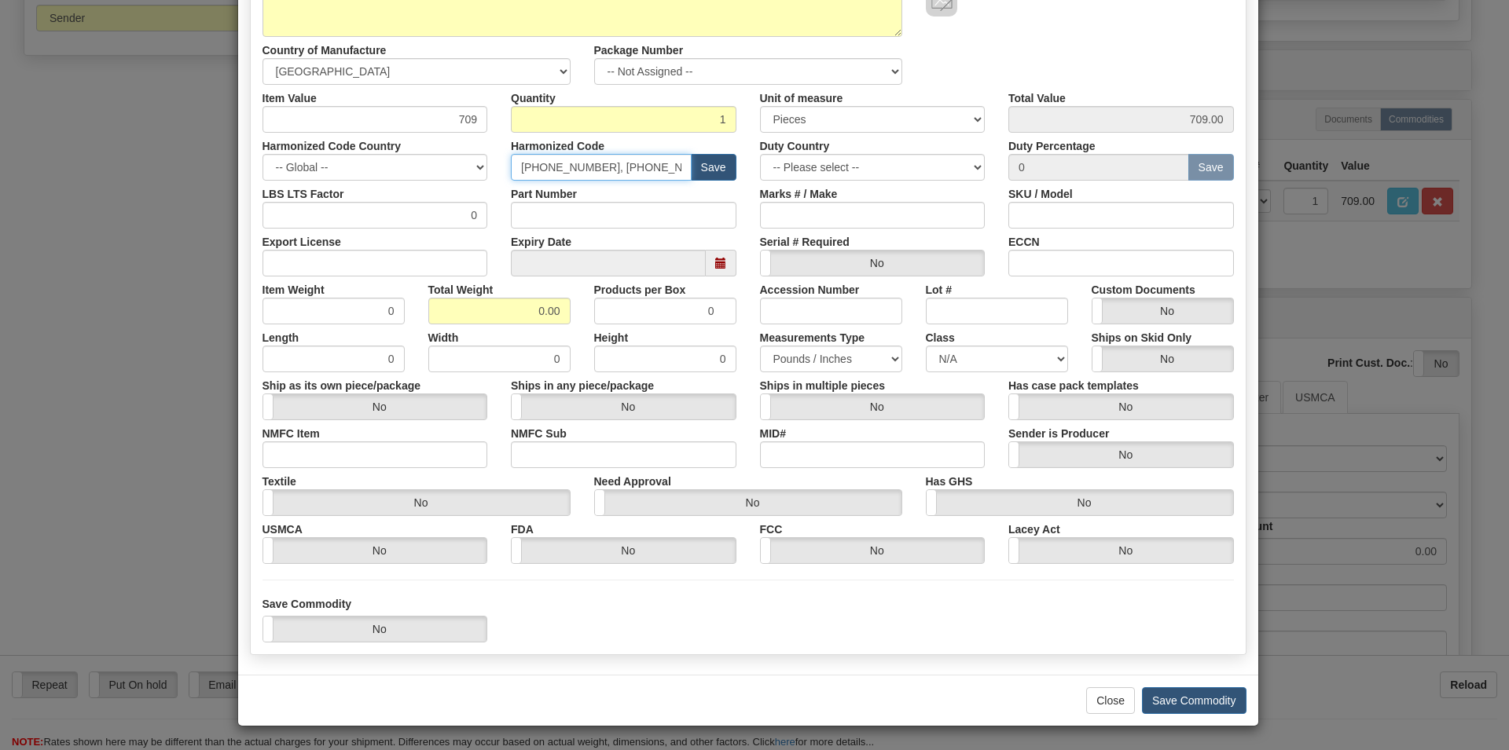
drag, startPoint x: 588, startPoint y: 397, endPoint x: 379, endPoint y: 371, distance: 210.6
click at [511, 181] on input "6306.22.00.00, 6306.22.9030" at bounding box center [601, 167] width 181 height 27
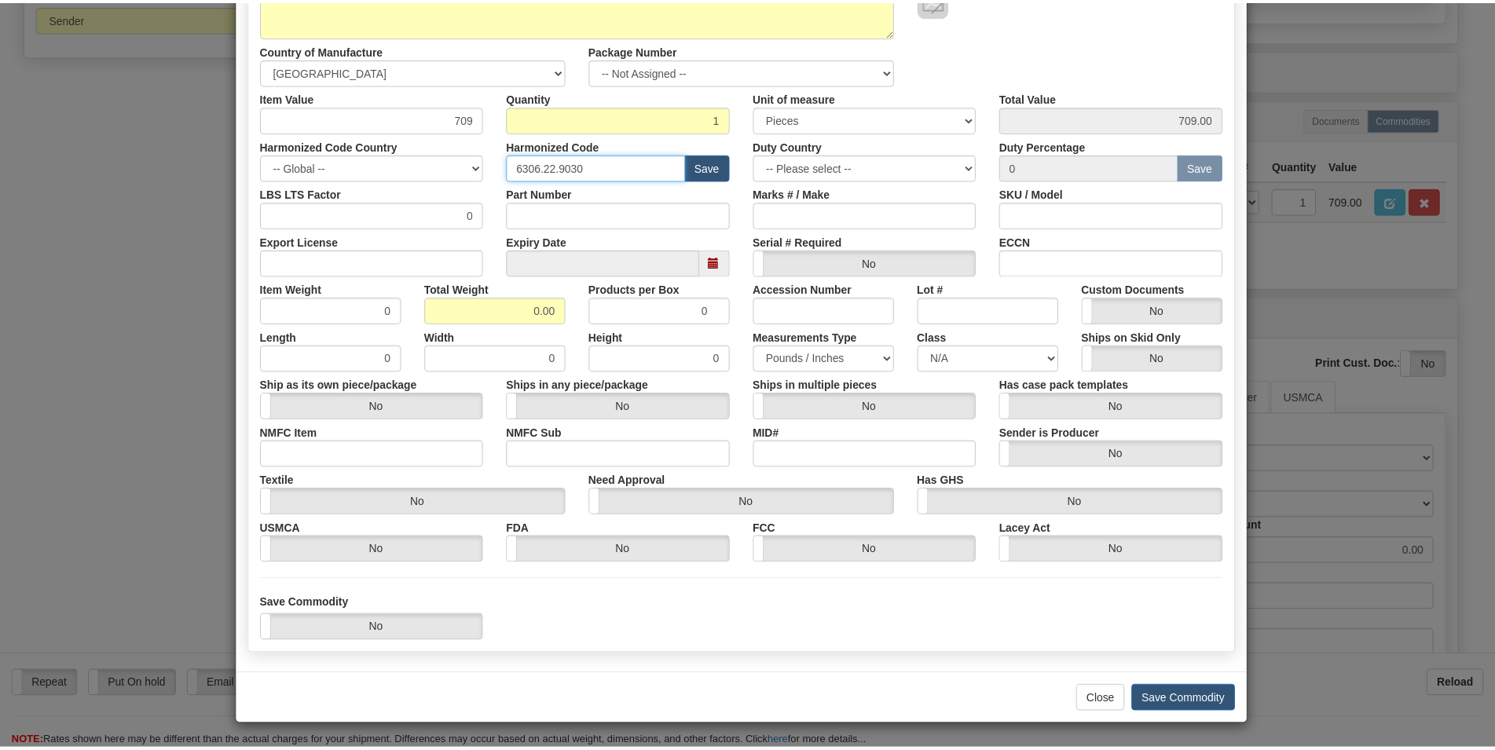
scroll to position [221, 0]
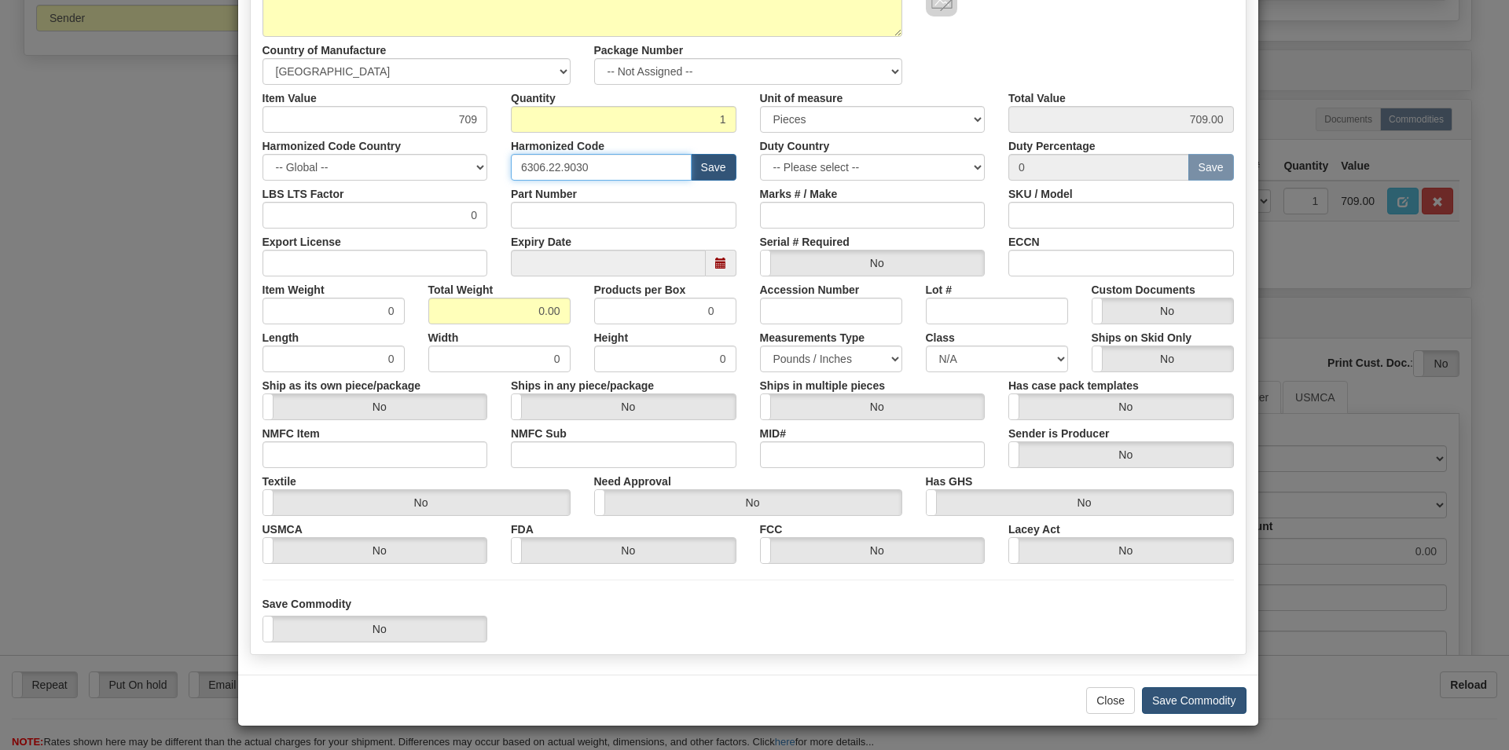
type input "6306.22.9030"
click at [1179, 702] on button "Save Commodity" at bounding box center [1194, 700] width 104 height 27
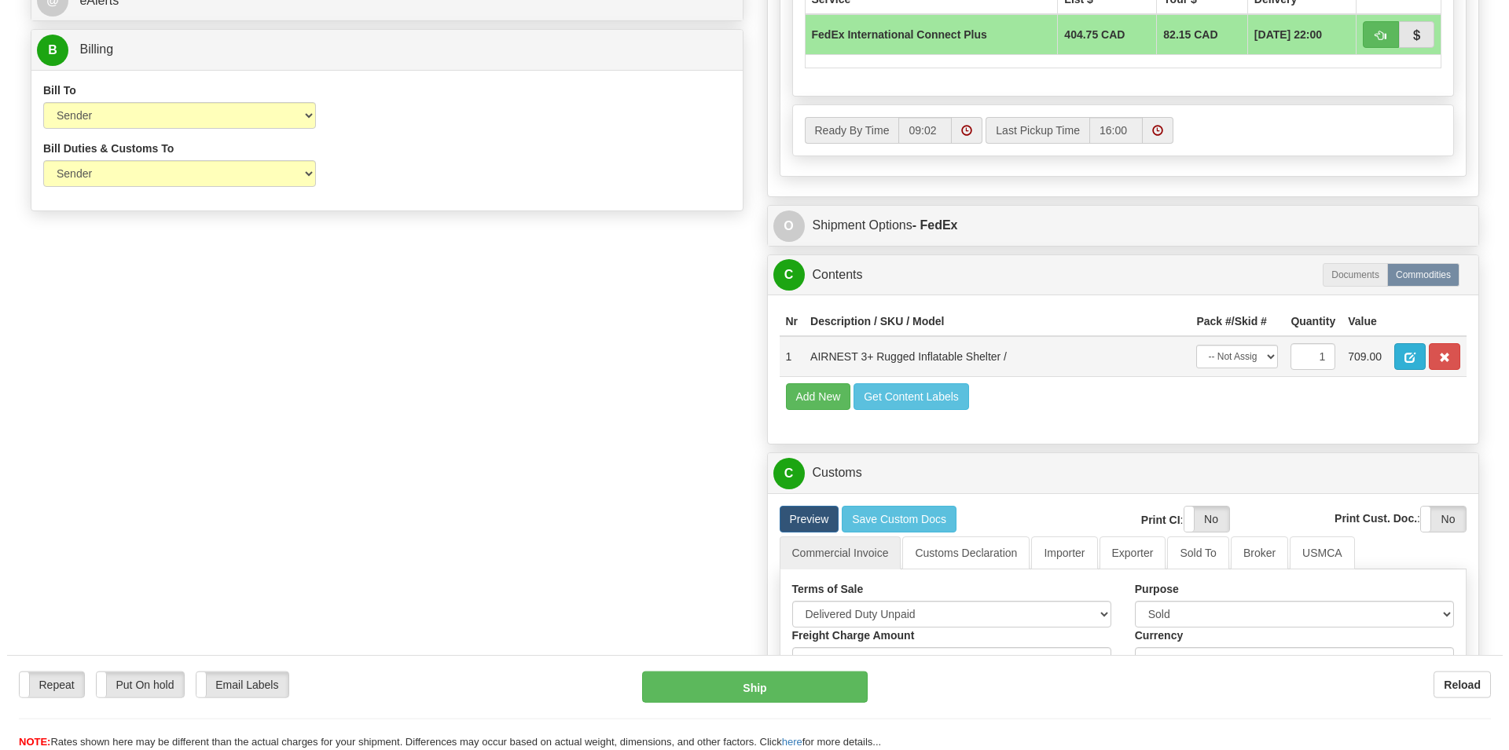
scroll to position [721, 0]
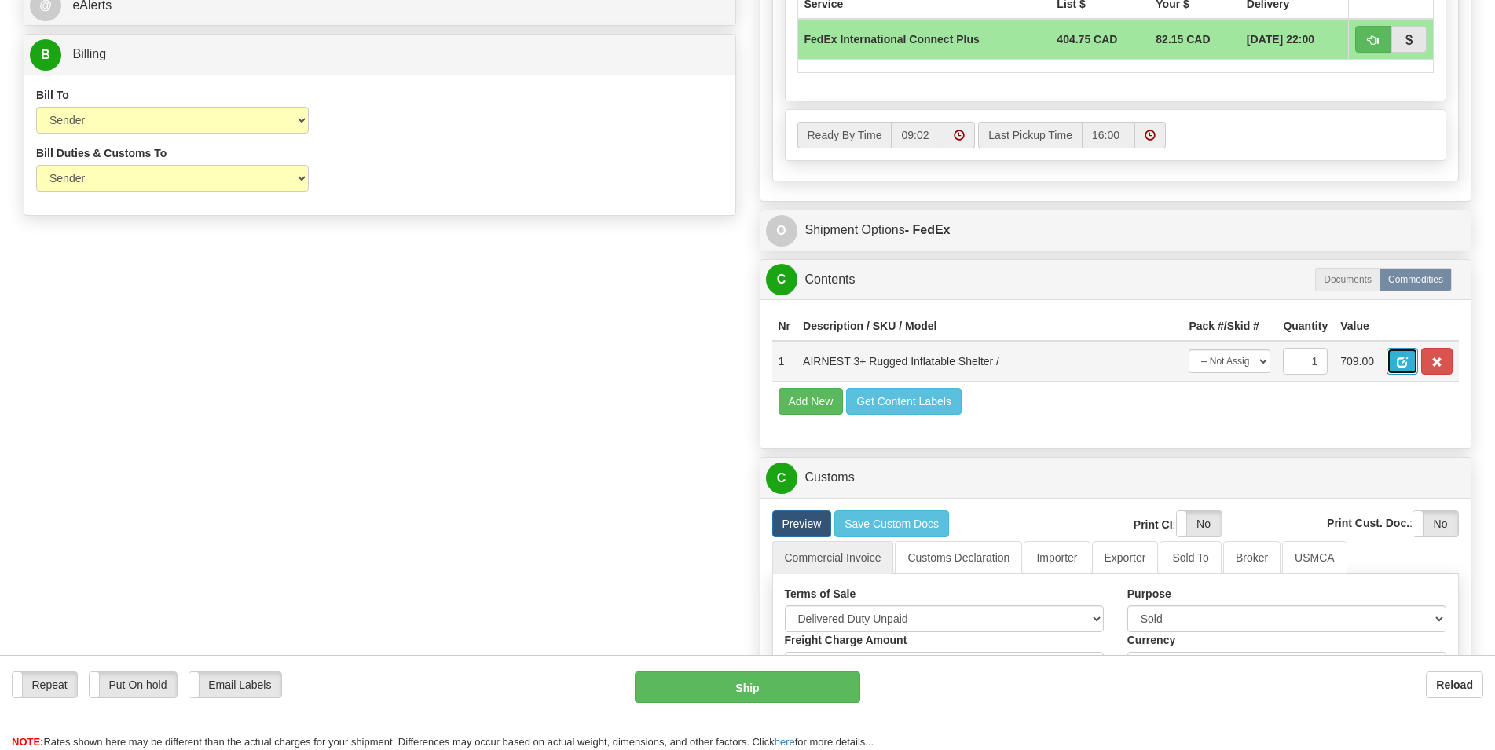
click at [1406, 368] on span "button" at bounding box center [1402, 362] width 11 height 10
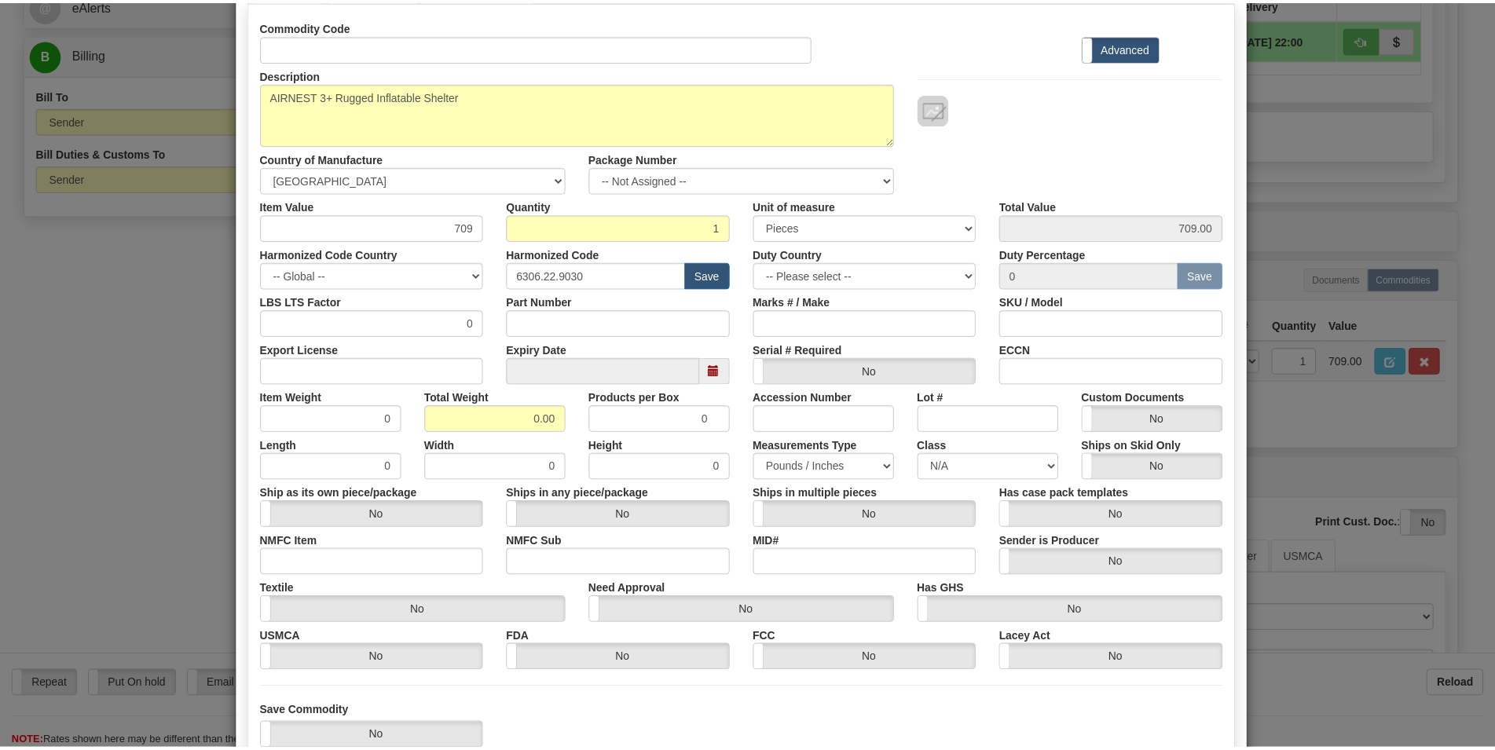
scroll to position [221, 0]
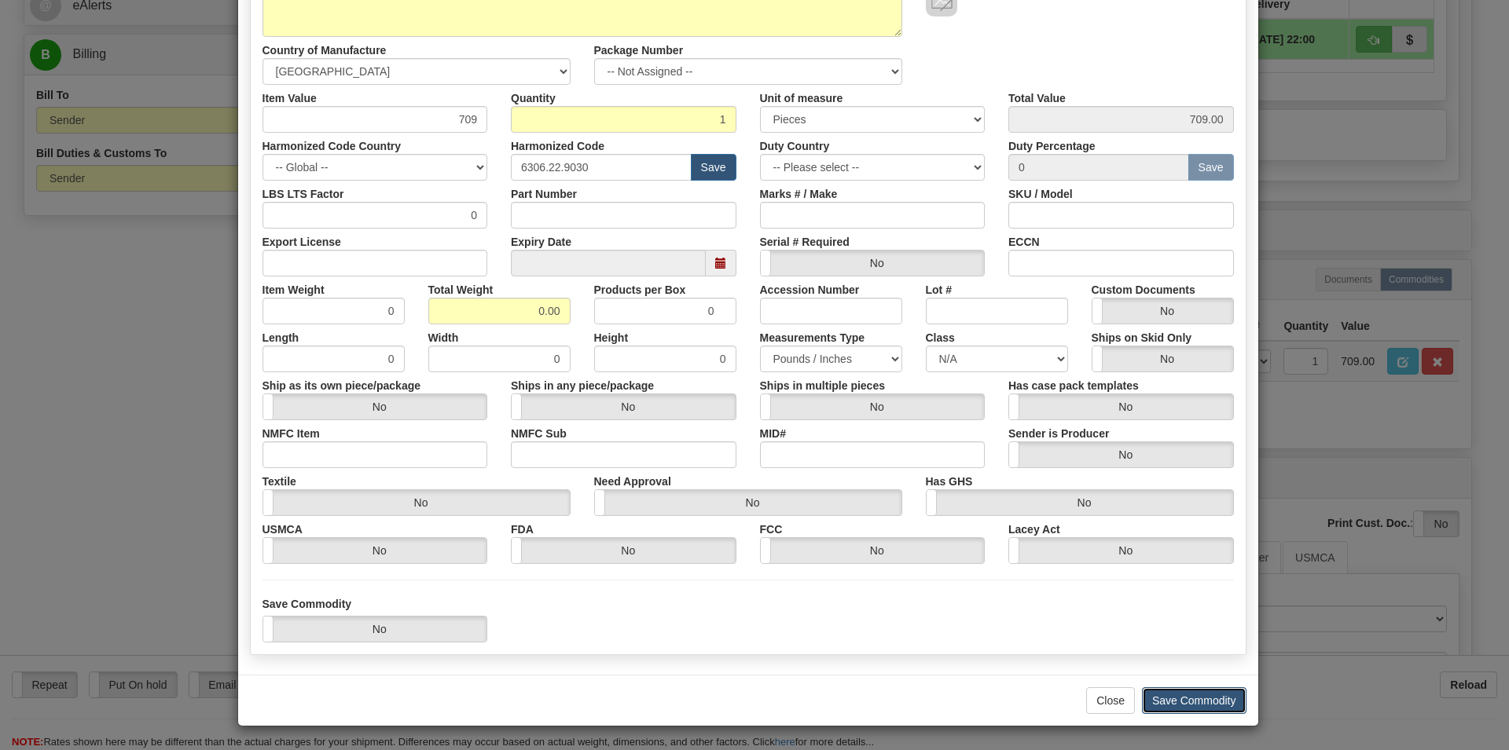
click at [1161, 699] on button "Save Commodity" at bounding box center [1194, 700] width 104 height 27
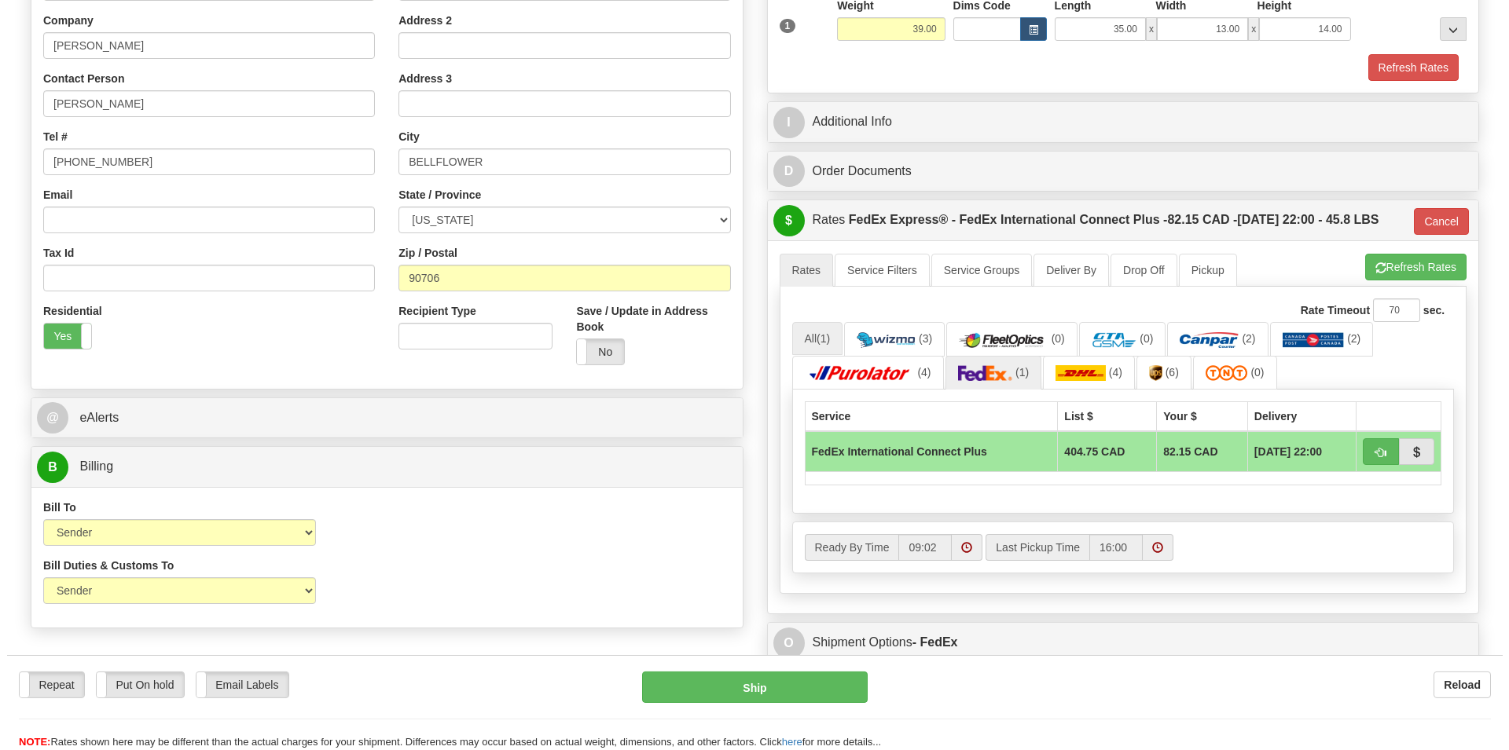
scroll to position [240, 0]
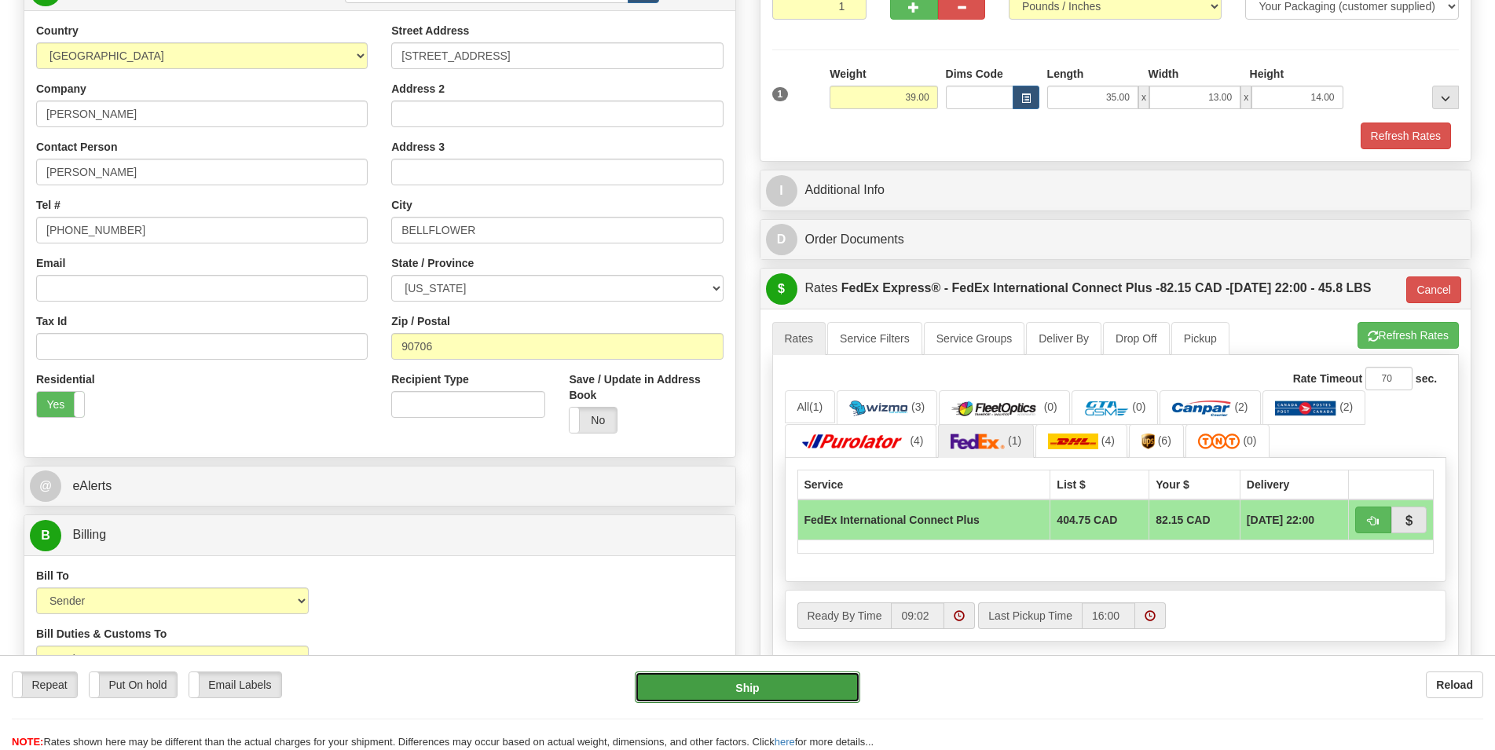
click at [797, 676] on button "Ship" at bounding box center [747, 687] width 225 height 31
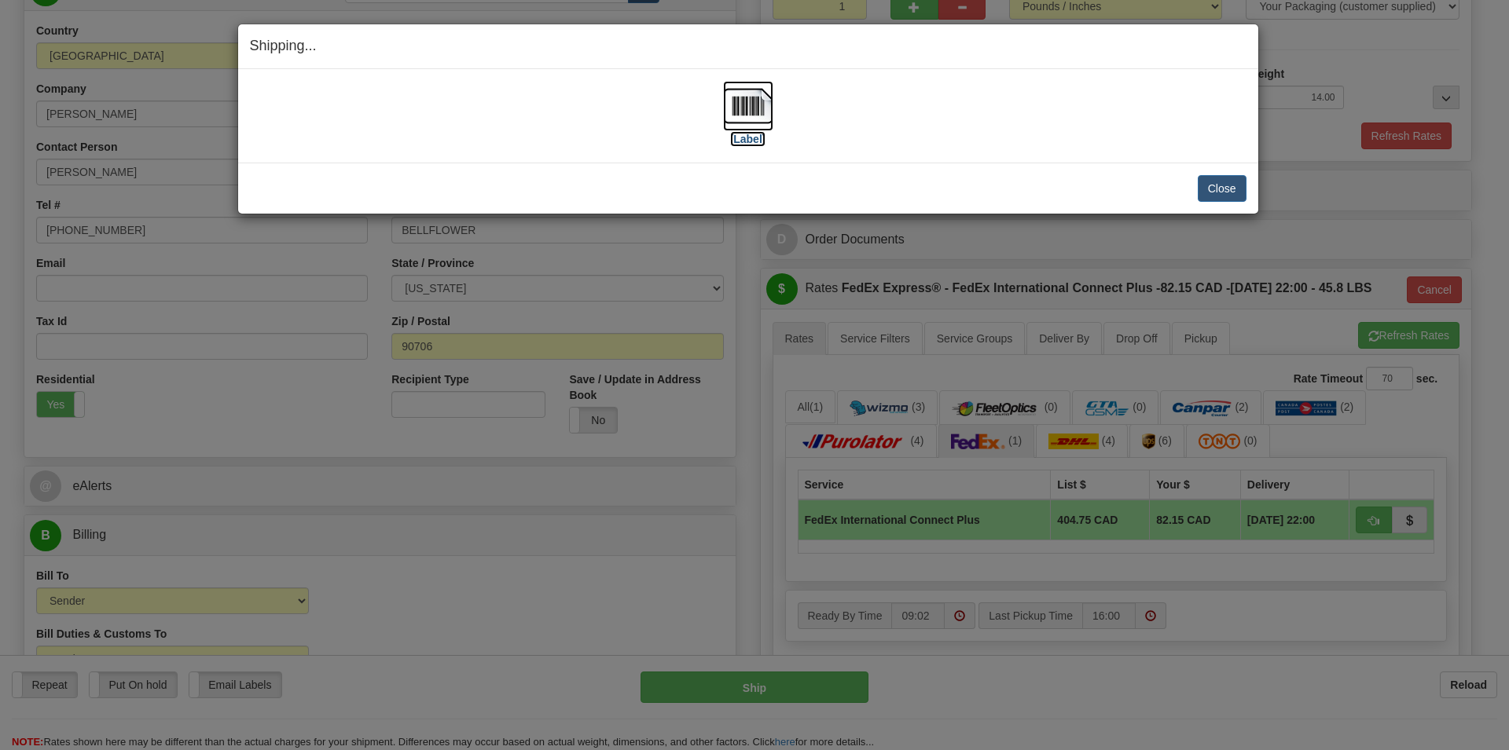
click at [748, 100] on img at bounding box center [748, 106] width 50 height 50
